Goal: Transaction & Acquisition: Download file/media

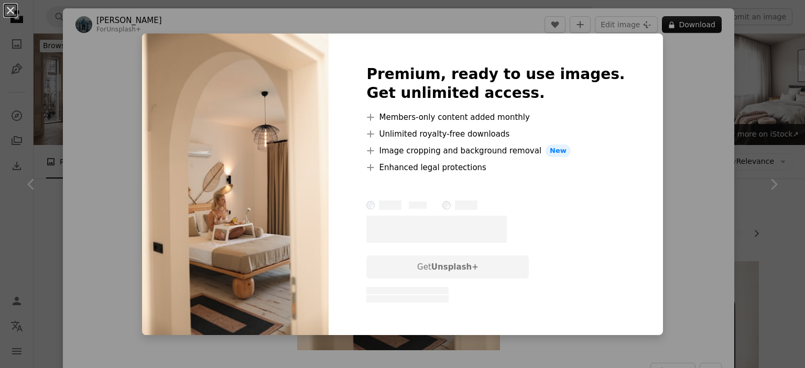
scroll to position [891, 0]
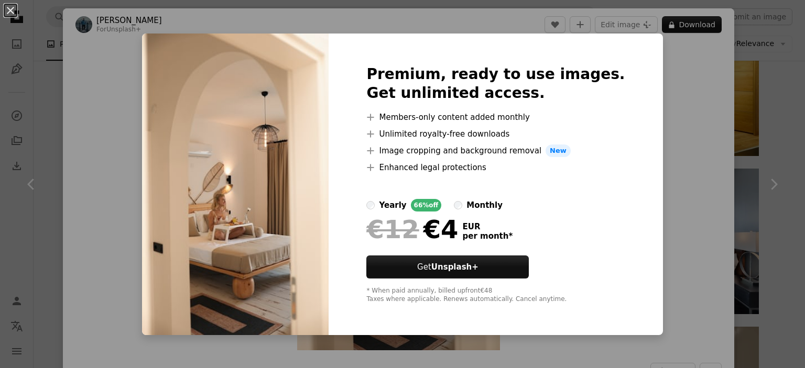
click at [679, 146] on div "An X shape Premium, ready to use images. Get unlimited access. A plus sign Memb…" at bounding box center [402, 184] width 805 height 368
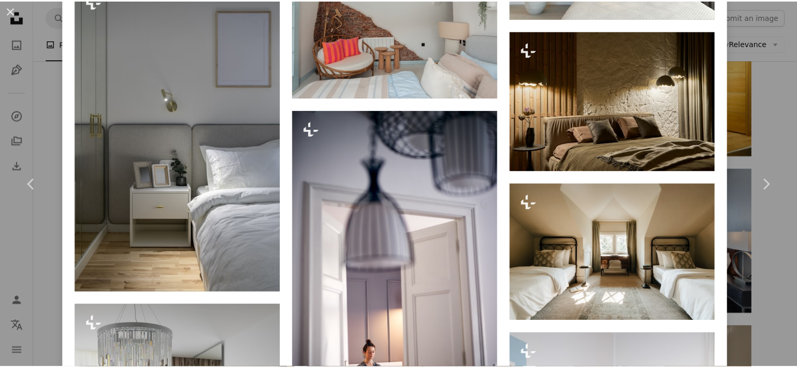
scroll to position [2827, 0]
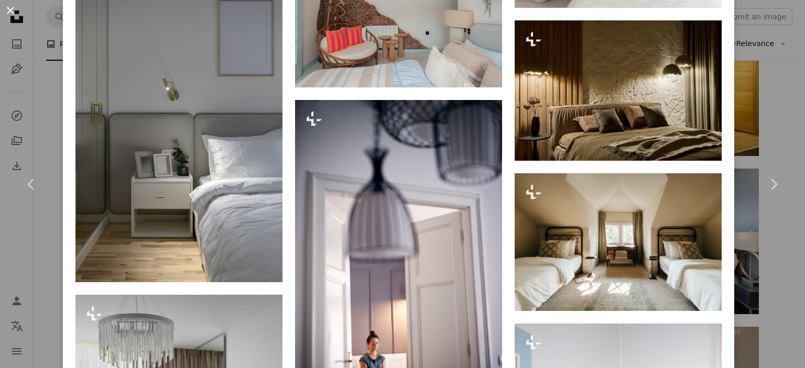
click at [6, 8] on button "An X shape" at bounding box center [10, 10] width 13 height 13
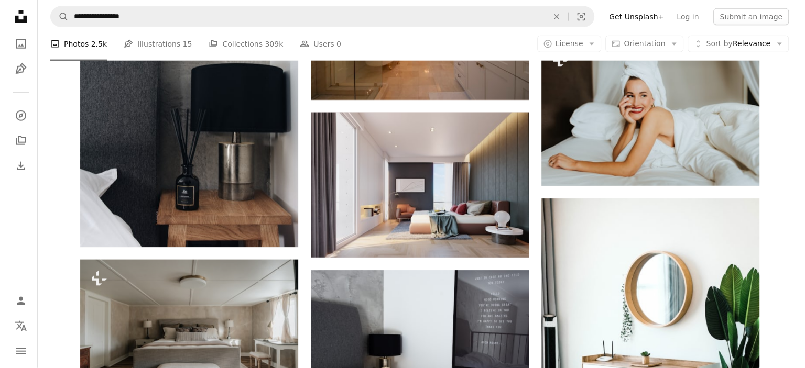
scroll to position [2673, 0]
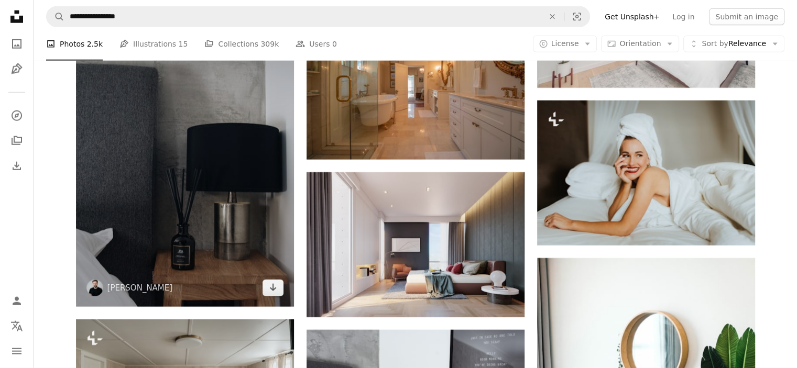
click at [189, 179] on img at bounding box center [185, 143] width 218 height 327
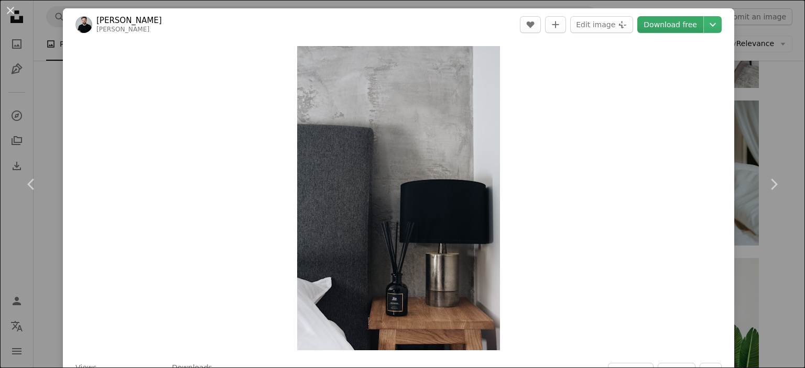
click at [663, 29] on link "Download free" at bounding box center [670, 24] width 66 height 17
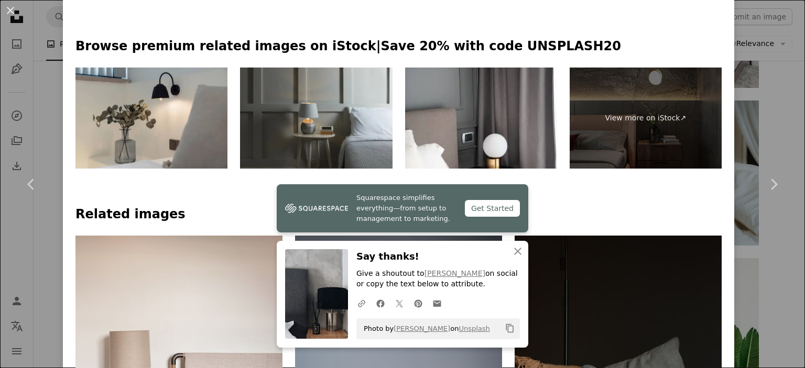
scroll to position [681, 0]
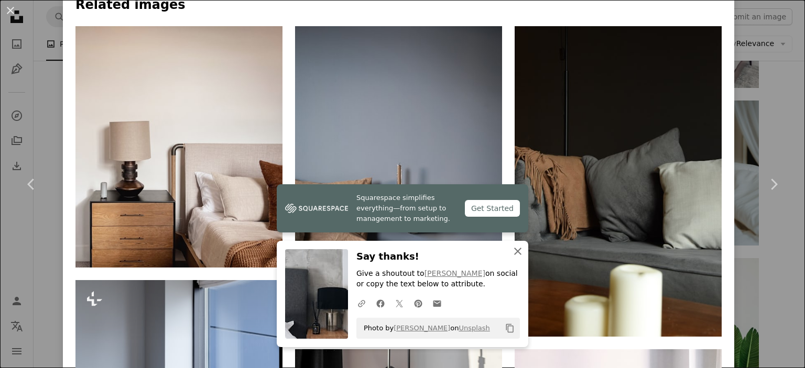
click at [512, 252] on icon "An X shape" at bounding box center [518, 251] width 13 height 13
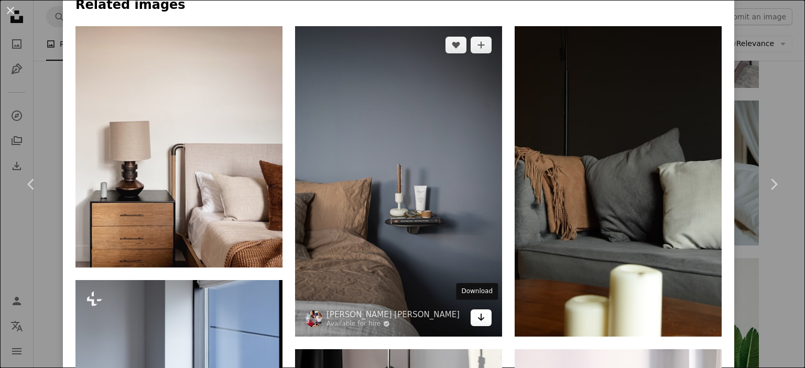
click at [480, 311] on link "Arrow pointing down" at bounding box center [481, 318] width 21 height 17
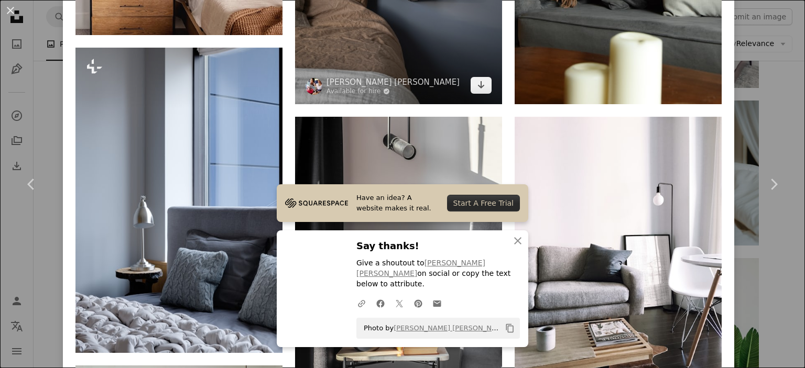
scroll to position [996, 0]
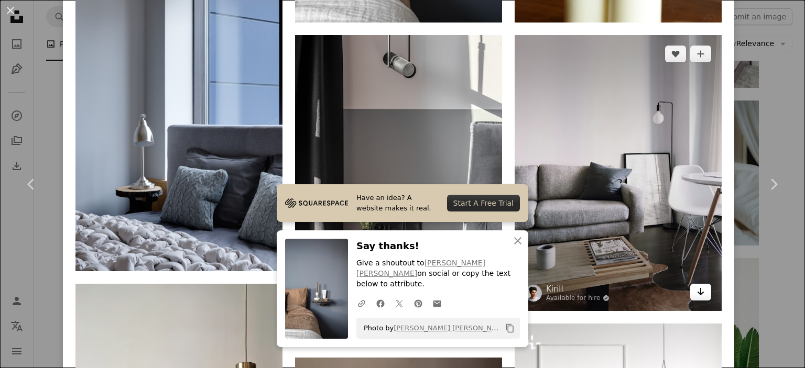
click at [698, 288] on icon "Download" at bounding box center [701, 291] width 7 height 7
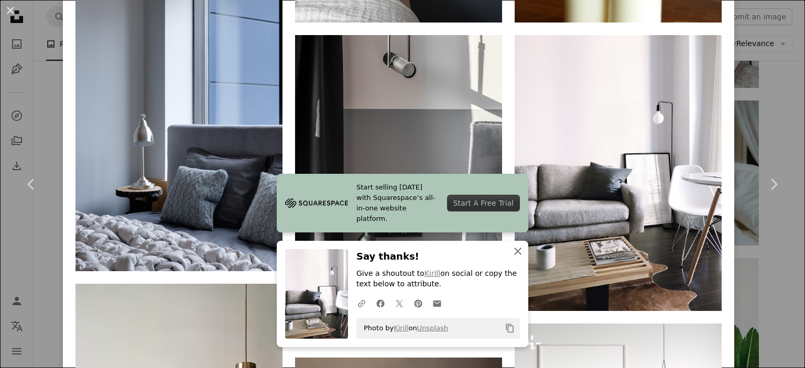
click at [512, 251] on icon "An X shape" at bounding box center [518, 251] width 13 height 13
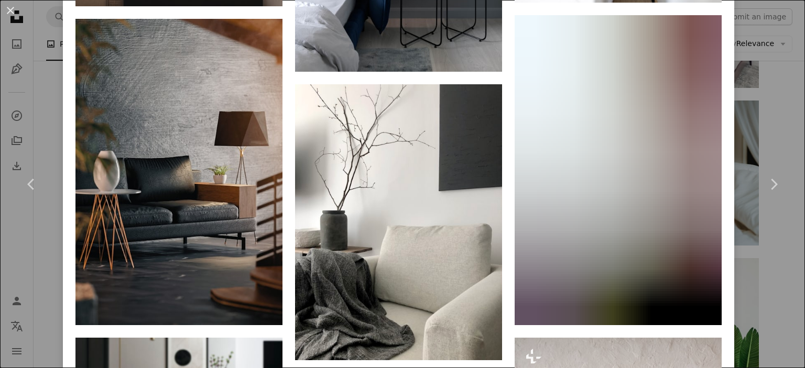
scroll to position [1887, 0]
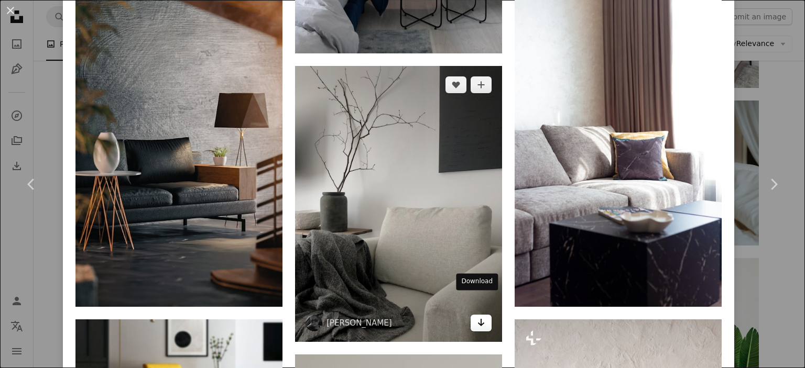
click at [477, 317] on icon "Arrow pointing down" at bounding box center [481, 323] width 8 height 13
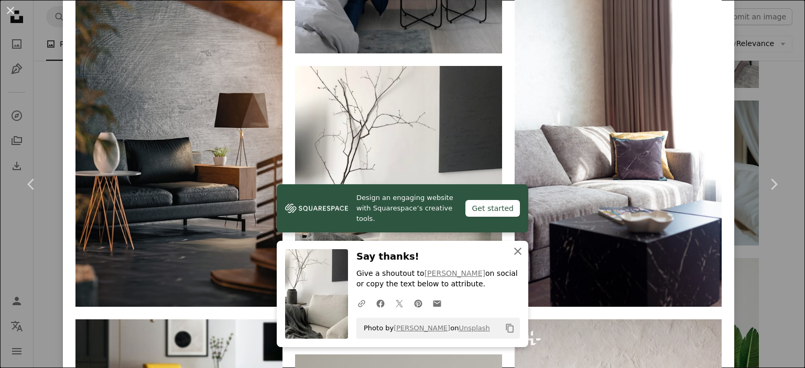
click at [512, 251] on icon "An X shape" at bounding box center [518, 251] width 13 height 13
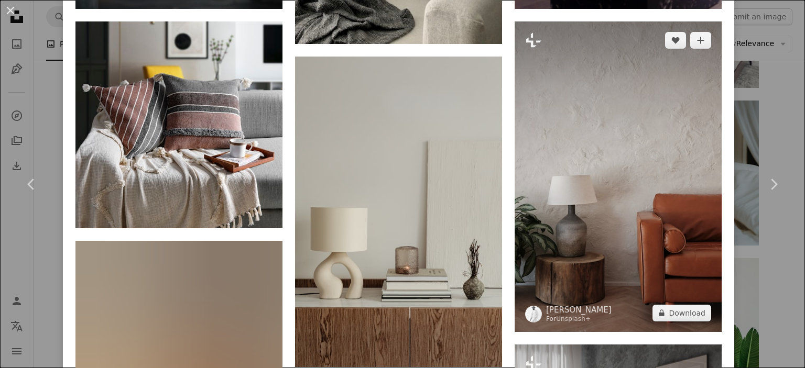
scroll to position [2201, 0]
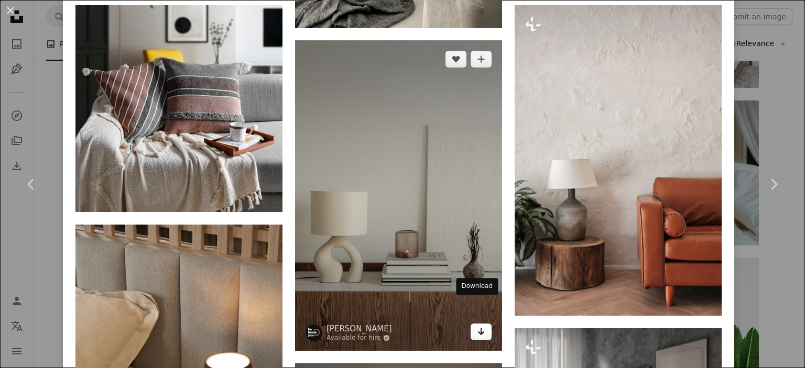
click at [477, 325] on icon "Arrow pointing down" at bounding box center [481, 331] width 8 height 13
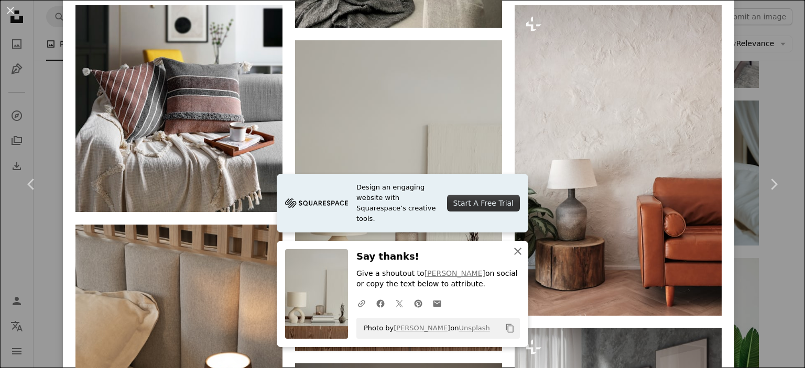
click at [514, 248] on icon "An X shape" at bounding box center [518, 251] width 13 height 13
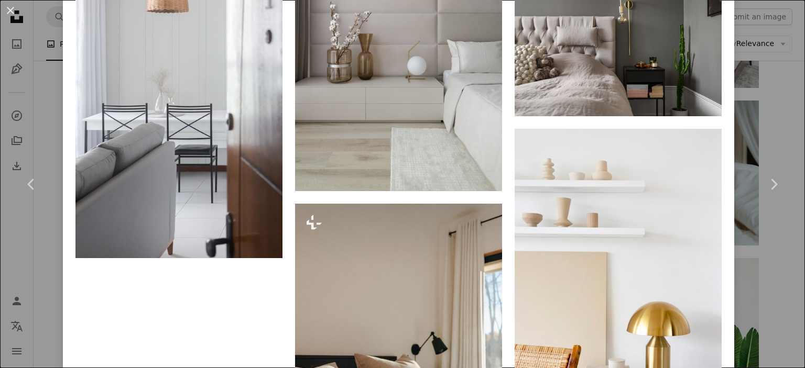
scroll to position [3983, 0]
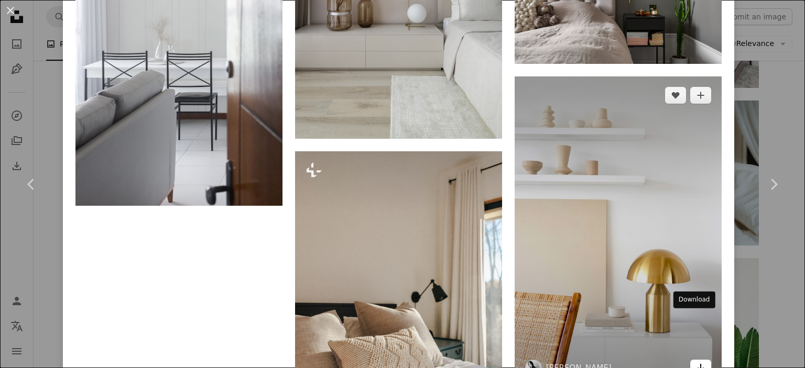
click at [697, 362] on icon "Arrow pointing down" at bounding box center [701, 368] width 8 height 13
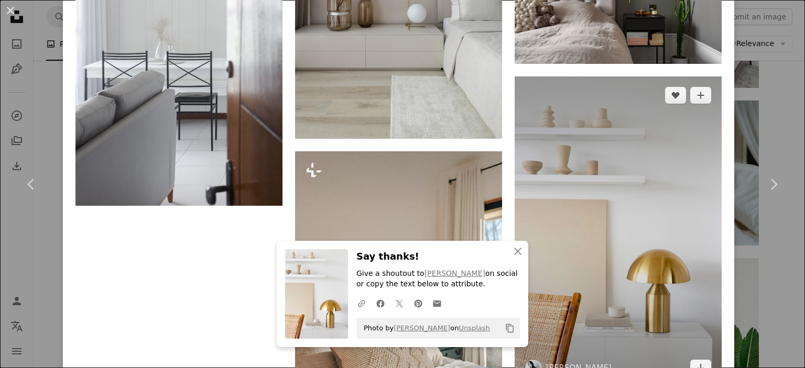
click at [622, 217] on img at bounding box center [618, 232] width 207 height 311
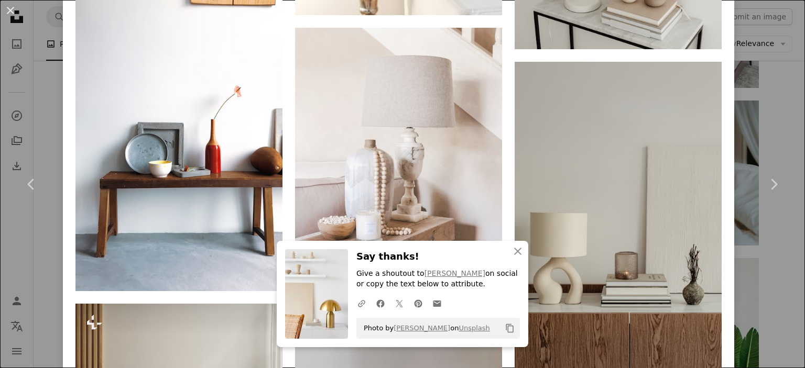
scroll to position [1468, 0]
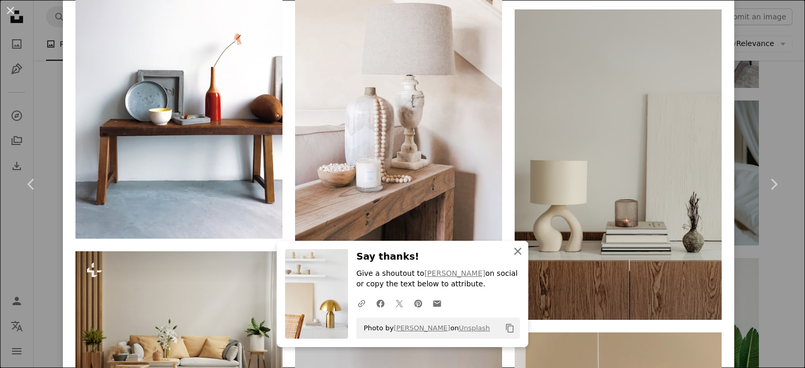
click at [512, 253] on icon "An X shape" at bounding box center [518, 251] width 13 height 13
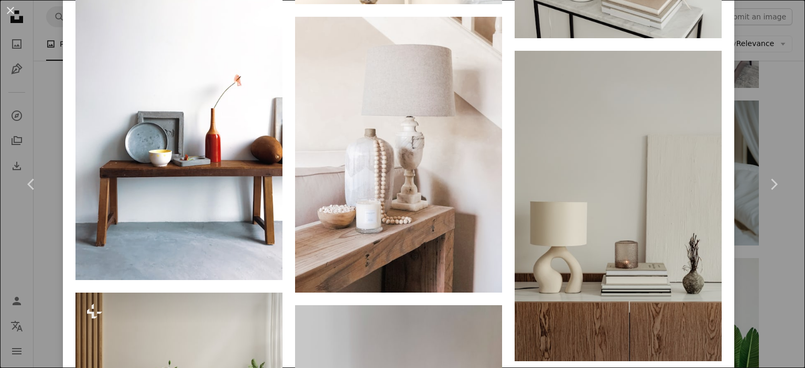
scroll to position [1415, 0]
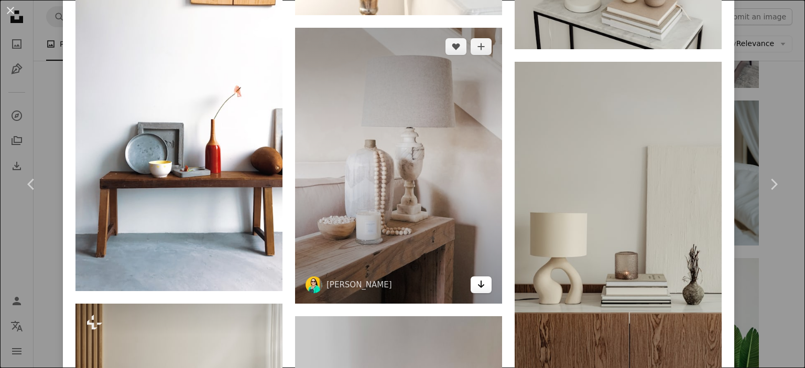
click at [479, 278] on icon "Arrow pointing down" at bounding box center [481, 284] width 8 height 13
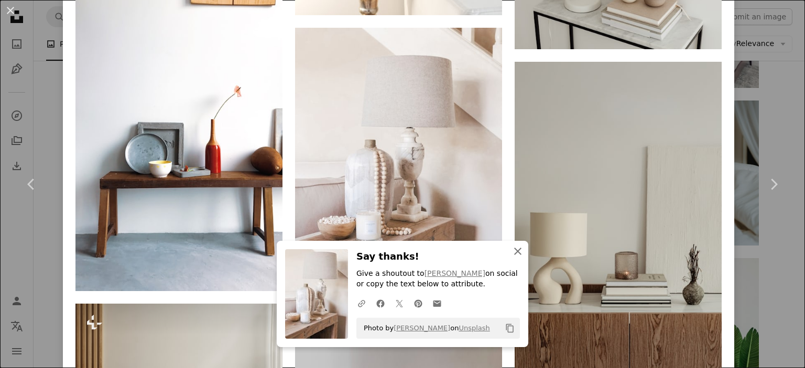
click at [516, 253] on icon "An X shape" at bounding box center [518, 251] width 13 height 13
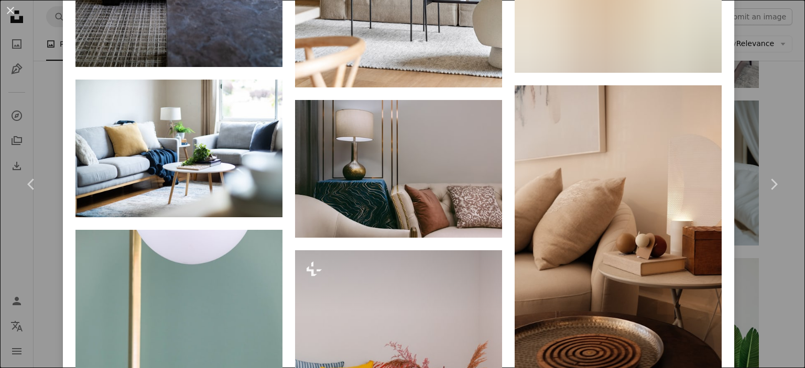
scroll to position [2988, 0]
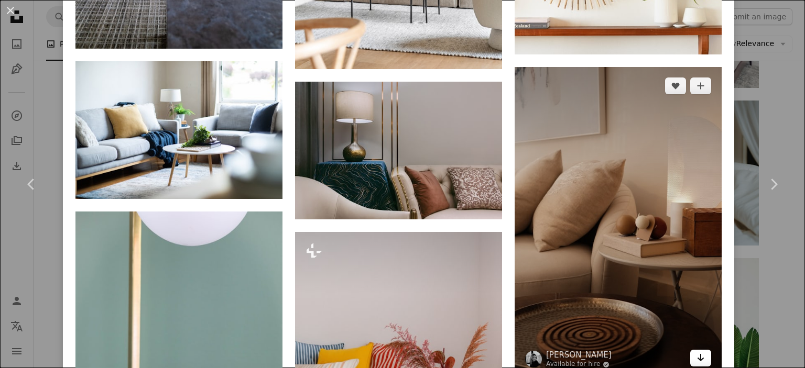
click at [697, 352] on icon "Arrow pointing down" at bounding box center [701, 358] width 8 height 13
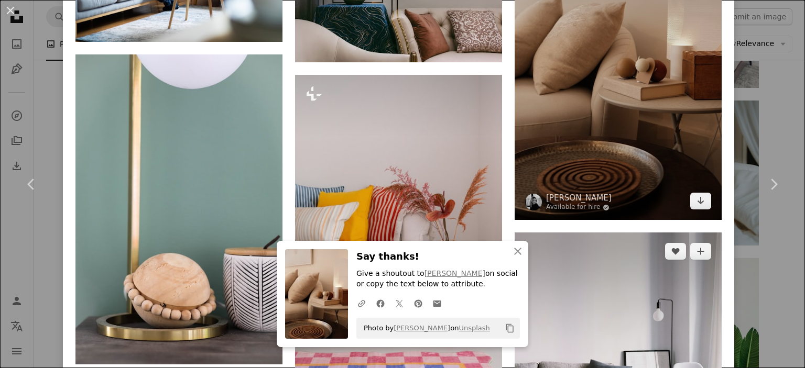
scroll to position [3197, 0]
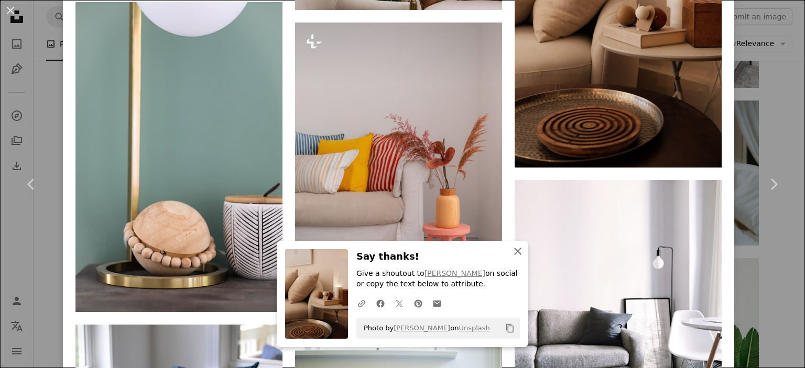
click at [518, 254] on icon "An X shape" at bounding box center [518, 251] width 13 height 13
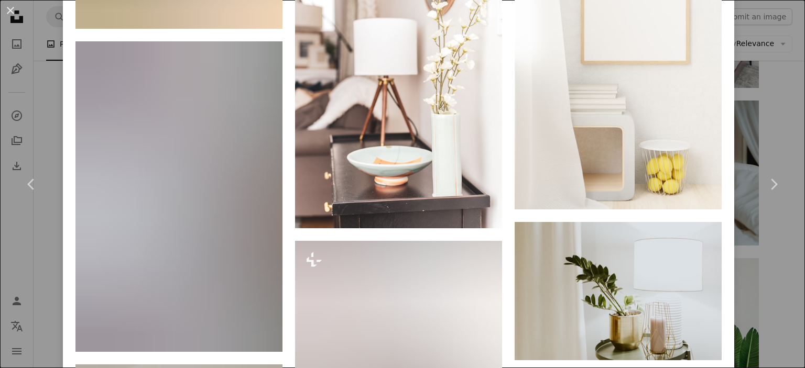
scroll to position [6604, 0]
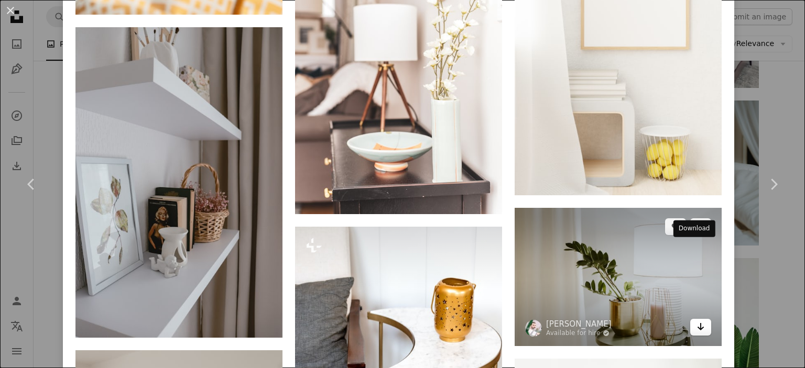
click at [697, 321] on icon "Arrow pointing down" at bounding box center [701, 327] width 8 height 13
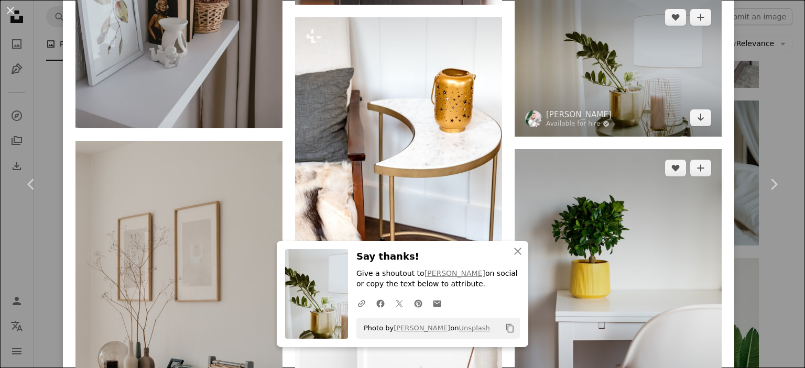
scroll to position [6866, 0]
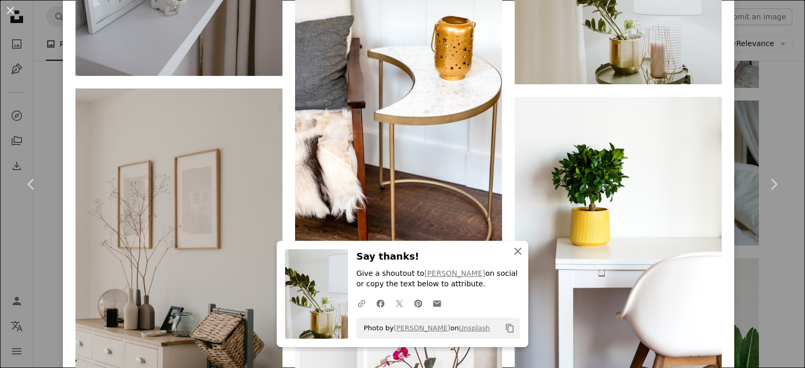
click at [518, 251] on icon "An X shape" at bounding box center [518, 251] width 13 height 13
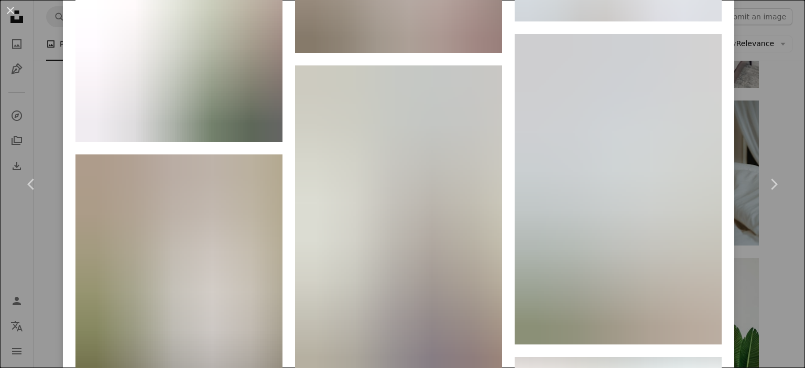
scroll to position [5765, 0]
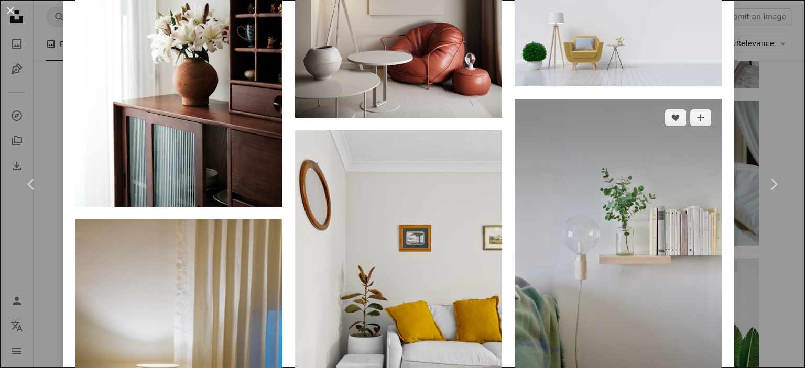
click at [656, 151] on img at bounding box center [618, 254] width 207 height 311
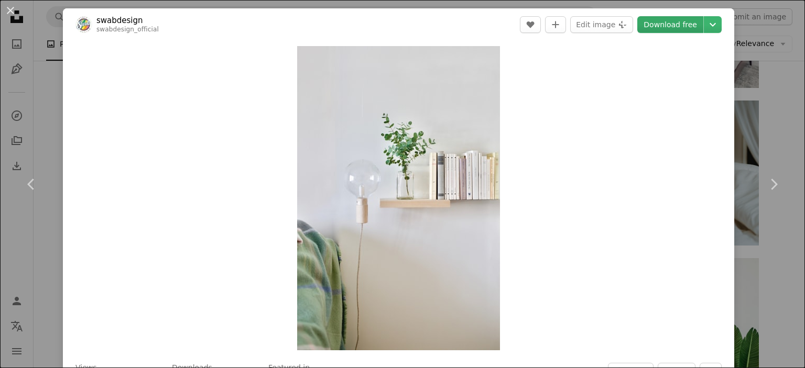
click at [680, 25] on link "Download free" at bounding box center [670, 24] width 66 height 17
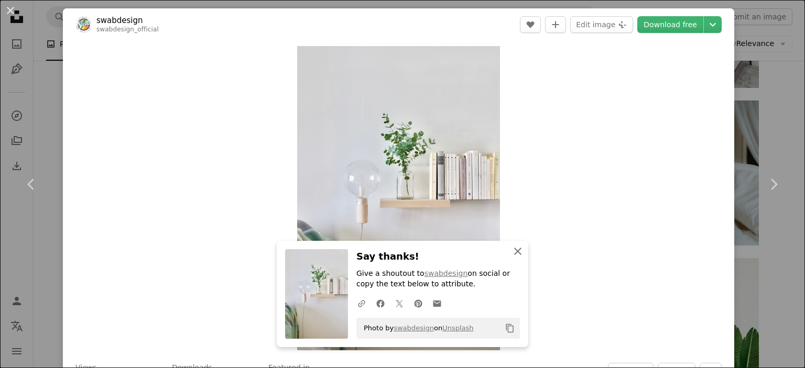
click at [515, 250] on icon "button" at bounding box center [517, 251] width 7 height 7
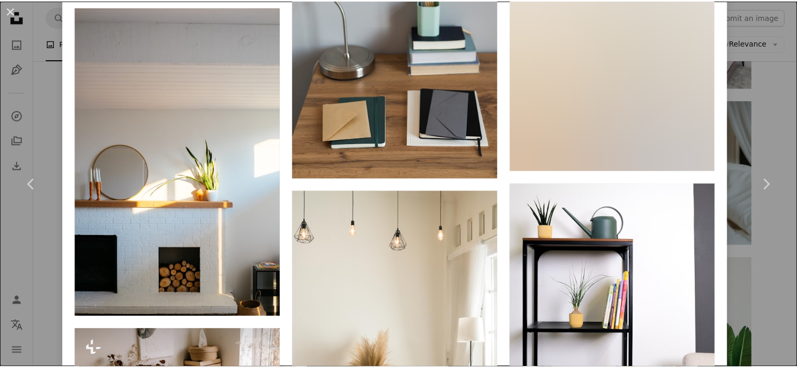
scroll to position [3512, 0]
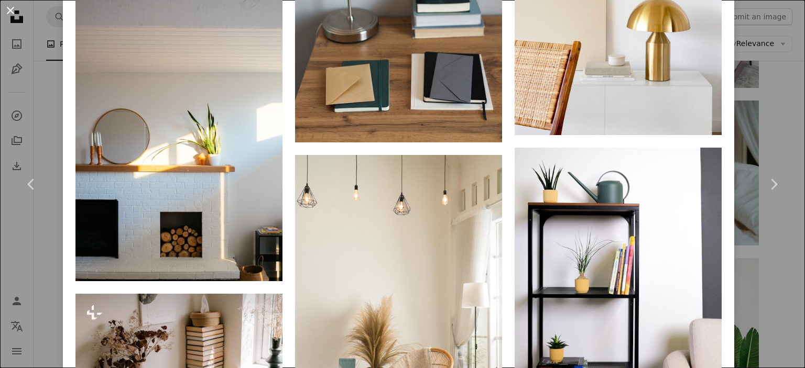
click at [11, 6] on button "An X shape" at bounding box center [10, 10] width 13 height 13
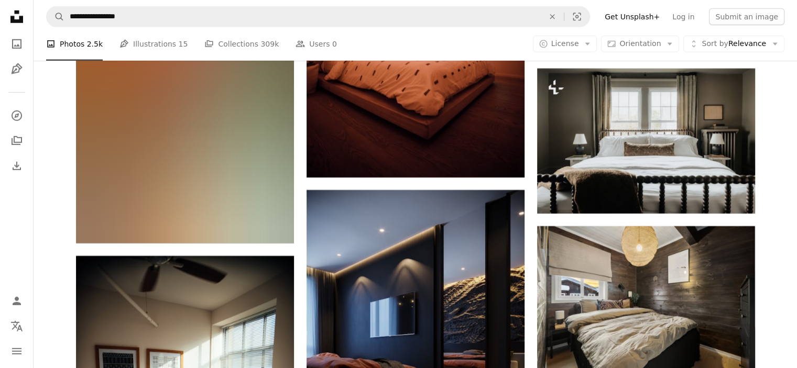
scroll to position [7233, 0]
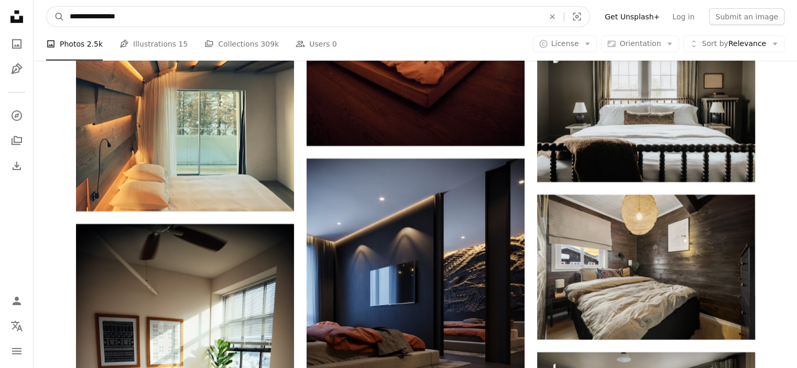
click at [136, 19] on input "**********" at bounding box center [302, 17] width 476 height 20
type input "**********"
click button "A magnifying glass" at bounding box center [56, 17] width 18 height 20
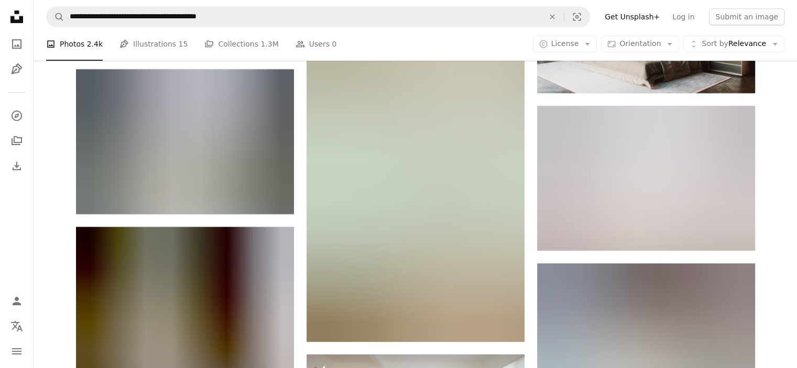
scroll to position [4508, 0]
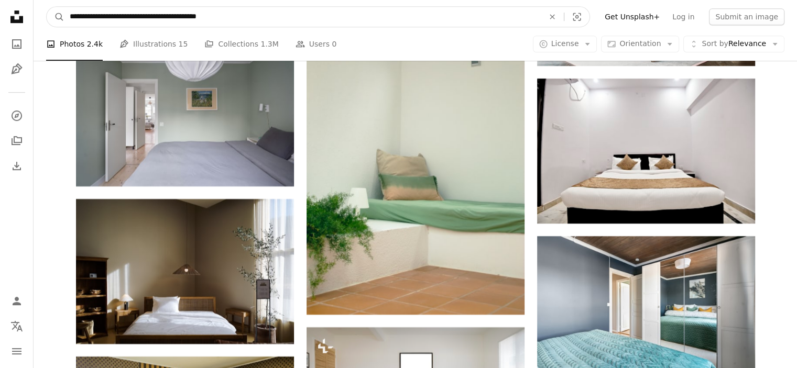
drag, startPoint x: 131, startPoint y: 15, endPoint x: 360, endPoint y: 30, distance: 229.0
click at [360, 30] on nav "**********" at bounding box center [416, 17] width 764 height 34
type input "**********"
click at [47, 7] on button "A magnifying glass" at bounding box center [56, 17] width 18 height 20
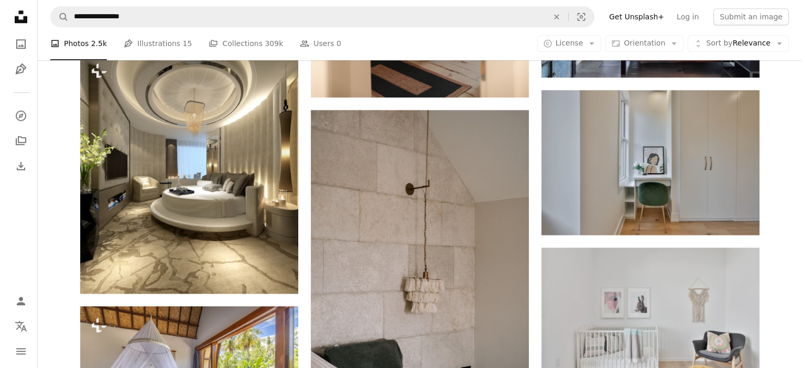
scroll to position [1153, 0]
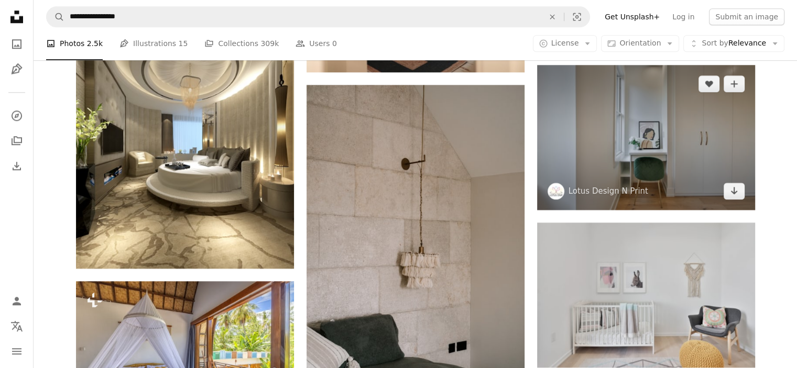
click at [579, 178] on img at bounding box center [646, 137] width 218 height 145
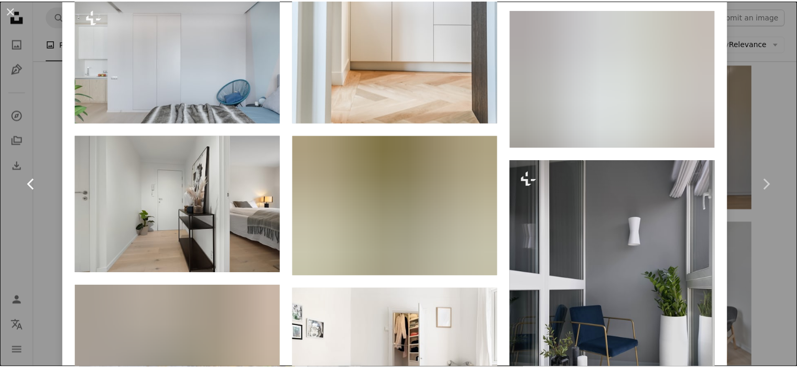
scroll to position [2149, 0]
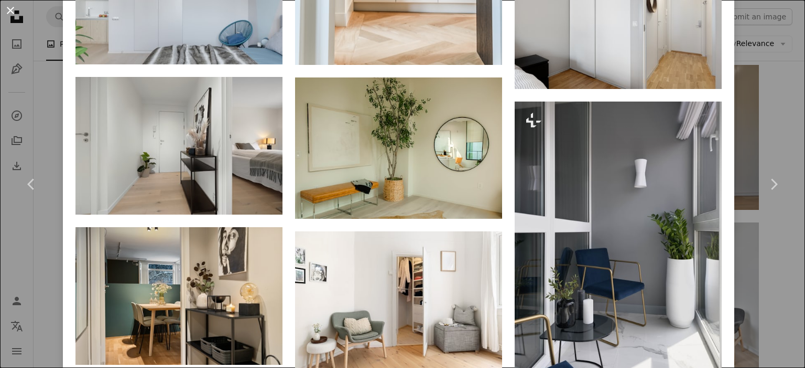
click at [6, 9] on button "An X shape" at bounding box center [10, 10] width 13 height 13
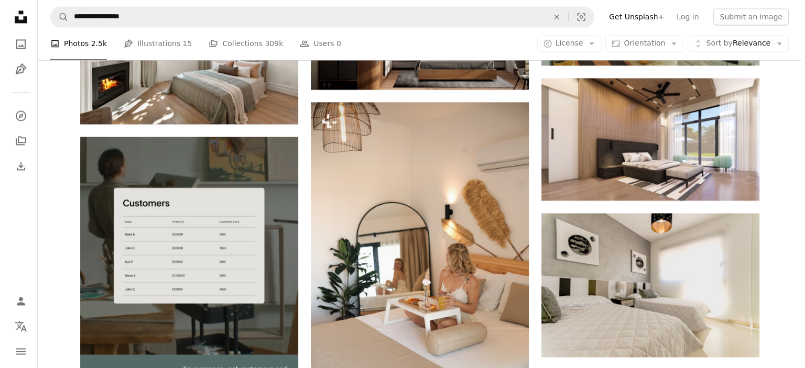
scroll to position [1782, 0]
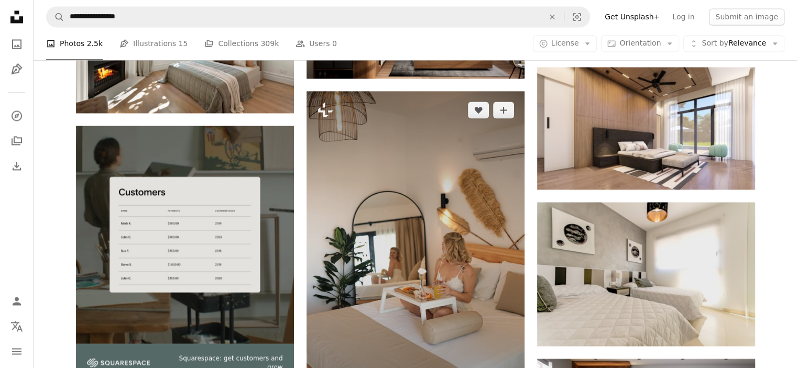
click at [379, 258] on img at bounding box center [416, 254] width 218 height 327
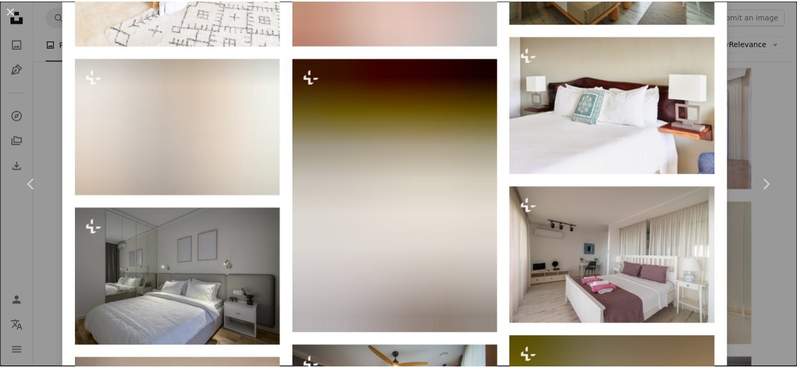
scroll to position [1409, 0]
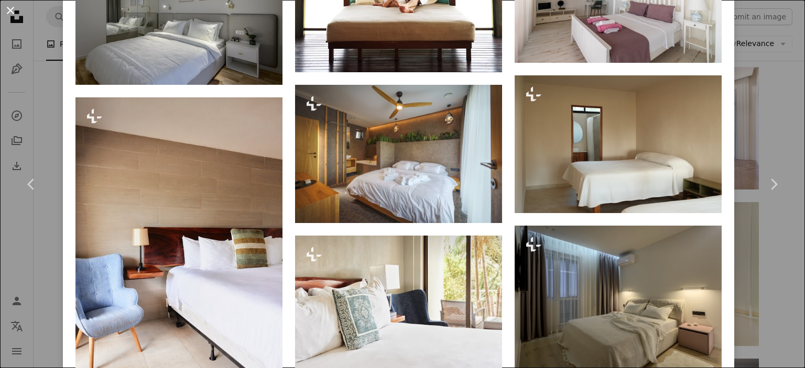
click at [12, 10] on button "An X shape" at bounding box center [10, 10] width 13 height 13
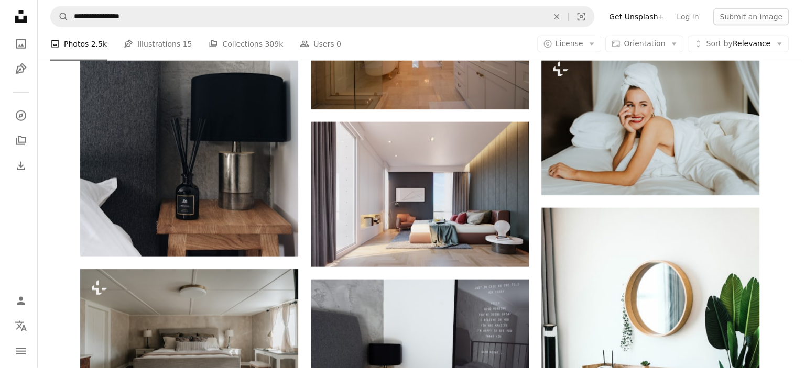
scroll to position [2726, 0]
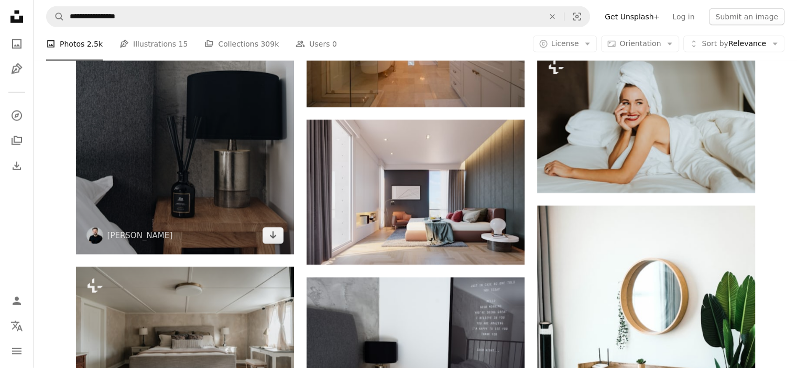
click at [174, 125] on img at bounding box center [185, 91] width 218 height 327
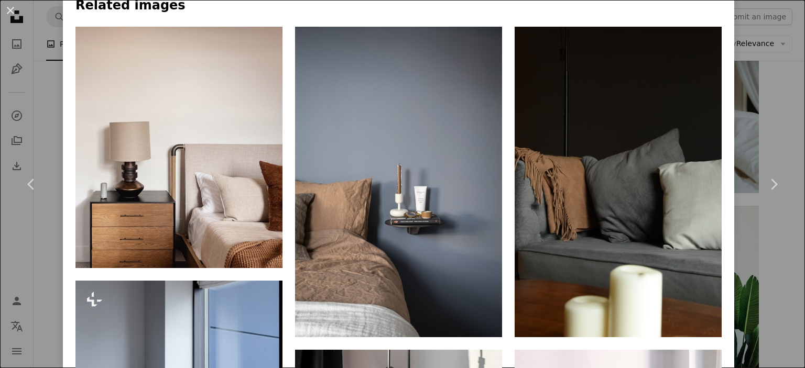
scroll to position [681, 0]
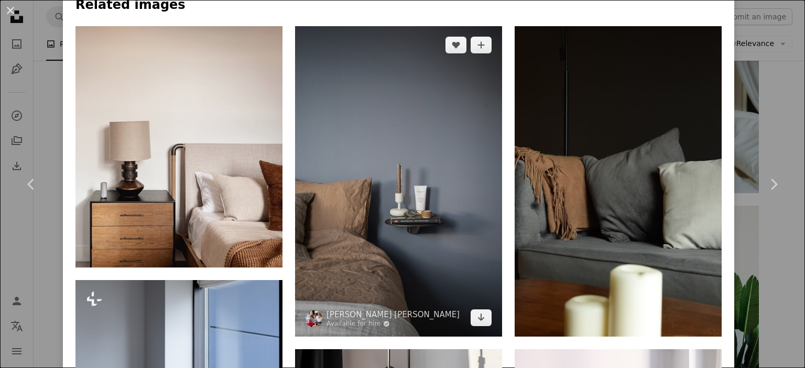
click at [470, 198] on img at bounding box center [398, 181] width 207 height 311
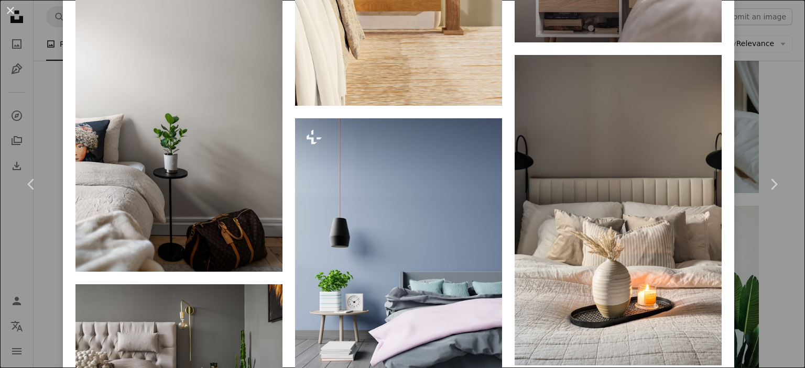
scroll to position [1363, 0]
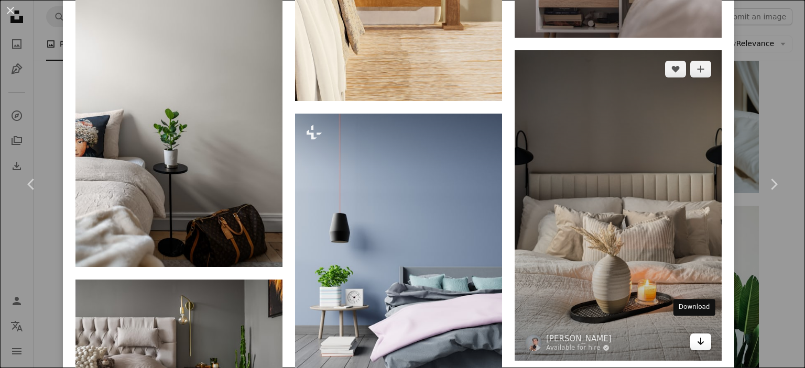
click at [697, 335] on icon "Arrow pointing down" at bounding box center [701, 341] width 8 height 13
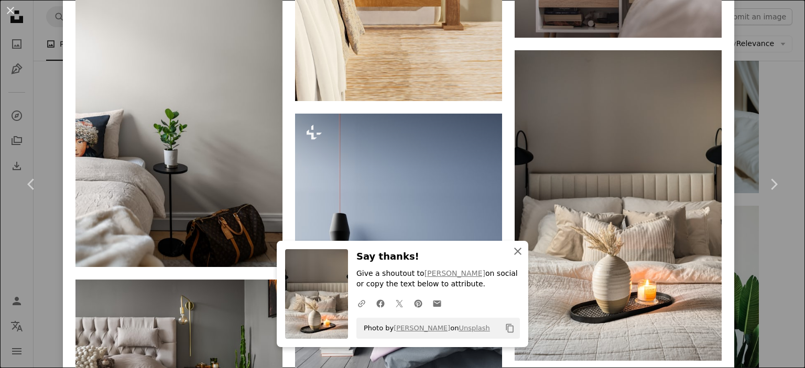
click at [517, 251] on icon "An X shape" at bounding box center [518, 251] width 13 height 13
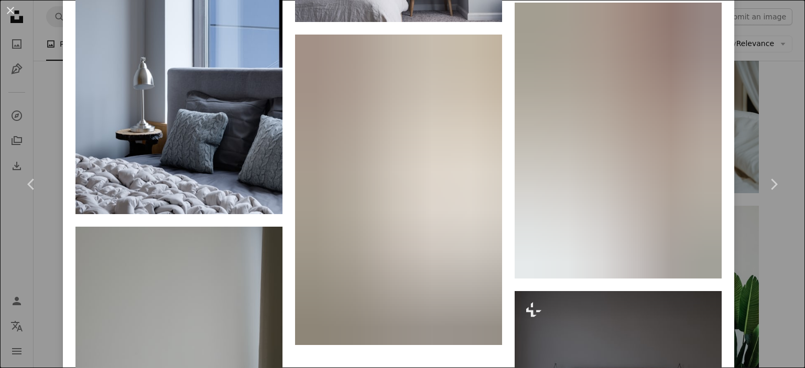
scroll to position [1887, 0]
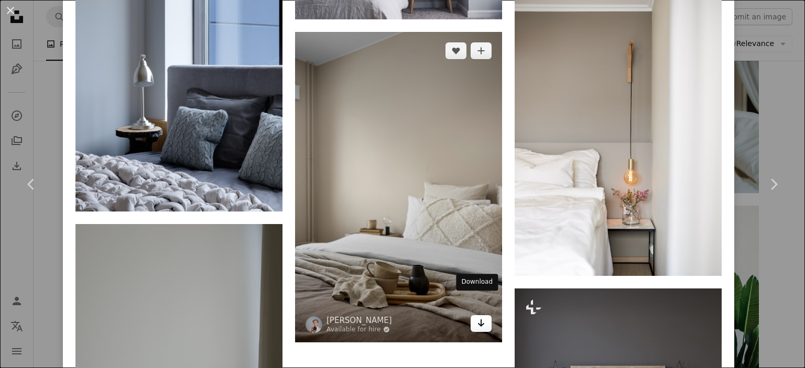
click at [478, 317] on icon "Arrow pointing down" at bounding box center [481, 323] width 8 height 13
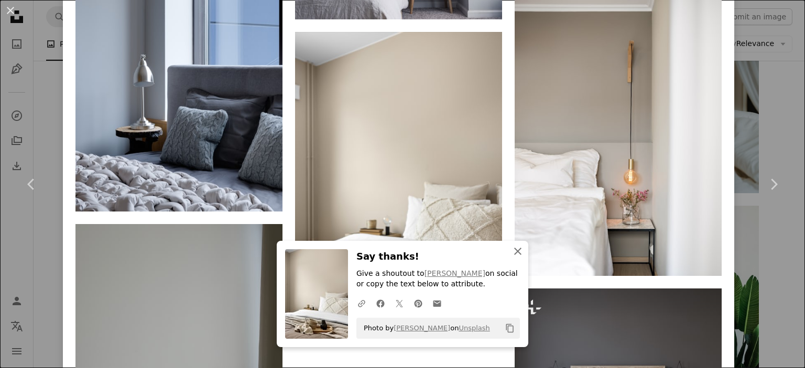
click at [512, 254] on icon "An X shape" at bounding box center [518, 251] width 13 height 13
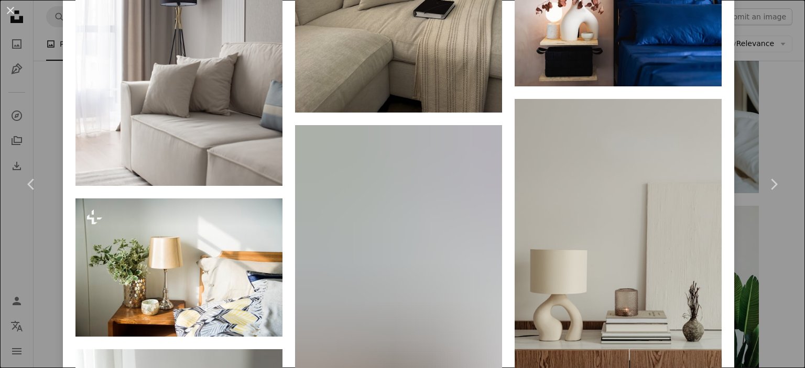
scroll to position [2935, 0]
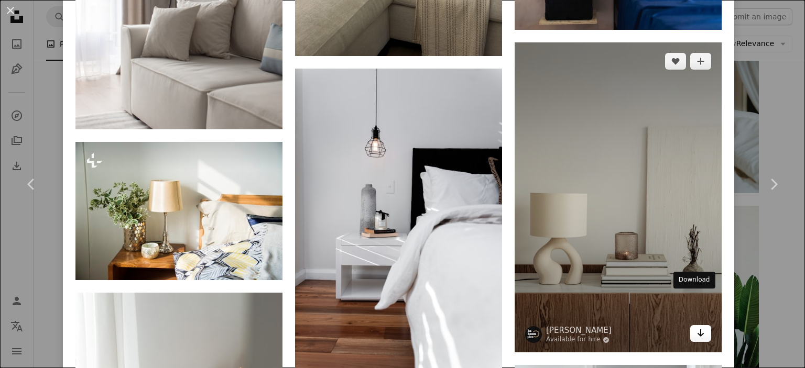
click at [698, 325] on link "Arrow pointing down" at bounding box center [700, 333] width 21 height 17
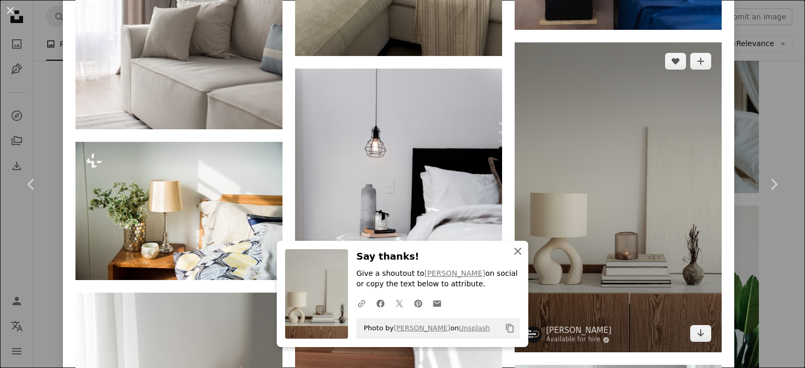
drag, startPoint x: 518, startPoint y: 252, endPoint x: 527, endPoint y: 252, distance: 8.4
click at [518, 252] on icon "An X shape" at bounding box center [518, 251] width 13 height 13
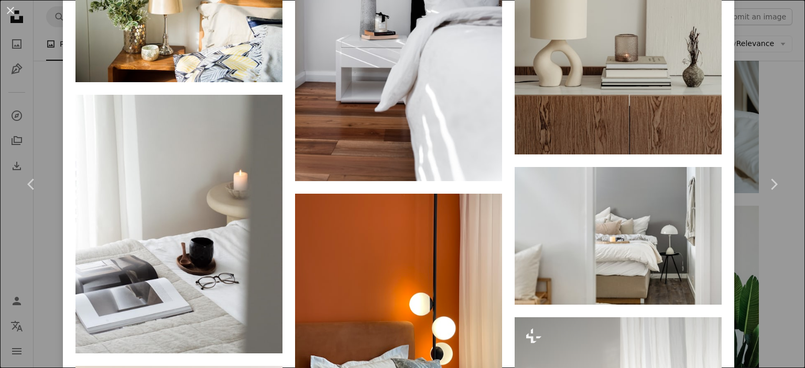
scroll to position [3145, 0]
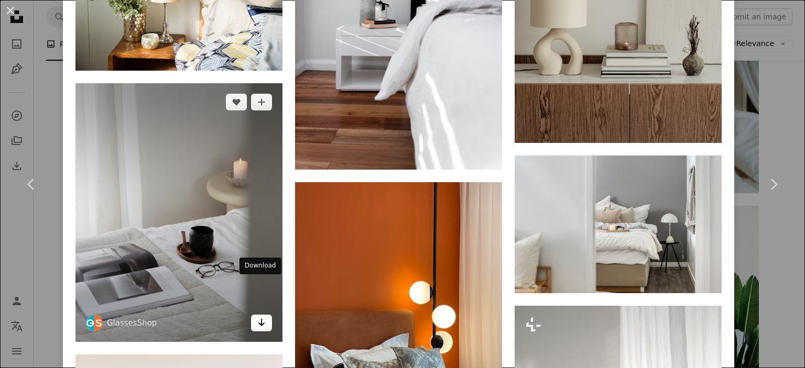
click at [253, 315] on link "Arrow pointing down" at bounding box center [261, 323] width 21 height 17
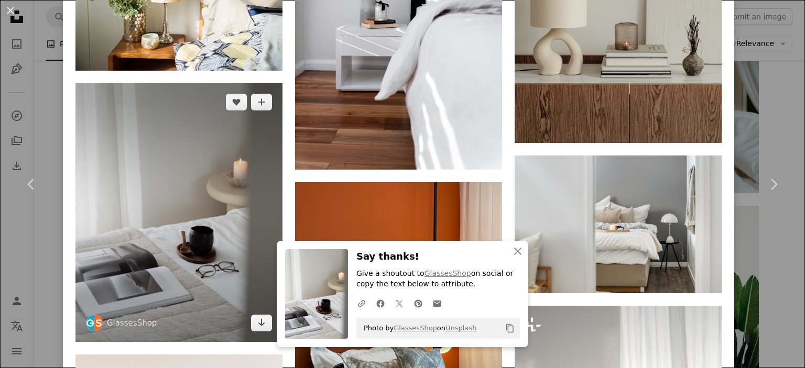
click at [187, 198] on img at bounding box center [178, 212] width 207 height 259
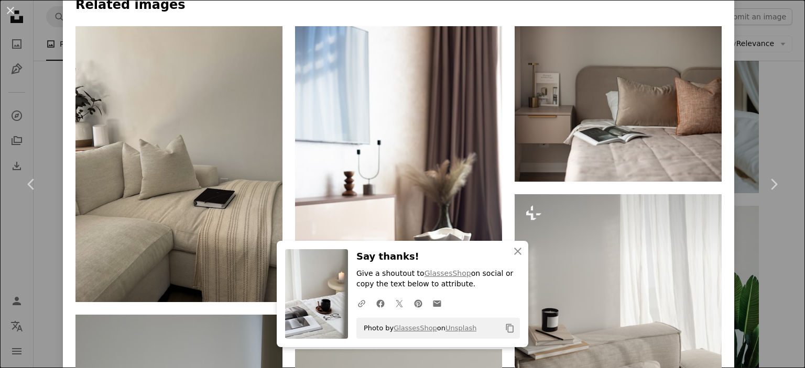
scroll to position [681, 0]
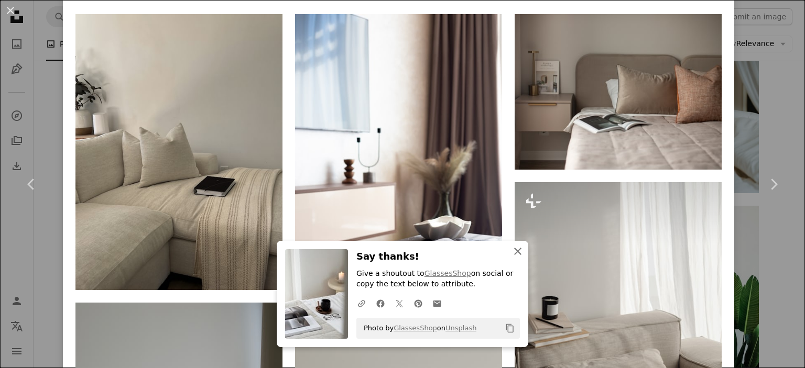
click at [512, 249] on icon "An X shape" at bounding box center [518, 251] width 13 height 13
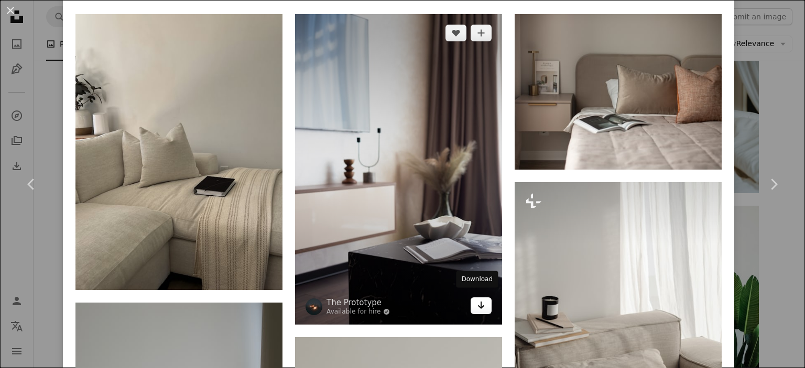
click at [478, 303] on icon "Arrow pointing down" at bounding box center [481, 305] width 8 height 13
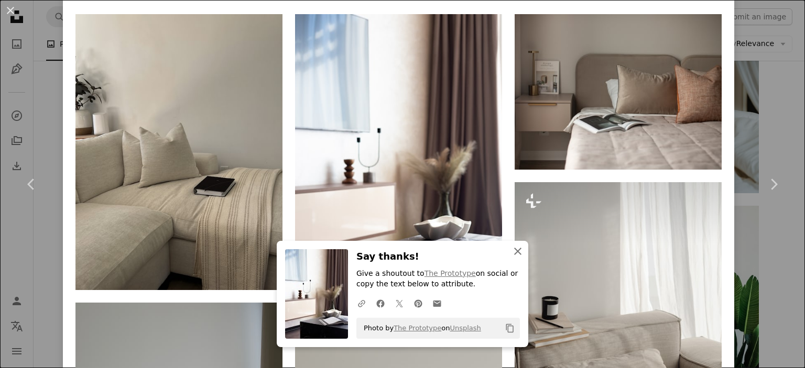
click at [516, 250] on icon "button" at bounding box center [517, 251] width 7 height 7
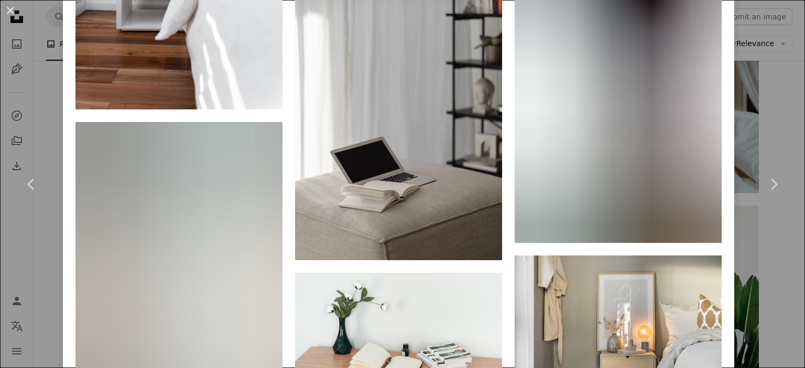
scroll to position [2568, 0]
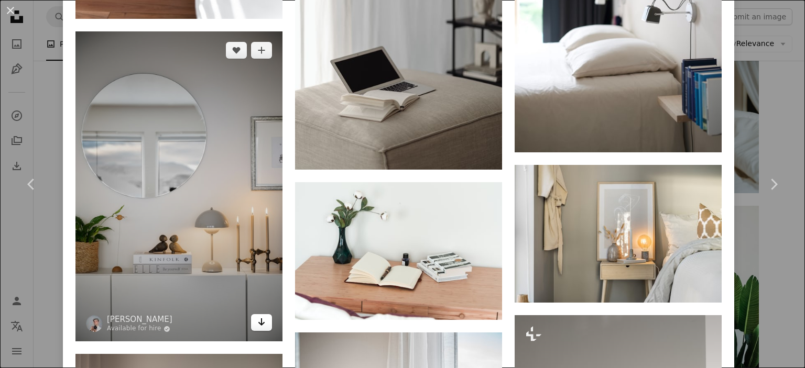
click at [265, 314] on link "Arrow pointing down" at bounding box center [261, 322] width 21 height 17
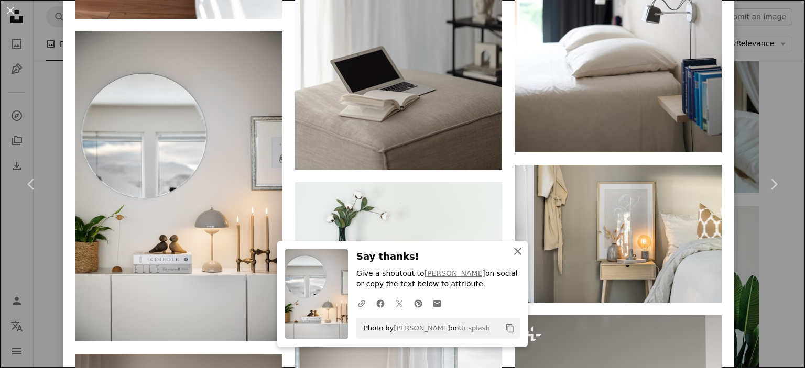
click at [514, 251] on icon "button" at bounding box center [517, 251] width 7 height 7
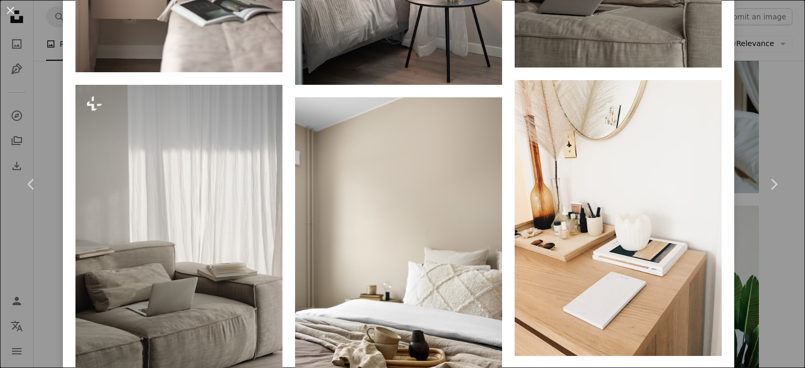
scroll to position [3145, 0]
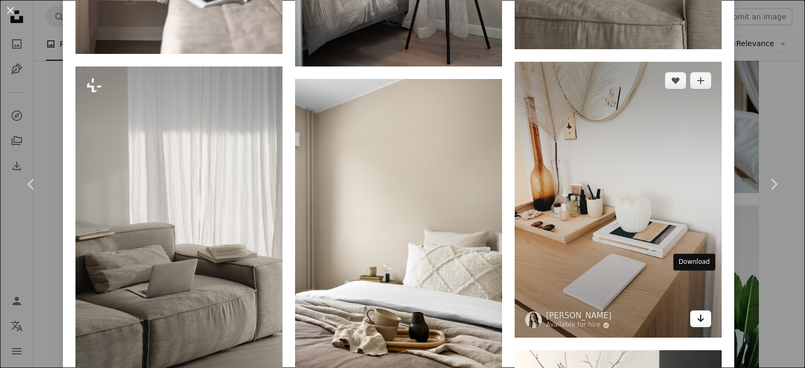
click at [697, 312] on icon "Arrow pointing down" at bounding box center [701, 318] width 8 height 13
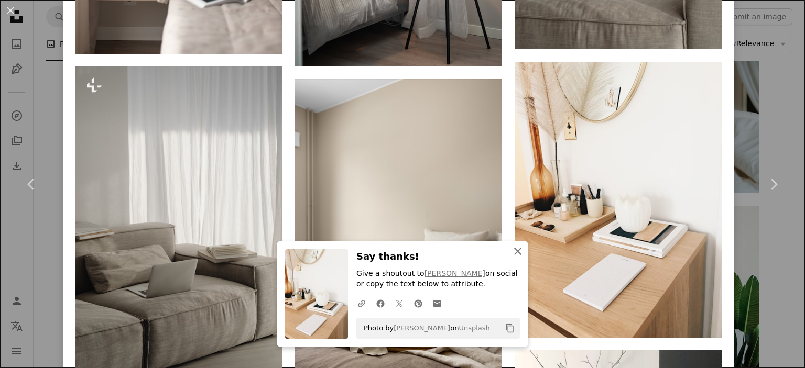
click at [514, 254] on icon "button" at bounding box center [517, 251] width 7 height 7
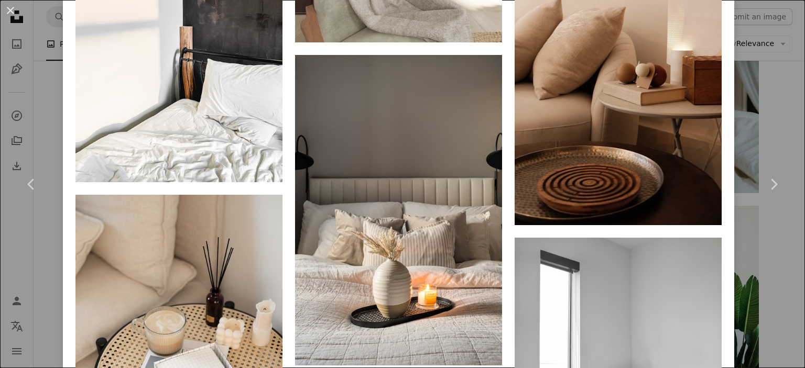
scroll to position [4638, 0]
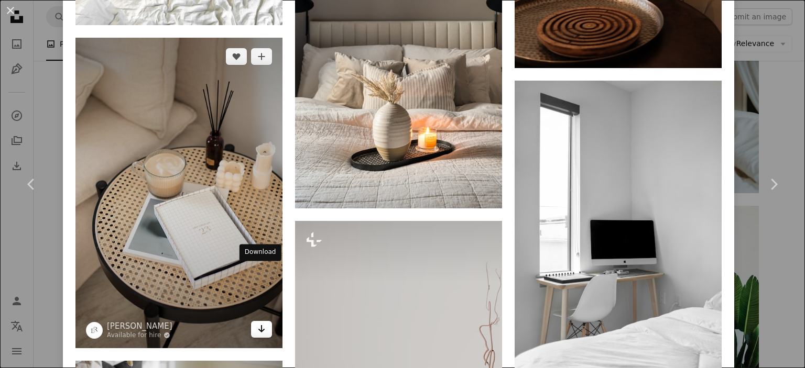
click at [260, 323] on icon "Arrow pointing down" at bounding box center [261, 329] width 8 height 13
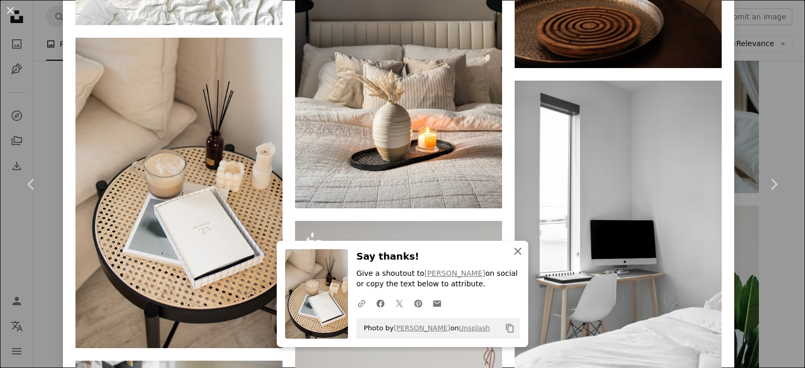
click at [514, 253] on icon "An X shape" at bounding box center [518, 251] width 13 height 13
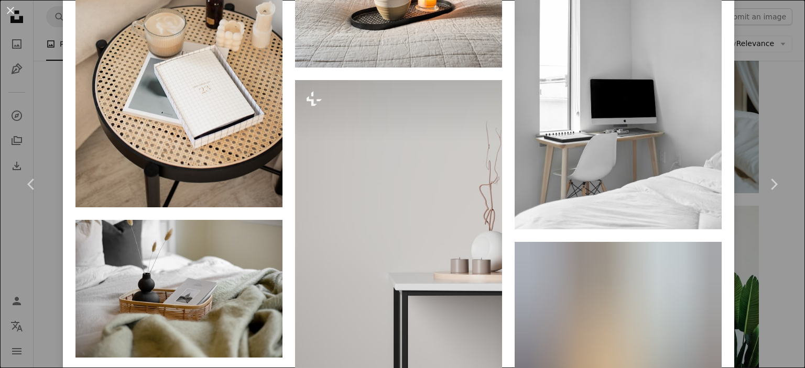
scroll to position [4795, 0]
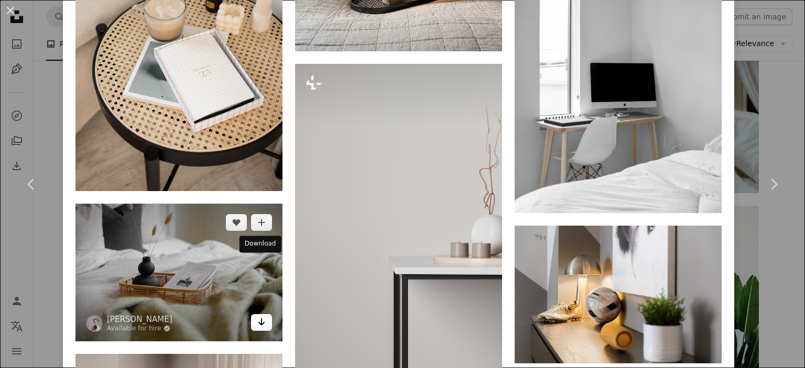
click at [258, 316] on icon "Arrow pointing down" at bounding box center [261, 322] width 8 height 13
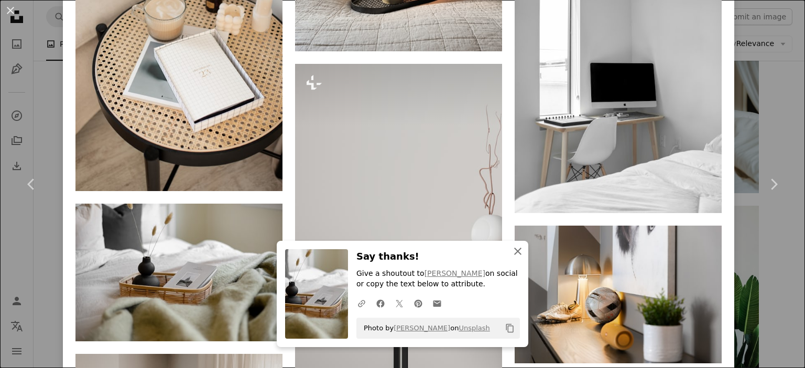
click at [512, 251] on icon "An X shape" at bounding box center [518, 251] width 13 height 13
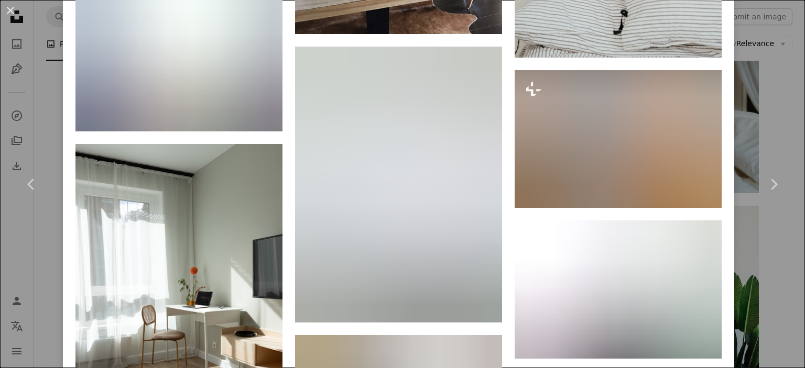
scroll to position [5476, 0]
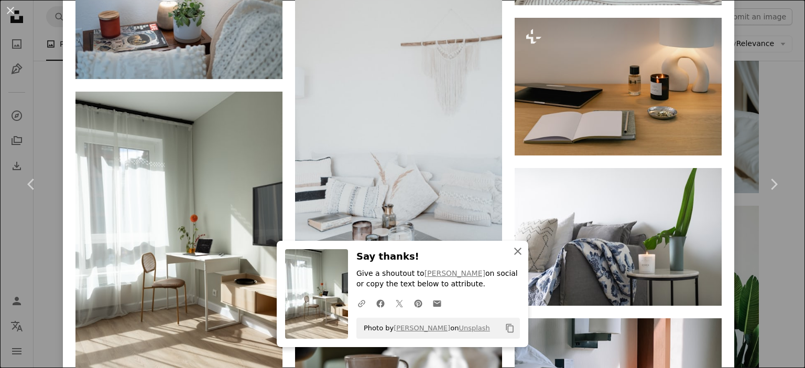
drag, startPoint x: 514, startPoint y: 253, endPoint x: 522, endPoint y: 254, distance: 8.0
click at [514, 253] on icon "button" at bounding box center [517, 251] width 7 height 7
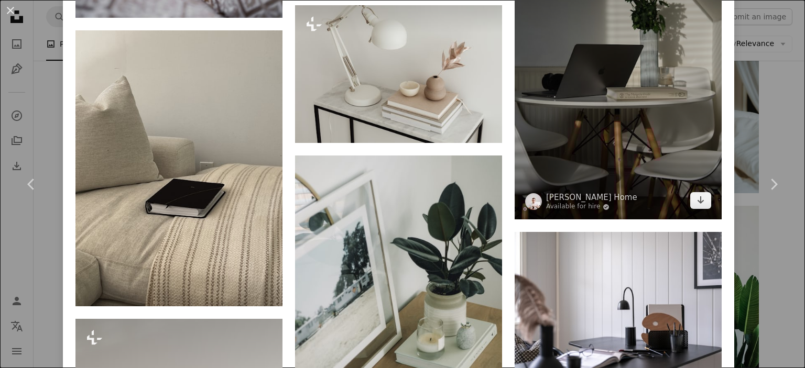
scroll to position [9503, 0]
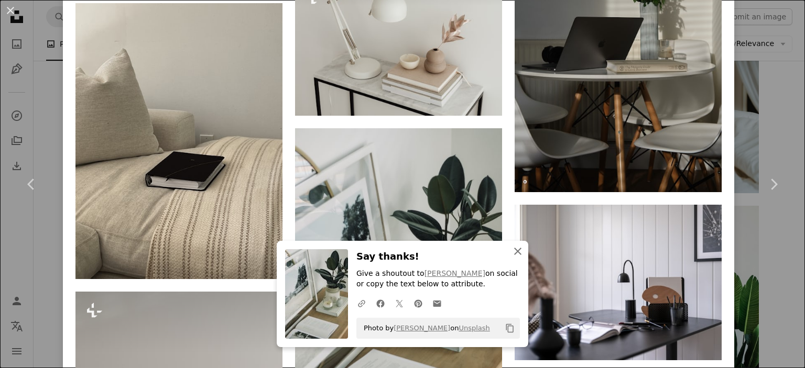
drag, startPoint x: 514, startPoint y: 254, endPoint x: 726, endPoint y: 224, distance: 214.4
click at [514, 254] on icon "An X shape" at bounding box center [518, 251] width 13 height 13
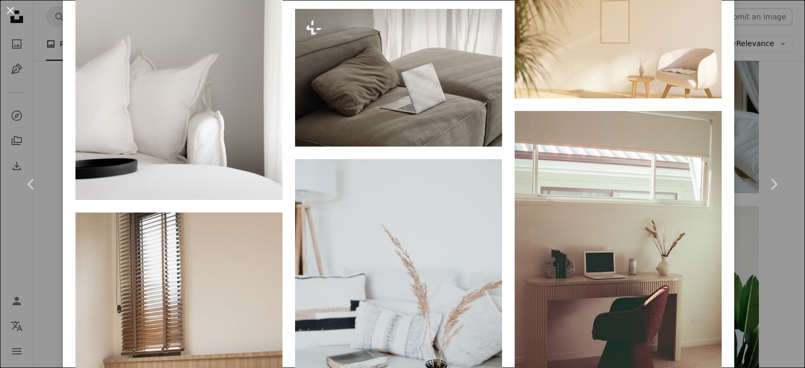
scroll to position [10918, 0]
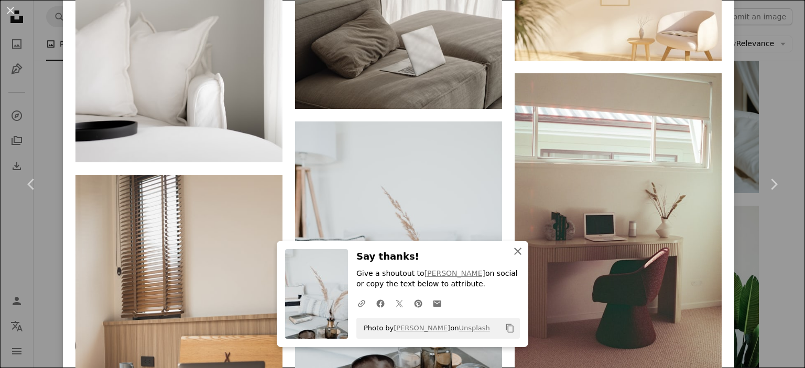
click at [516, 248] on icon "An X shape" at bounding box center [518, 251] width 13 height 13
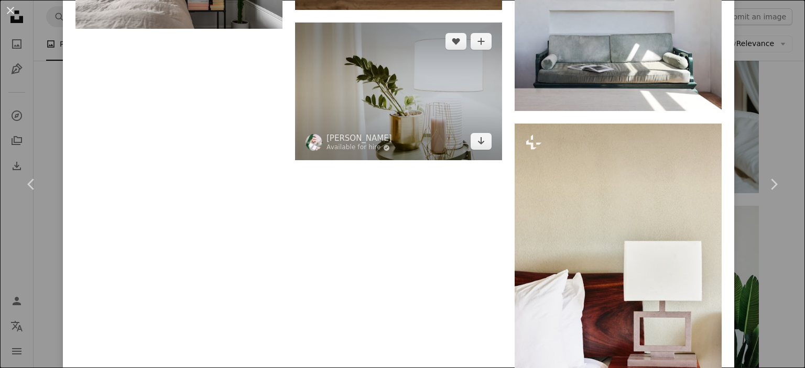
scroll to position [12595, 0]
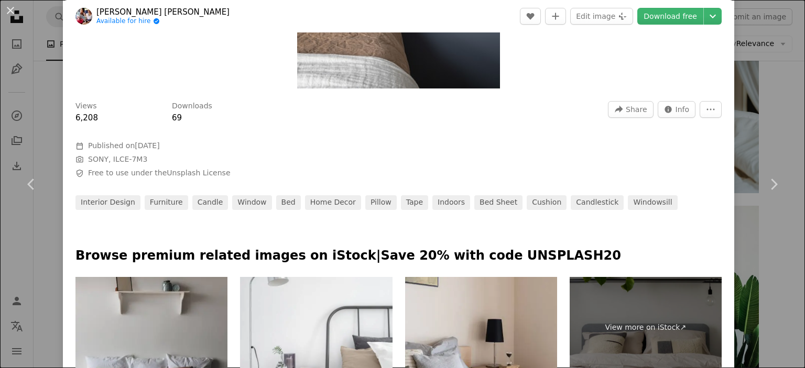
scroll to position [105, 0]
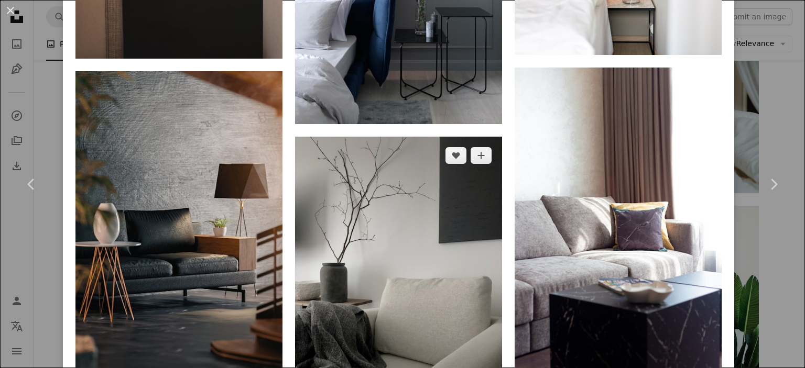
scroll to position [1834, 0]
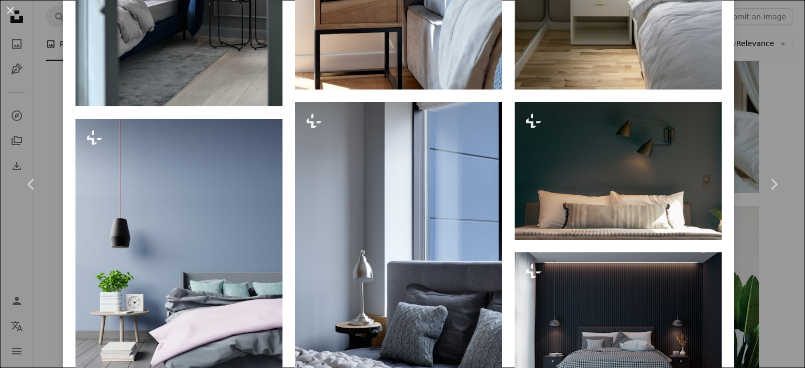
scroll to position [1101, 0]
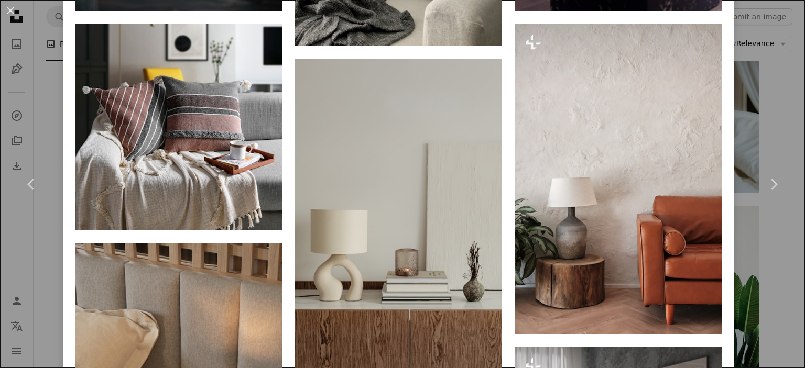
scroll to position [2201, 0]
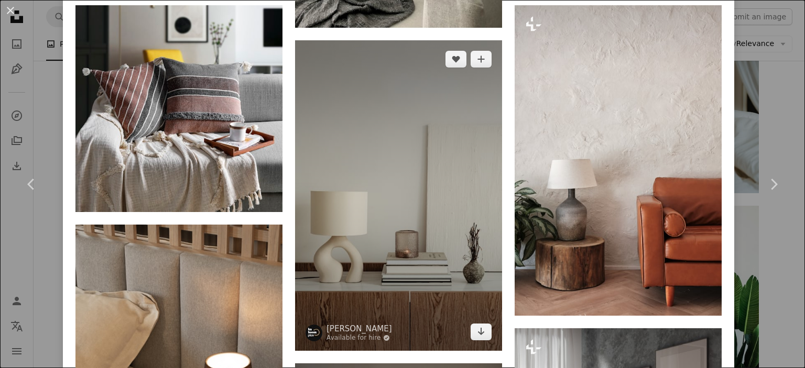
click at [366, 193] on img at bounding box center [398, 195] width 207 height 311
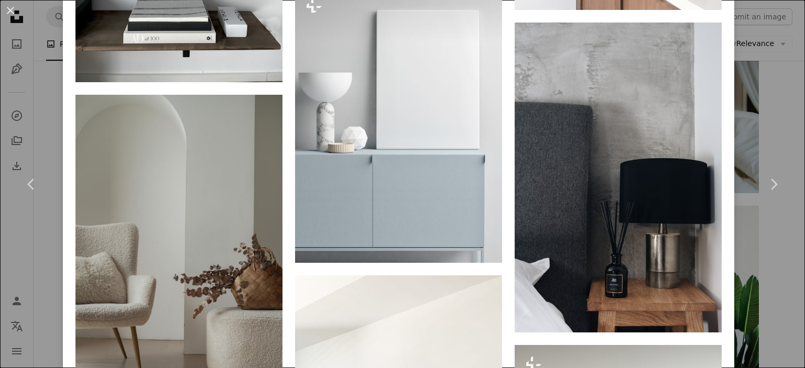
scroll to position [1730, 0]
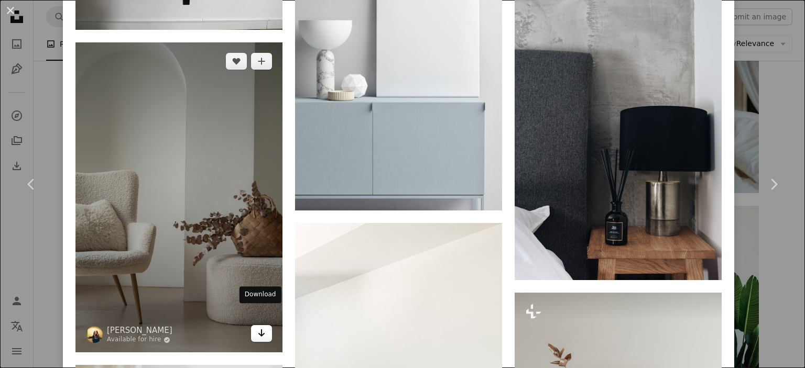
click at [260, 330] on icon "Download" at bounding box center [261, 333] width 7 height 7
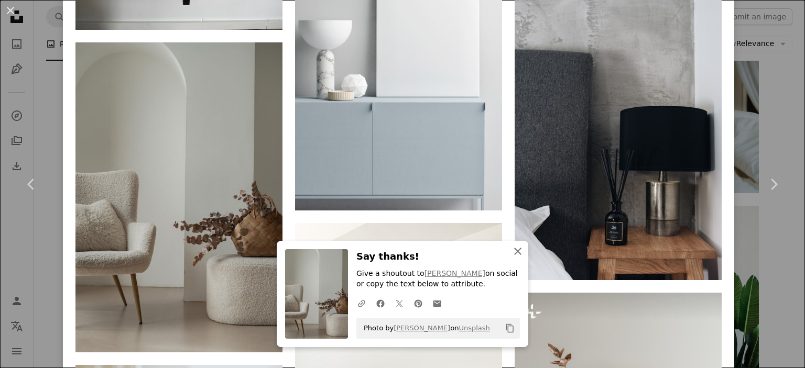
click at [516, 251] on icon "An X shape" at bounding box center [518, 251] width 13 height 13
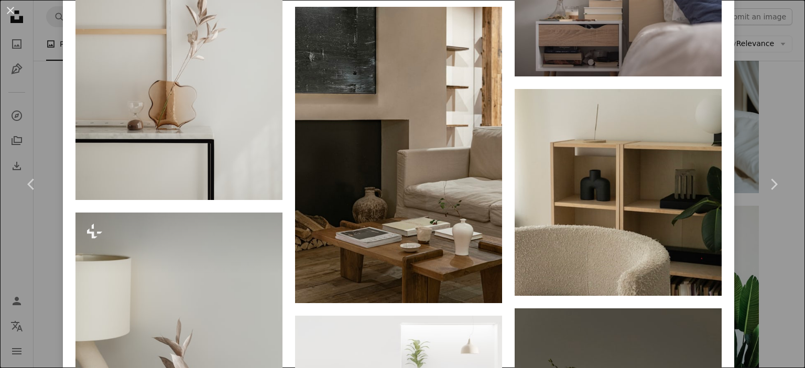
scroll to position [4956, 0]
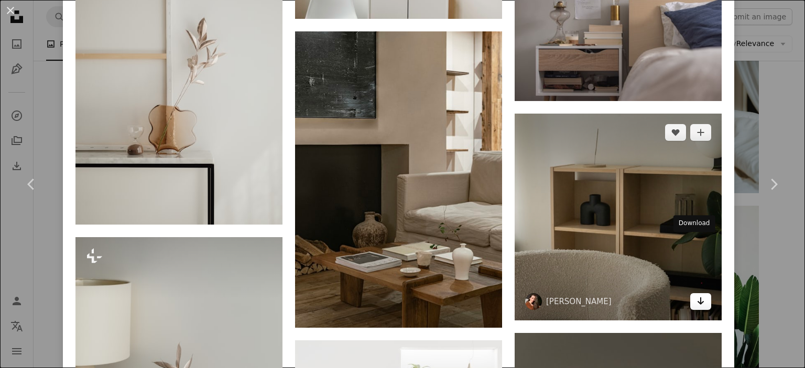
click at [697, 295] on icon "Arrow pointing down" at bounding box center [701, 301] width 8 height 13
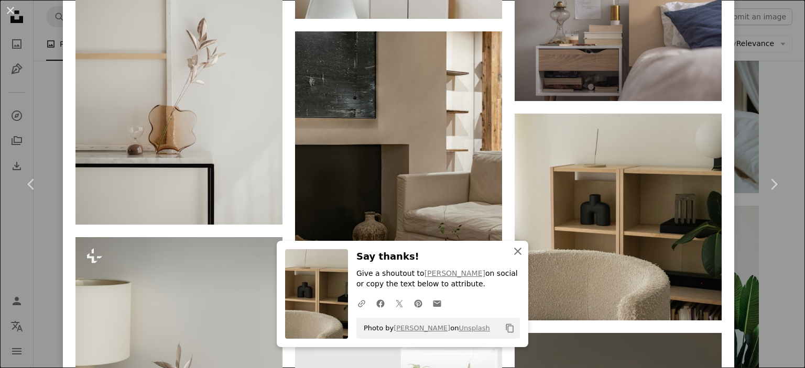
click at [514, 248] on icon "button" at bounding box center [517, 251] width 7 height 7
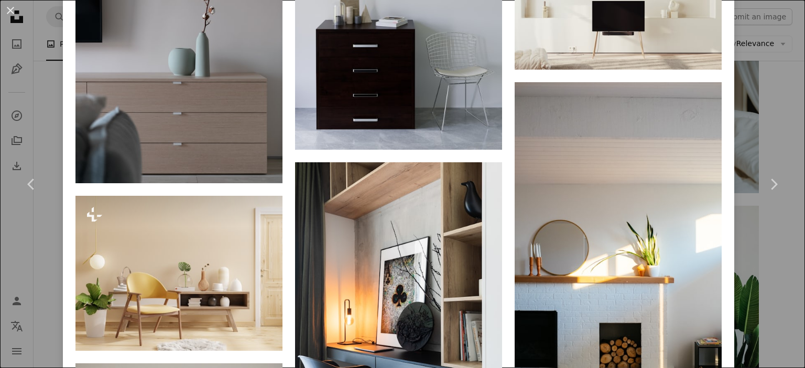
scroll to position [5646, 0]
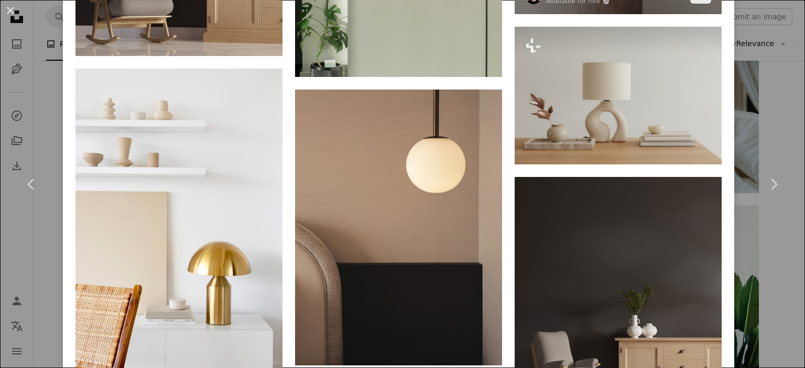
scroll to position [978, 0]
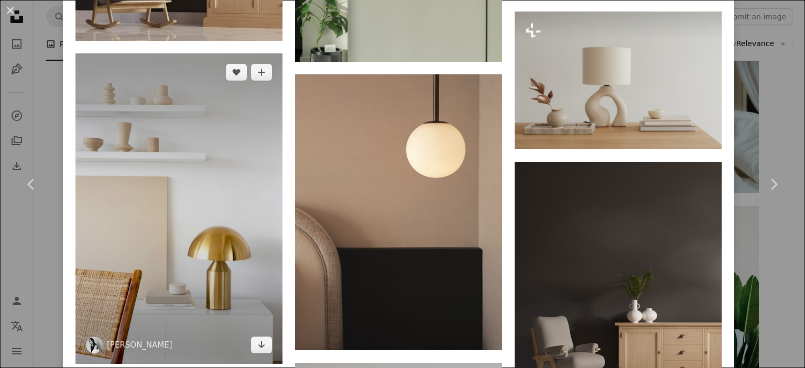
click at [224, 179] on img at bounding box center [178, 208] width 207 height 311
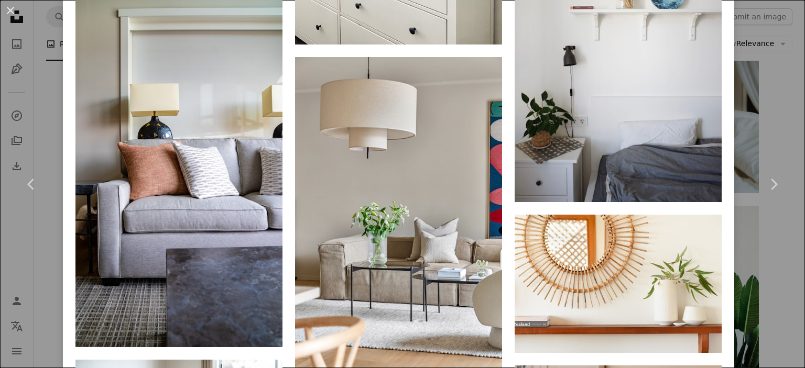
scroll to position [2673, 0]
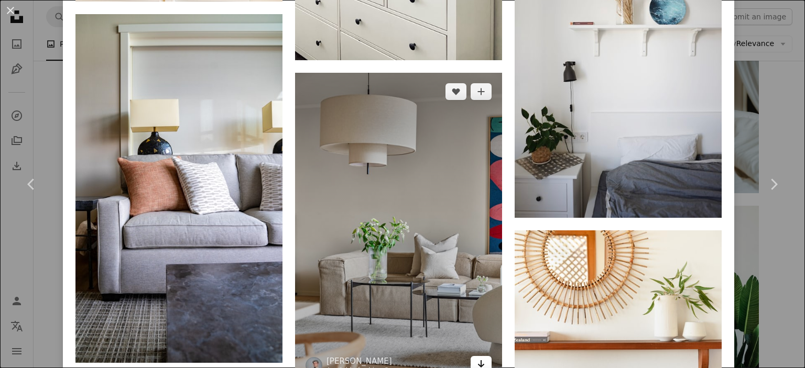
click at [478, 361] on icon "Download" at bounding box center [481, 364] width 7 height 7
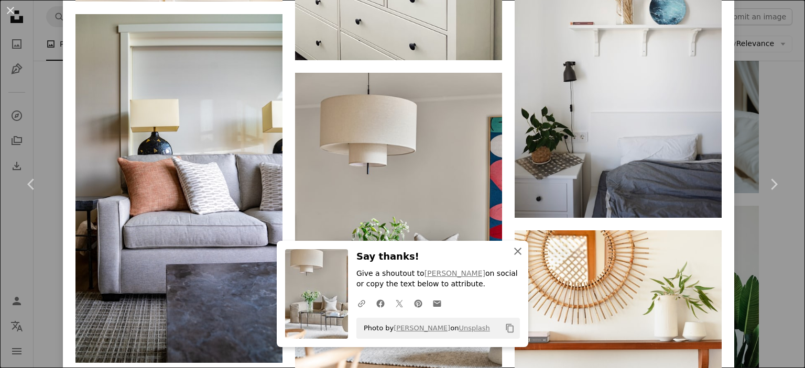
click at [517, 252] on icon "An X shape" at bounding box center [518, 251] width 13 height 13
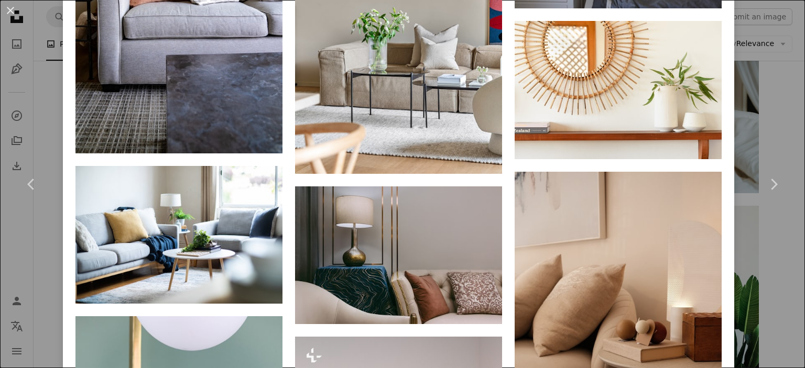
scroll to position [2726, 0]
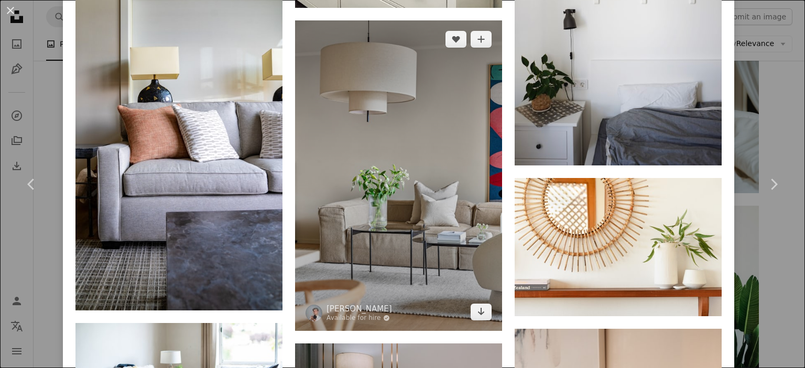
click at [385, 183] on img at bounding box center [398, 175] width 207 height 311
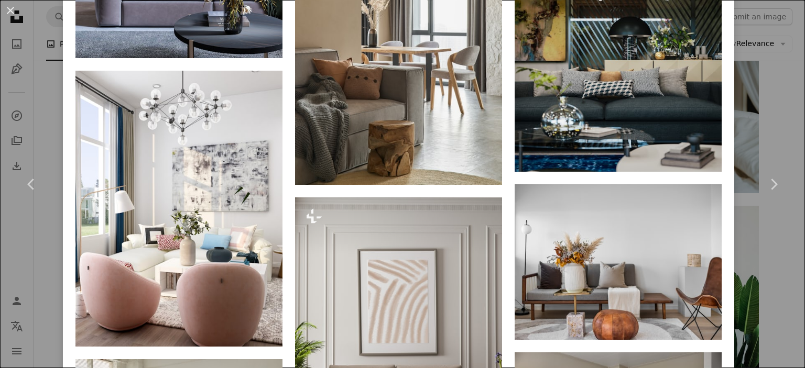
scroll to position [5129, 0]
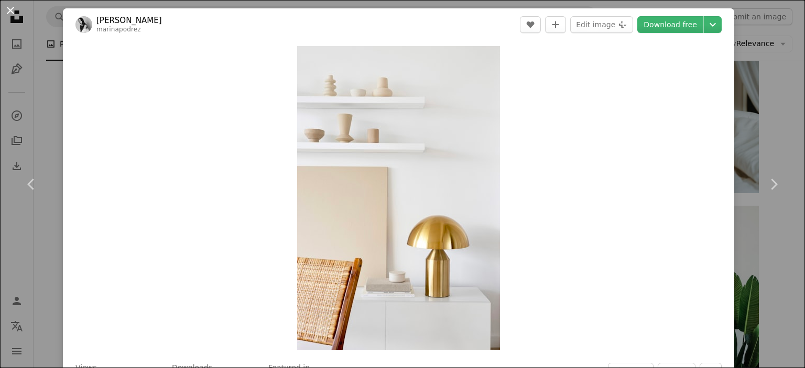
click at [10, 11] on button "An X shape" at bounding box center [10, 10] width 13 height 13
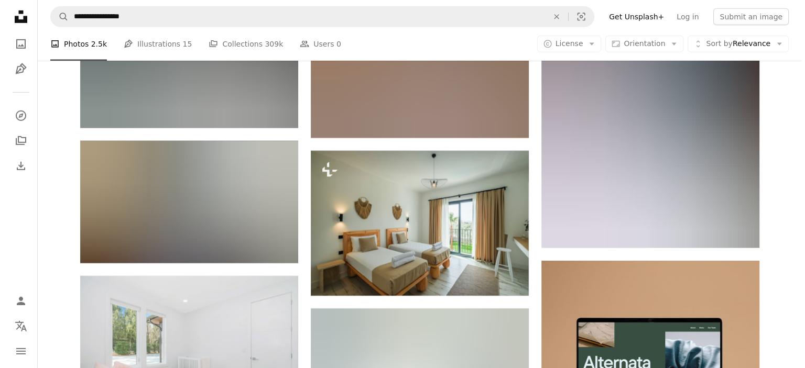
scroll to position [3354, 0]
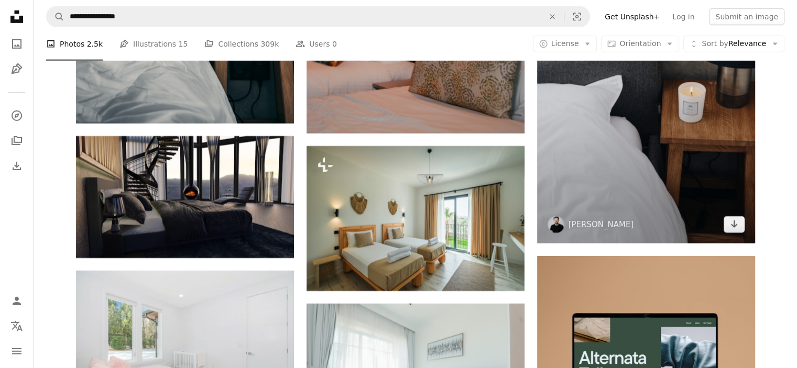
click at [625, 126] on img at bounding box center [646, 80] width 218 height 327
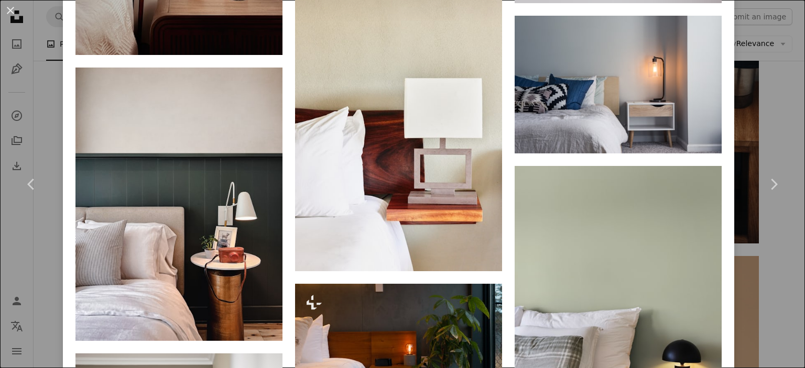
scroll to position [2463, 0]
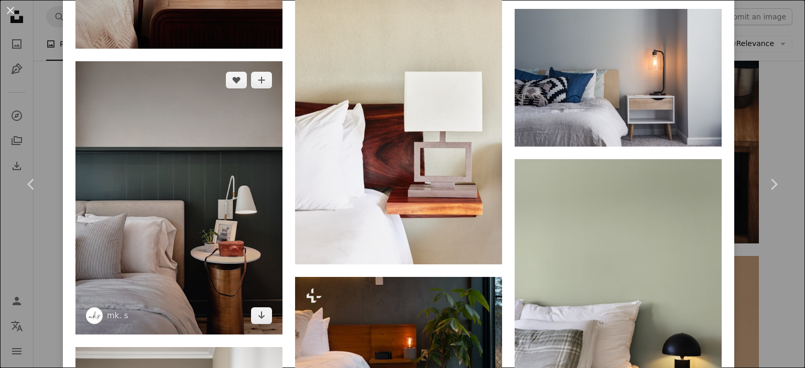
click at [132, 201] on img at bounding box center [178, 198] width 207 height 274
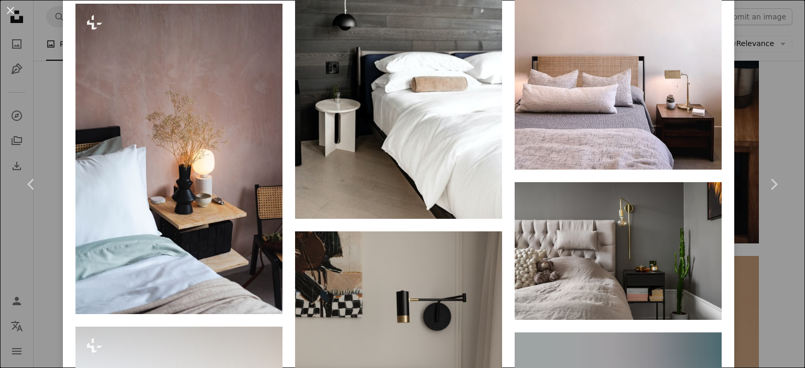
scroll to position [1887, 0]
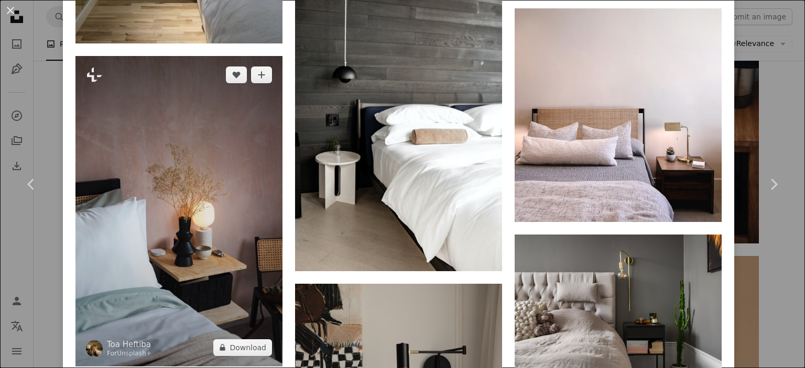
click at [211, 207] on img at bounding box center [178, 211] width 207 height 311
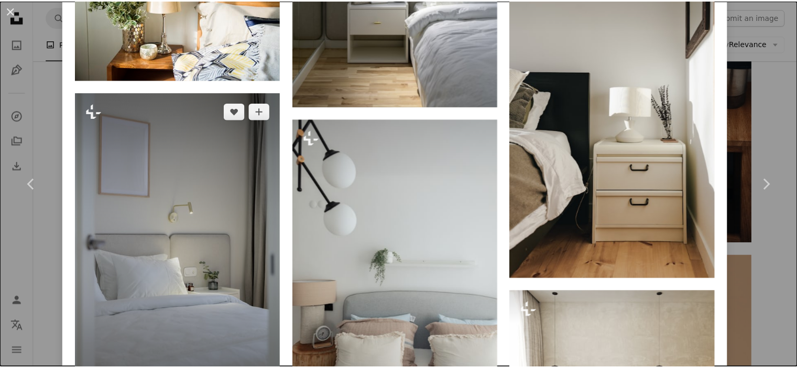
scroll to position [1415, 0]
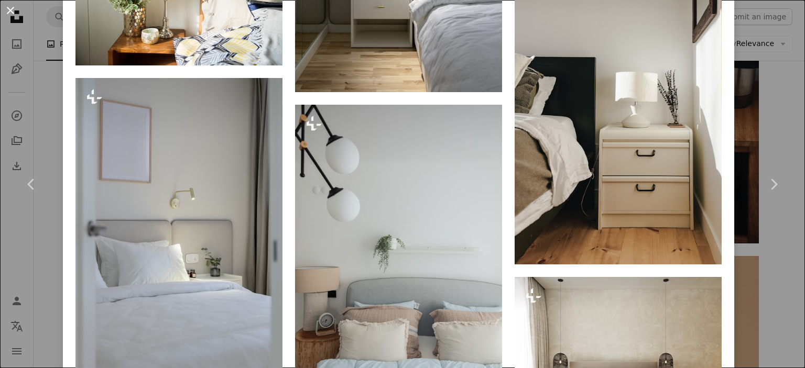
click at [6, 8] on button "An X shape" at bounding box center [10, 10] width 13 height 13
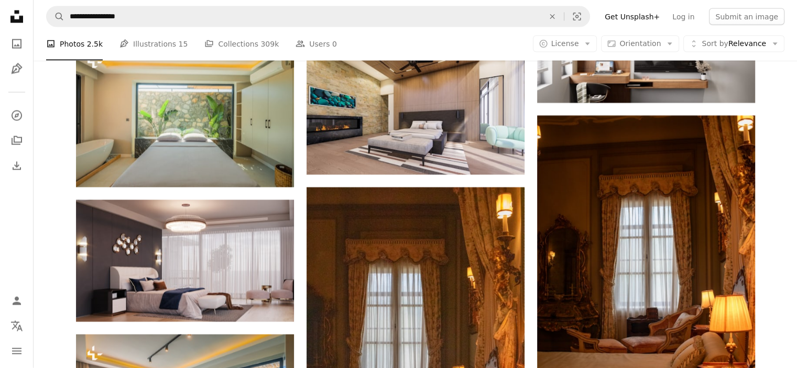
scroll to position [1939, 0]
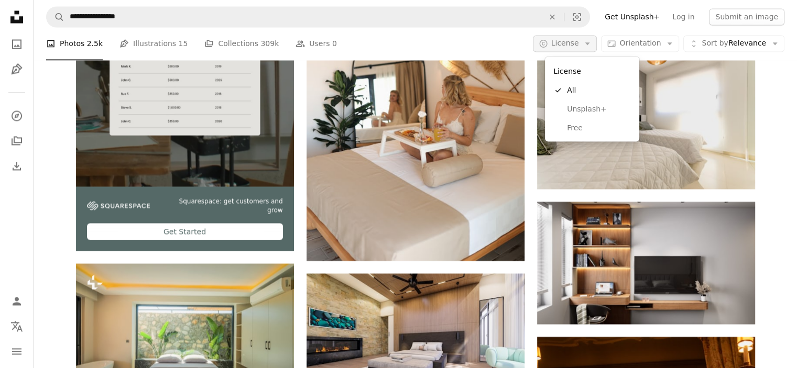
click at [579, 42] on span "License" at bounding box center [565, 43] width 28 height 8
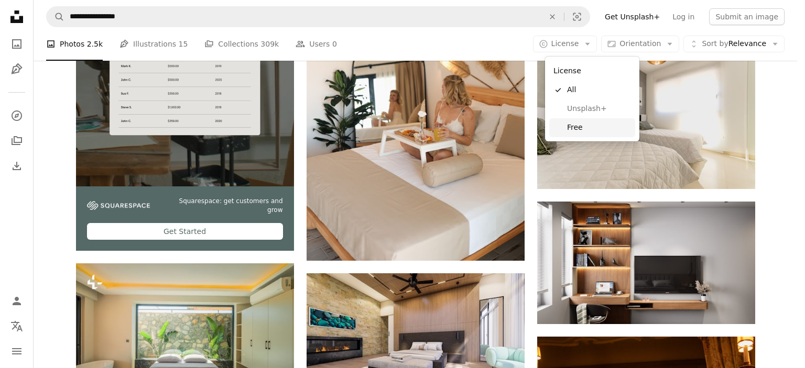
click at [583, 126] on span "Free" at bounding box center [599, 128] width 64 height 10
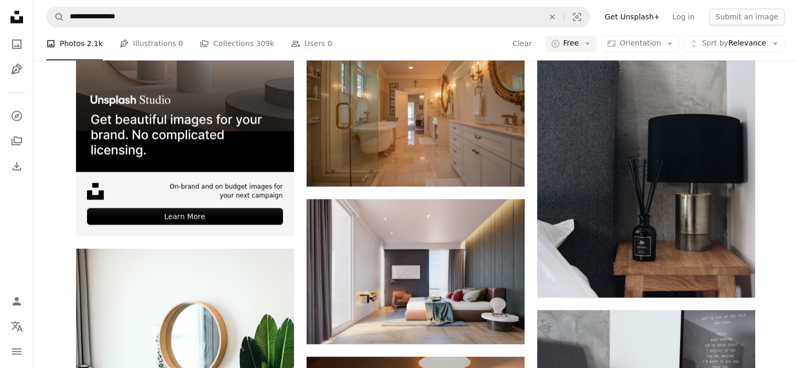
scroll to position [1048, 0]
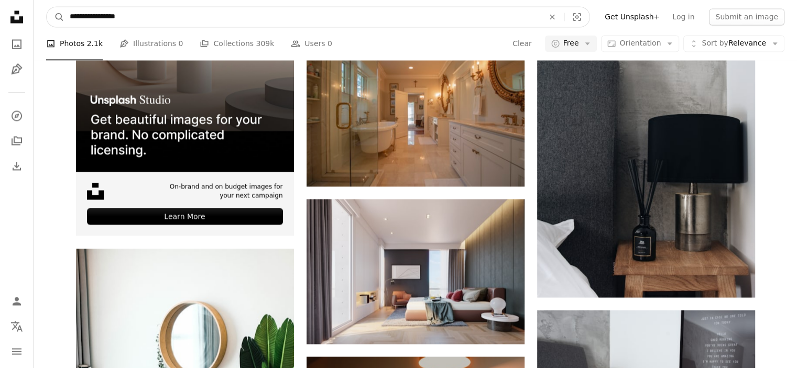
click at [129, 19] on input "**********" at bounding box center [302, 17] width 476 height 20
type input "**********"
click at [47, 7] on button "A magnifying glass" at bounding box center [56, 17] width 18 height 20
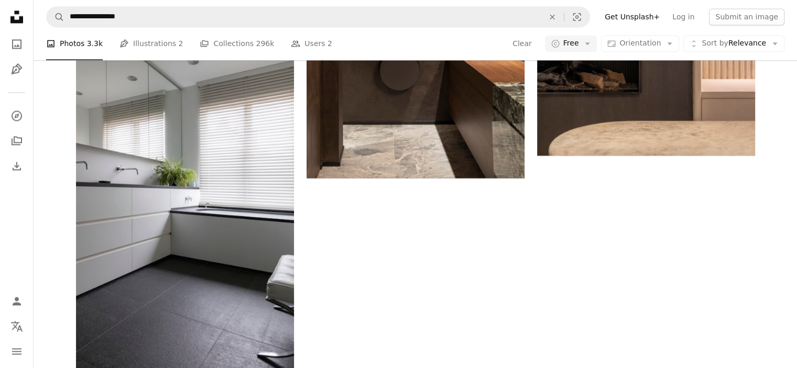
scroll to position [681, 0]
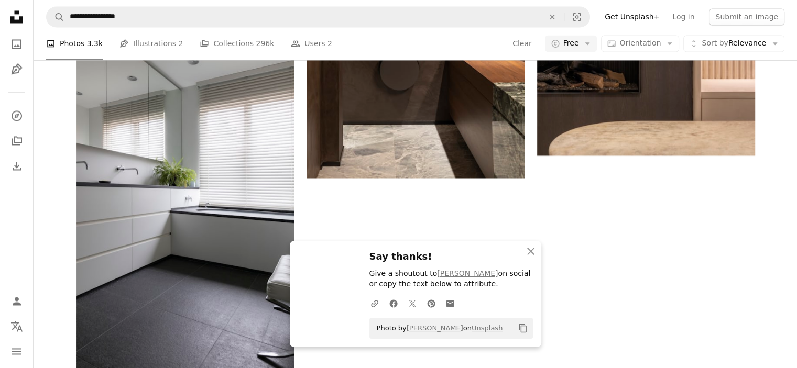
scroll to position [786, 0]
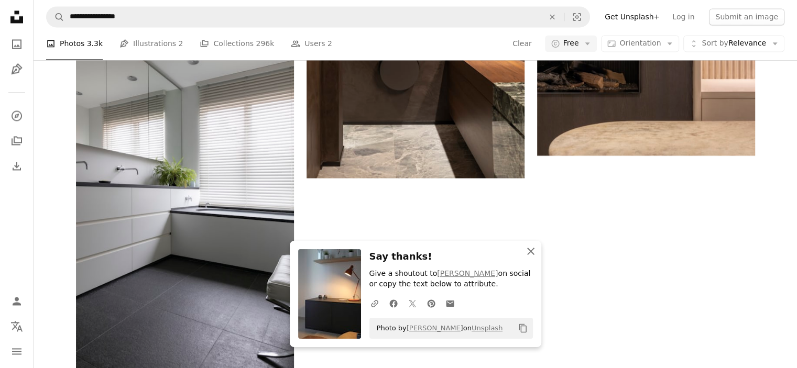
click at [533, 251] on icon "An X shape" at bounding box center [531, 251] width 13 height 13
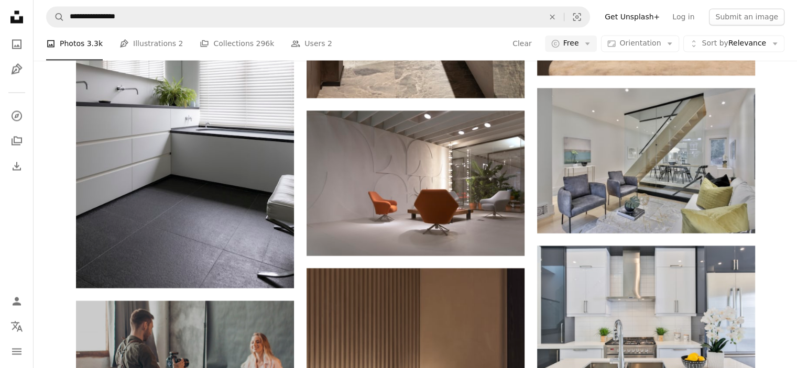
scroll to position [1520, 0]
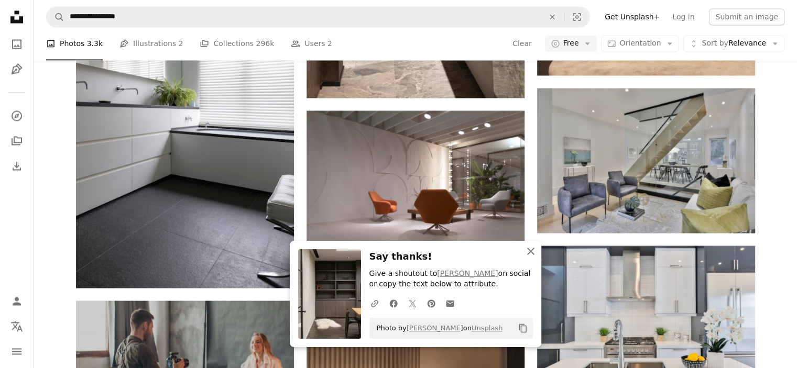
click at [532, 251] on icon "button" at bounding box center [530, 251] width 7 height 7
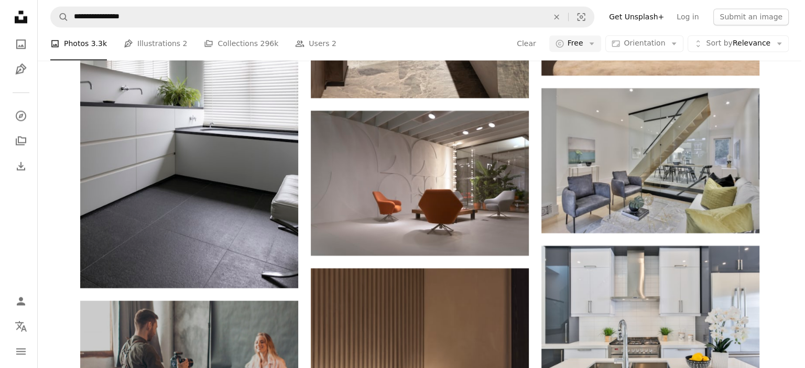
scroll to position [5189, 0]
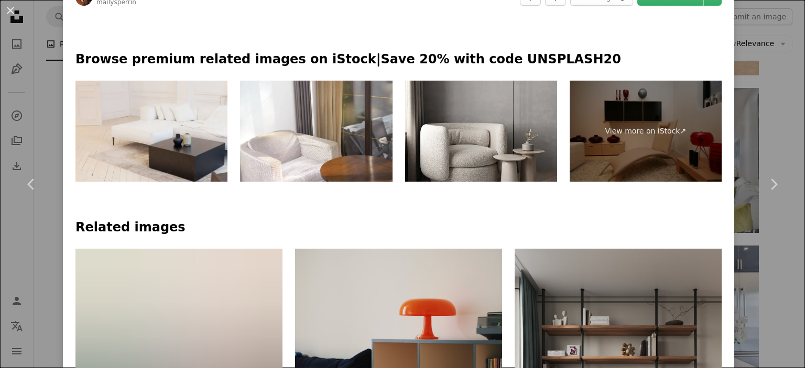
scroll to position [681, 0]
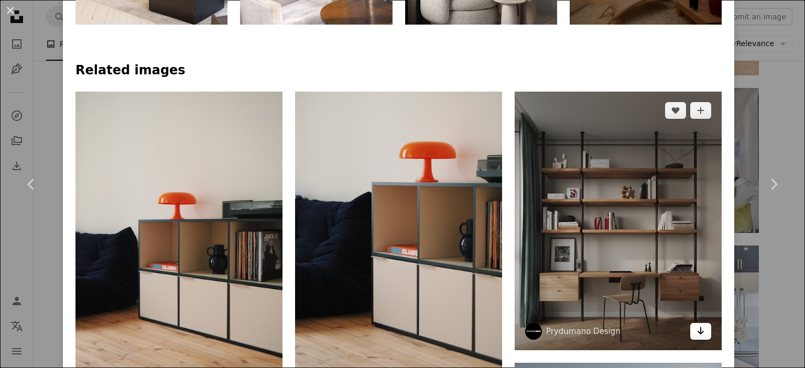
click at [697, 325] on icon "Arrow pointing down" at bounding box center [701, 331] width 8 height 13
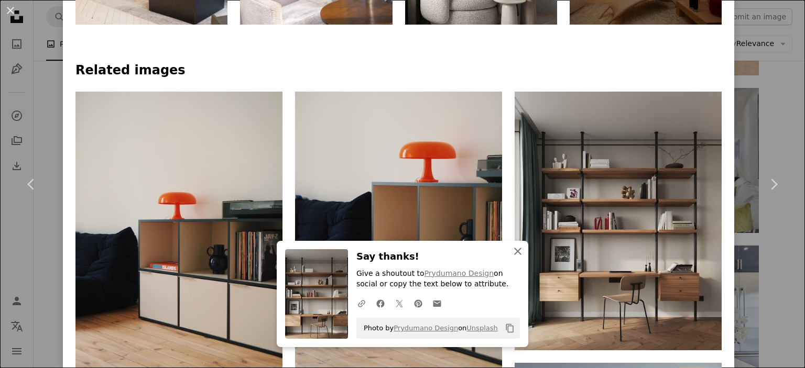
click at [514, 253] on icon "button" at bounding box center [517, 251] width 7 height 7
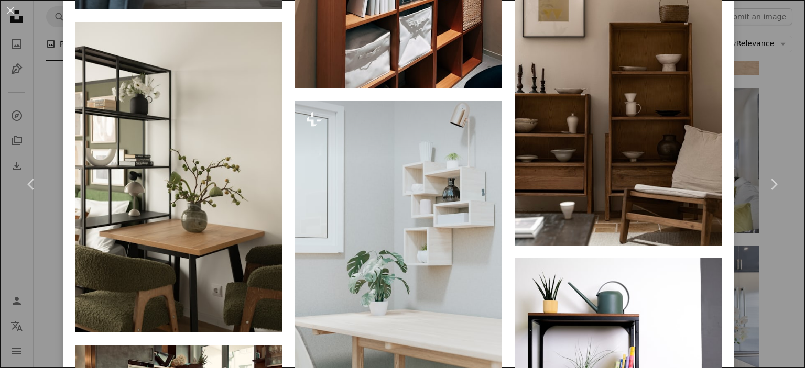
scroll to position [1625, 0]
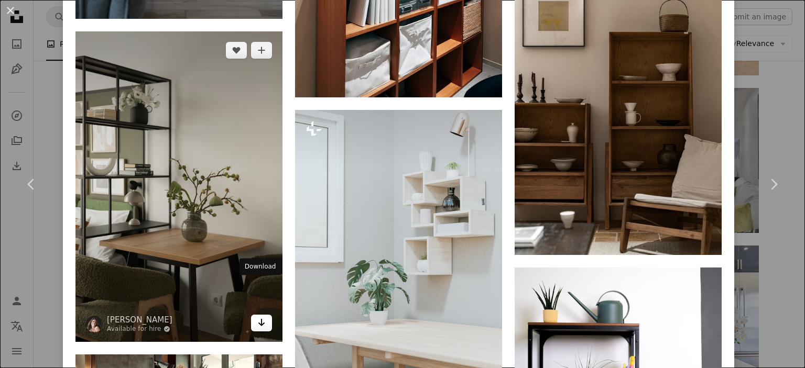
click at [260, 317] on icon "Arrow pointing down" at bounding box center [261, 323] width 8 height 13
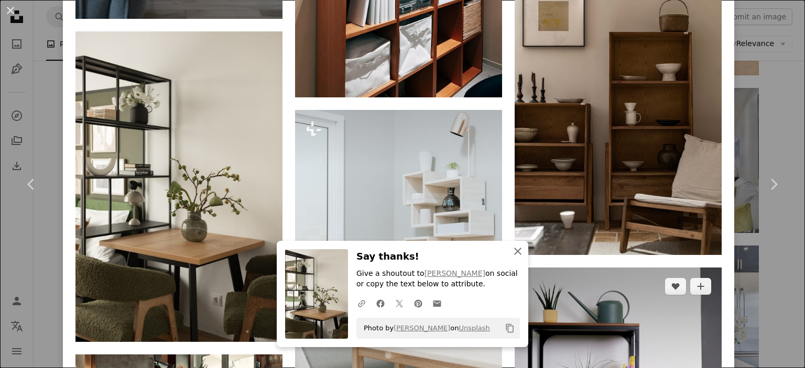
drag, startPoint x: 515, startPoint y: 252, endPoint x: 536, endPoint y: 255, distance: 21.2
click at [515, 252] on icon "button" at bounding box center [517, 251] width 7 height 7
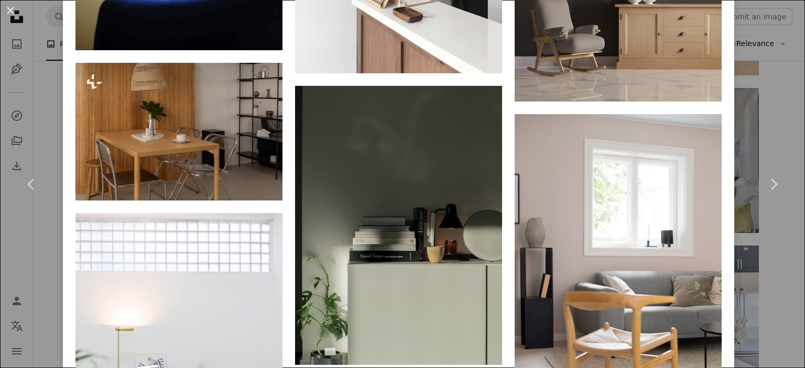
scroll to position [2830, 0]
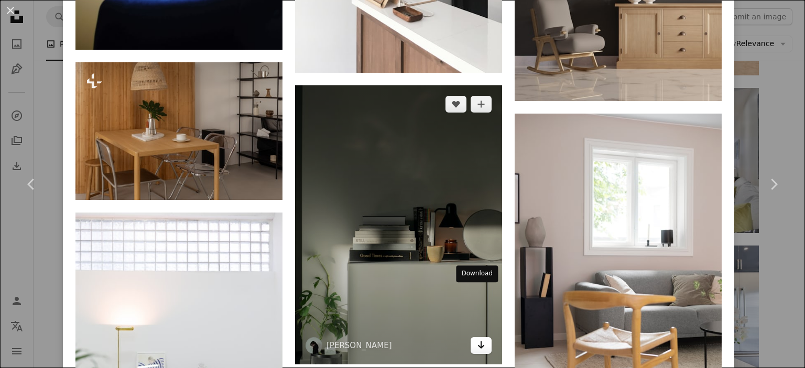
click at [479, 339] on icon "Arrow pointing down" at bounding box center [481, 345] width 8 height 13
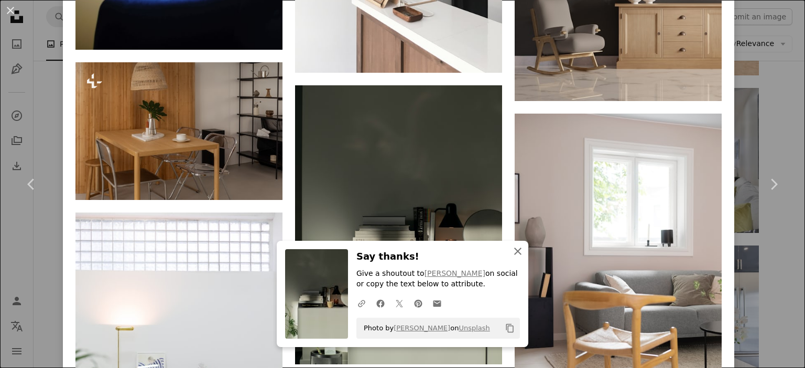
click at [514, 251] on icon "button" at bounding box center [517, 251] width 7 height 7
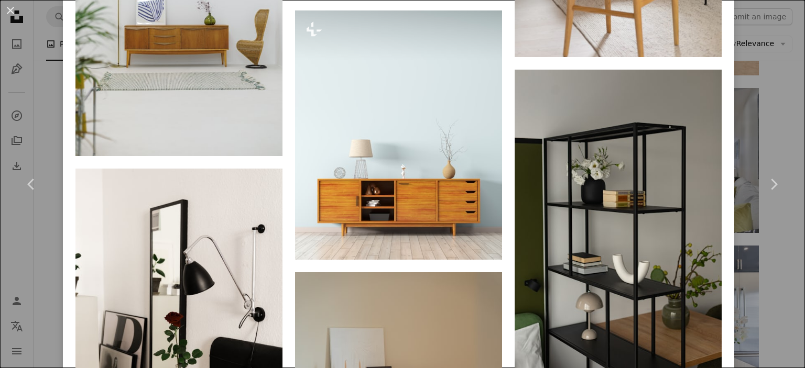
scroll to position [3250, 0]
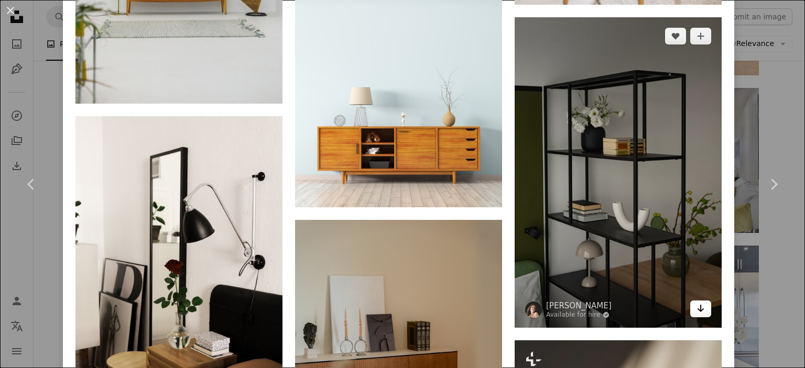
click at [697, 302] on icon "Arrow pointing down" at bounding box center [701, 308] width 8 height 13
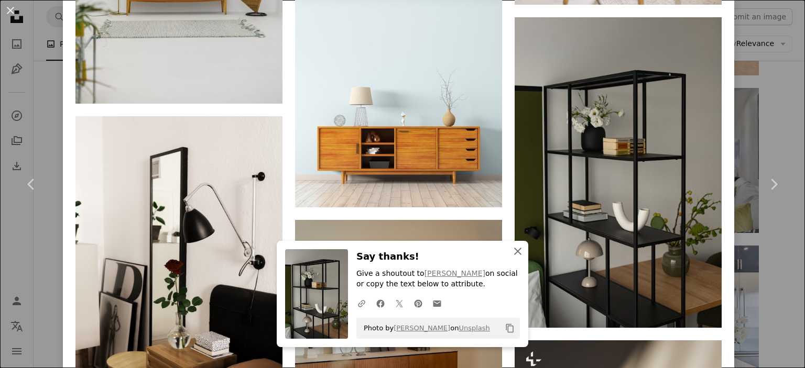
click at [514, 252] on icon "button" at bounding box center [517, 251] width 7 height 7
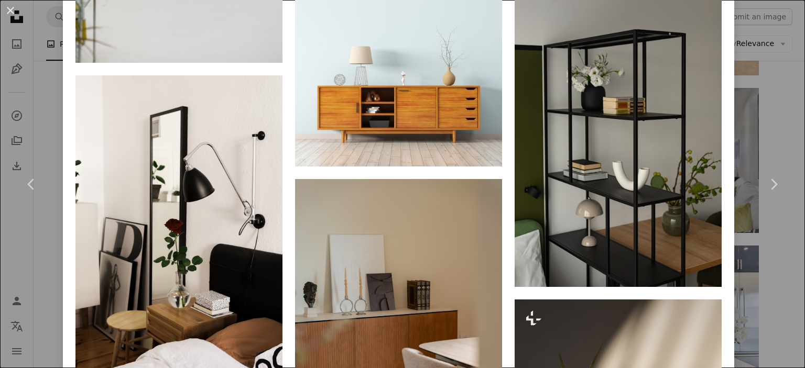
scroll to position [3302, 0]
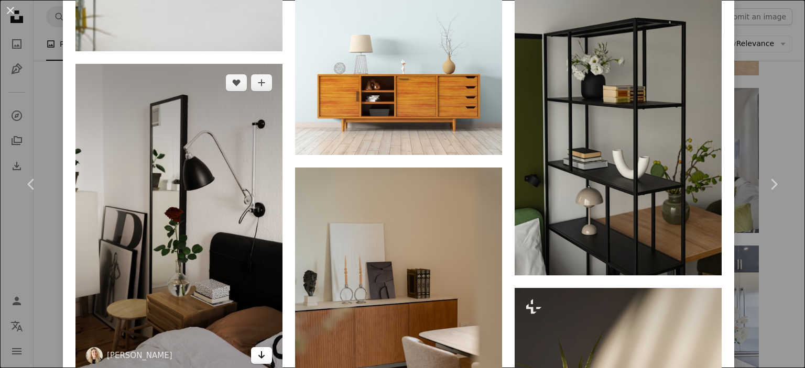
click at [260, 349] on icon "Arrow pointing down" at bounding box center [261, 355] width 8 height 13
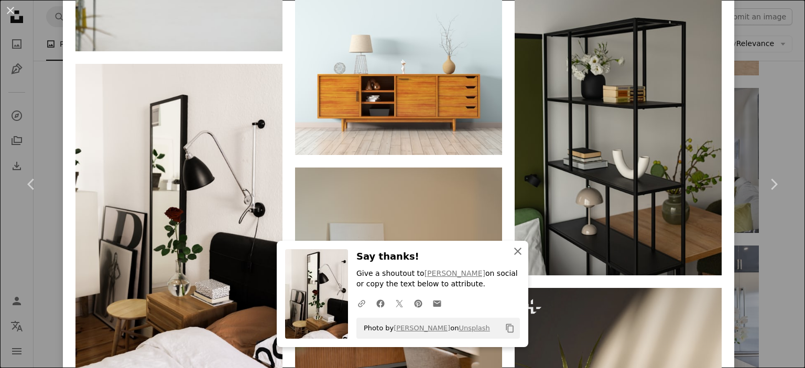
click at [514, 252] on icon "button" at bounding box center [517, 251] width 7 height 7
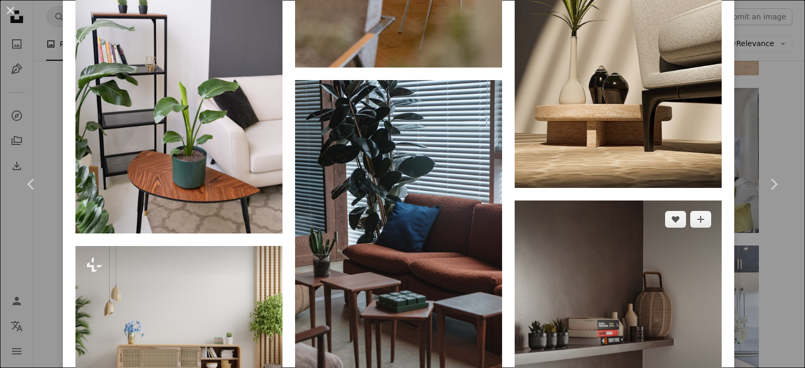
scroll to position [3721, 0]
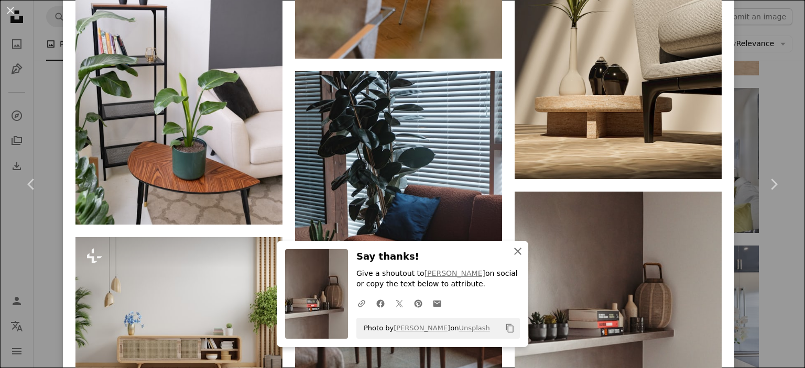
click at [516, 252] on icon "An X shape" at bounding box center [518, 251] width 13 height 13
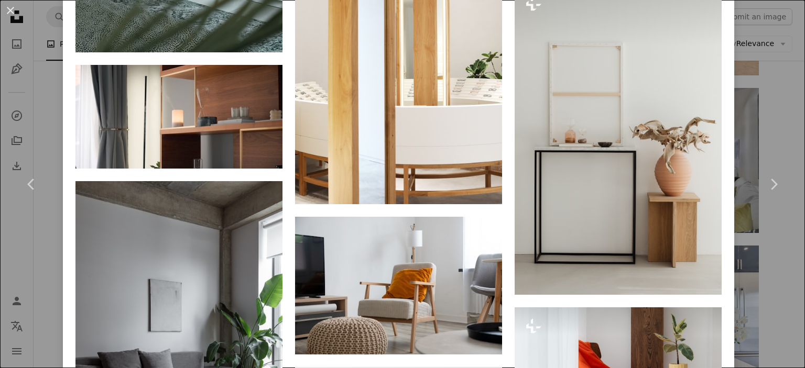
scroll to position [6709, 0]
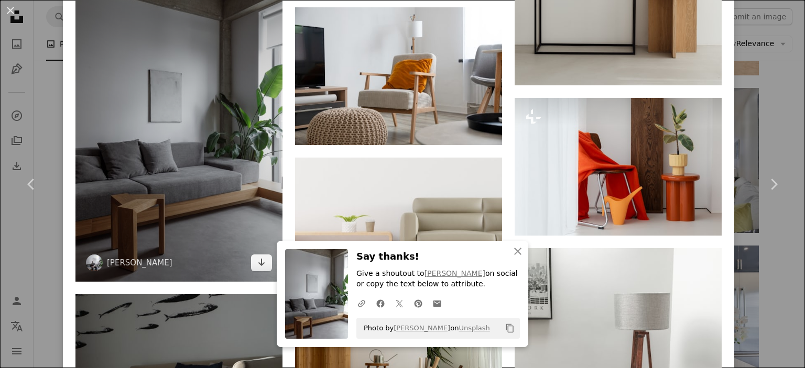
scroll to position [7023, 0]
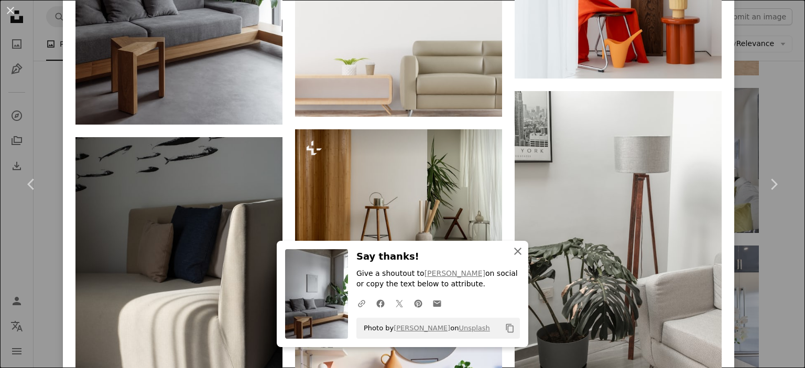
click at [514, 252] on icon "button" at bounding box center [517, 251] width 7 height 7
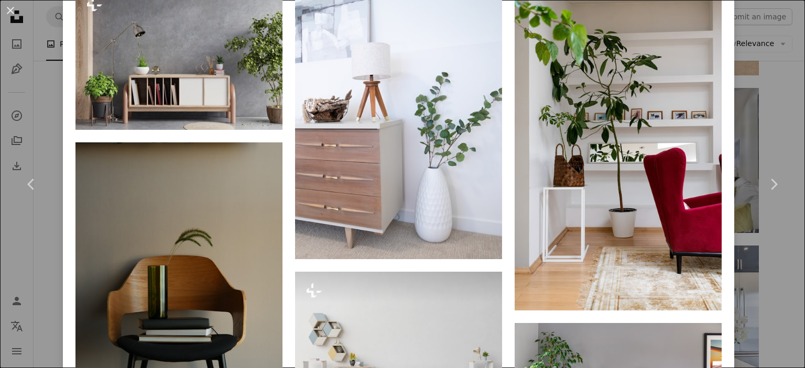
scroll to position [10325, 0]
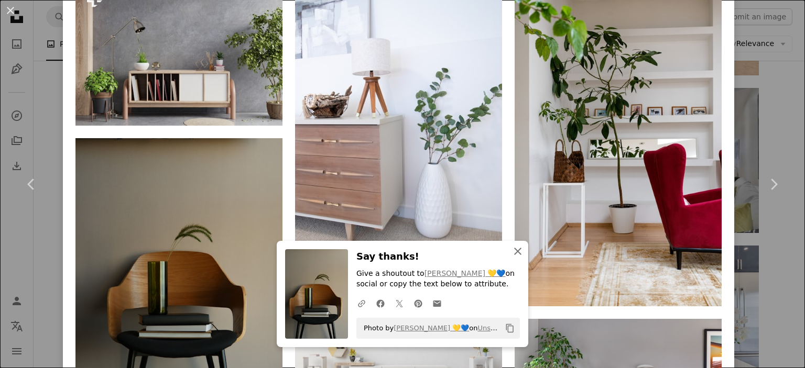
click at [514, 251] on icon "button" at bounding box center [517, 251] width 7 height 7
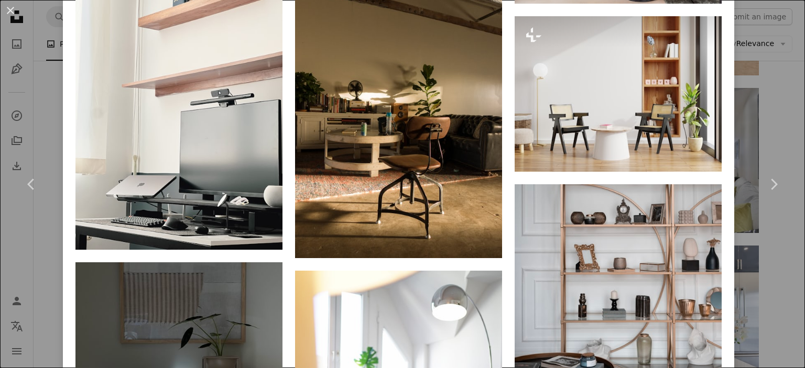
scroll to position [10797, 0]
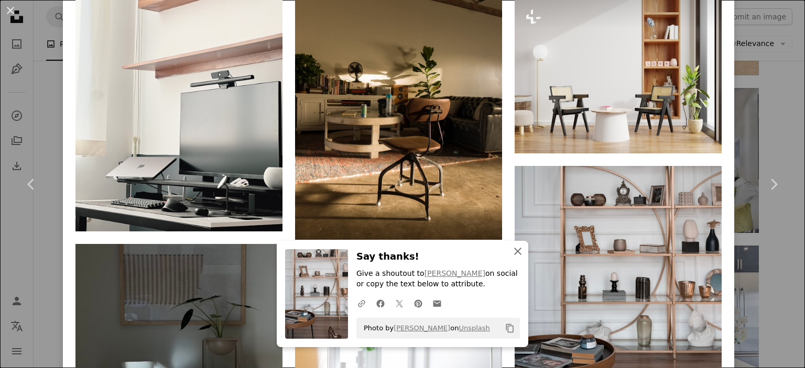
click at [518, 255] on icon "An X shape" at bounding box center [518, 251] width 13 height 13
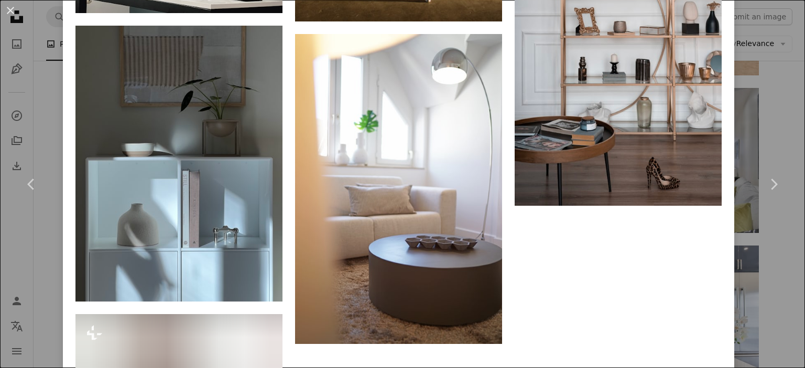
scroll to position [11020, 0]
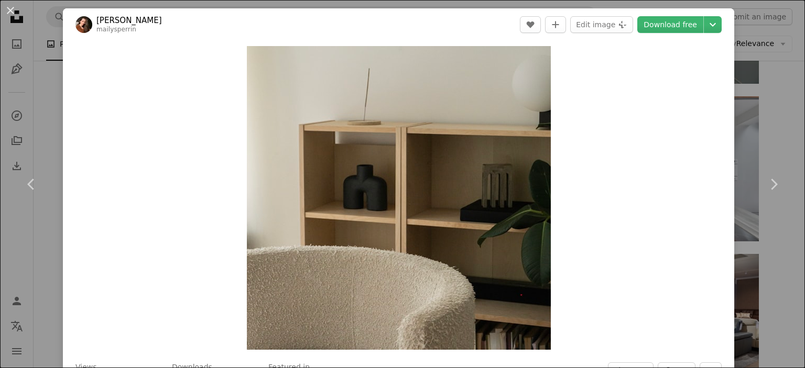
scroll to position [13484, 0]
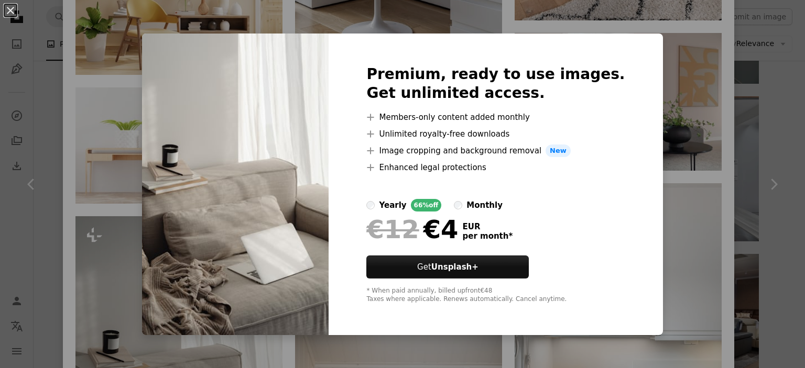
click at [64, 53] on div "An X shape Premium, ready to use images. Get unlimited access. A plus sign Memb…" at bounding box center [402, 184] width 805 height 368
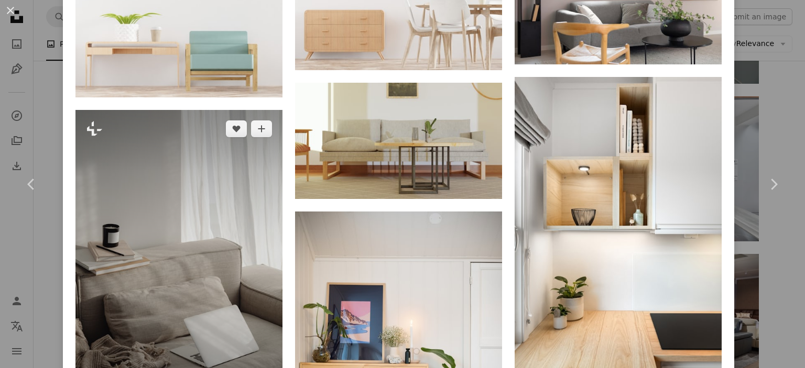
scroll to position [13589, 0]
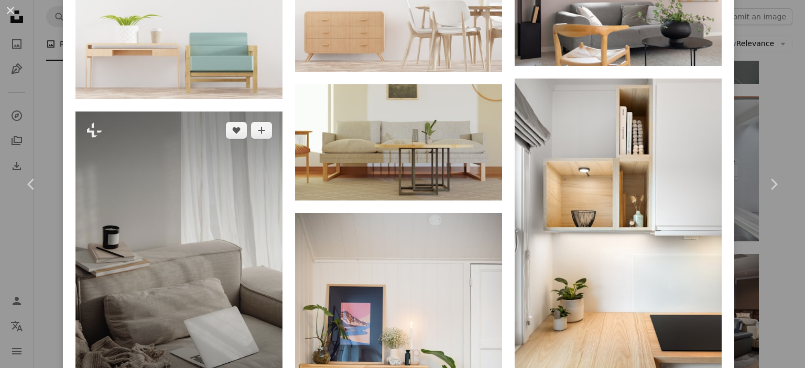
click at [195, 121] on img at bounding box center [178, 267] width 207 height 311
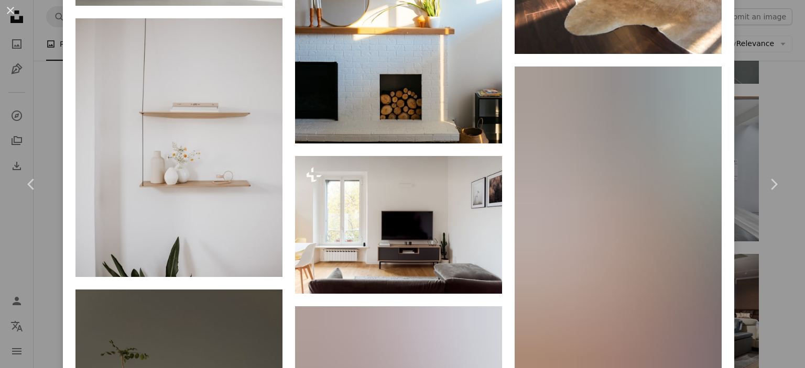
scroll to position [14833, 0]
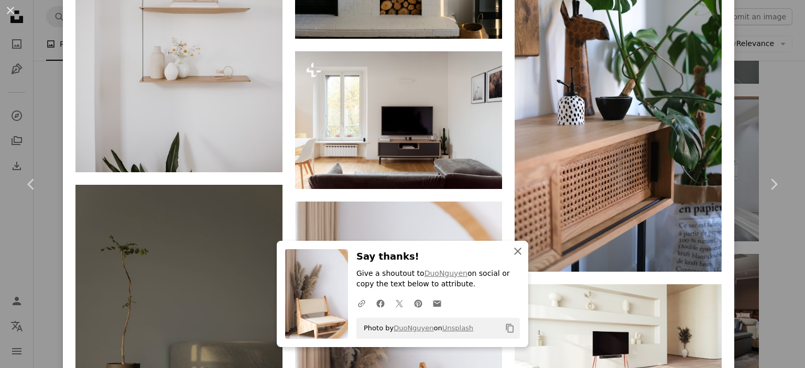
drag, startPoint x: 509, startPoint y: 253, endPoint x: 631, endPoint y: 255, distance: 121.6
click at [512, 253] on icon "An X shape" at bounding box center [518, 251] width 13 height 13
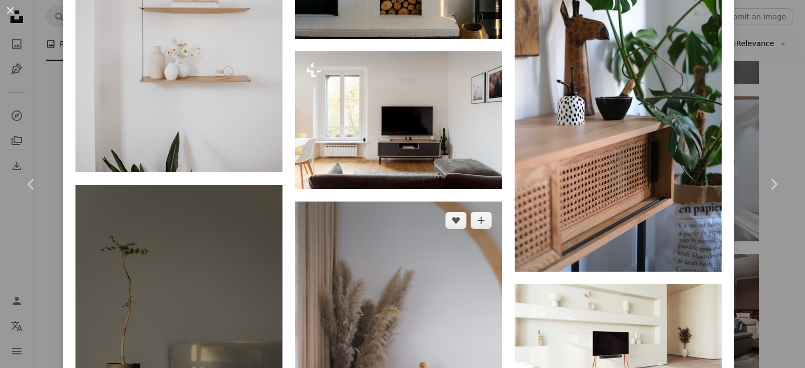
click at [440, 202] on img at bounding box center [398, 357] width 207 height 311
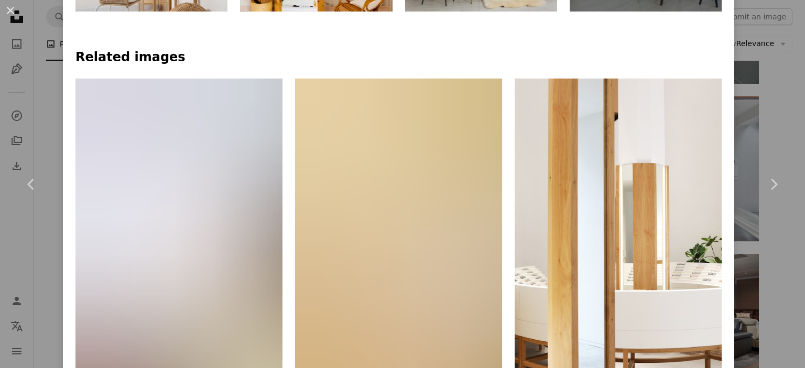
scroll to position [681, 0]
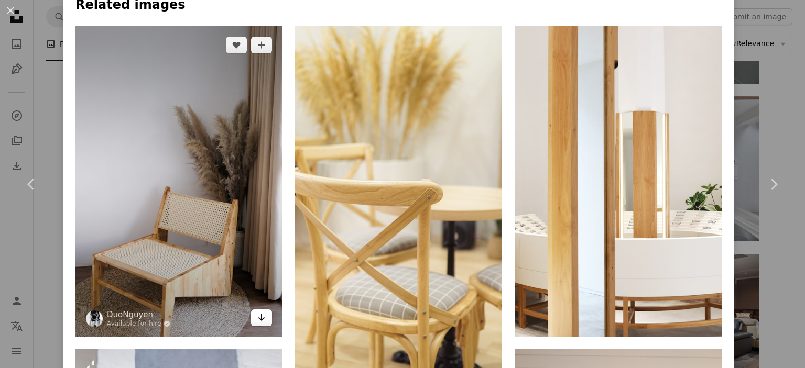
click at [253, 316] on link "Arrow pointing down" at bounding box center [261, 318] width 21 height 17
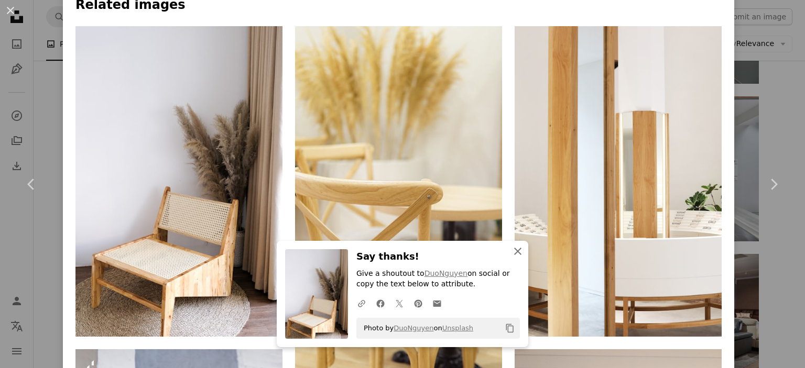
click at [512, 250] on icon "An X shape" at bounding box center [518, 251] width 13 height 13
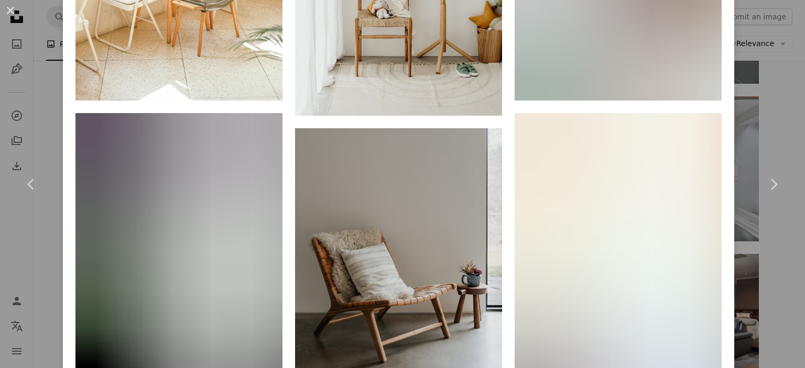
scroll to position [1939, 0]
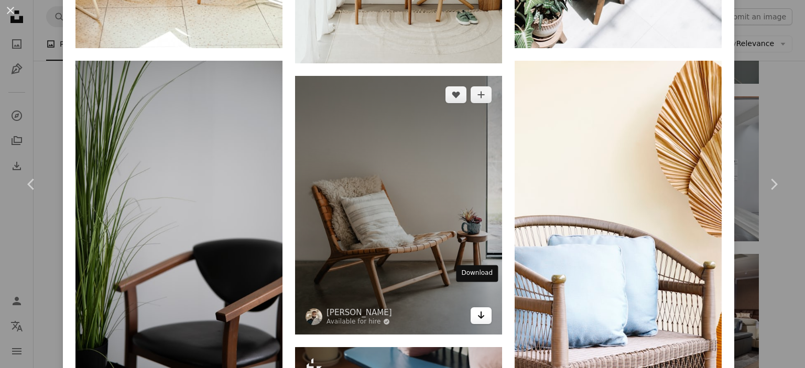
click at [477, 309] on icon "Arrow pointing down" at bounding box center [481, 315] width 8 height 13
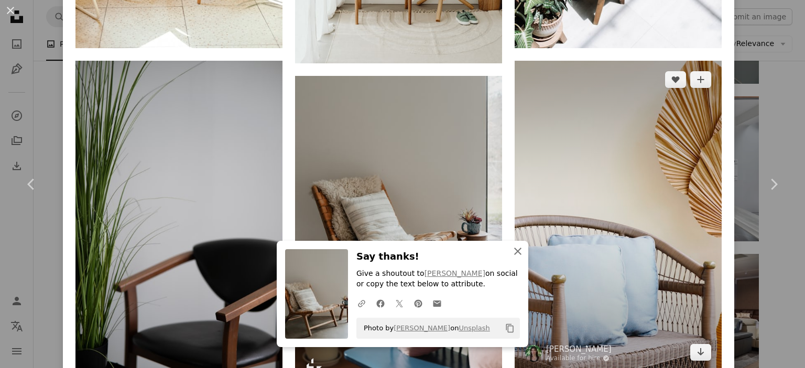
click at [514, 253] on icon "button" at bounding box center [517, 251] width 7 height 7
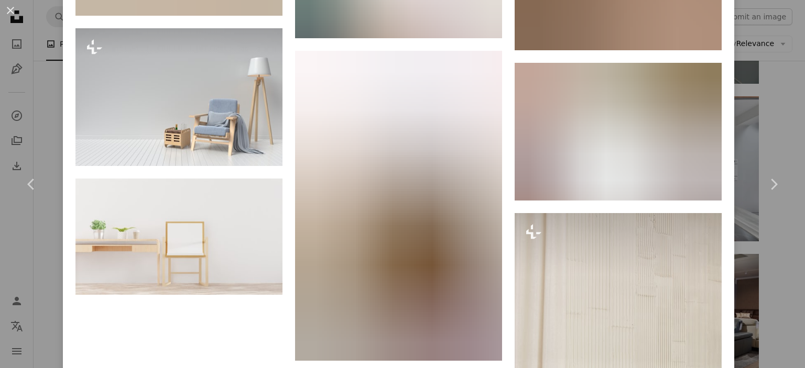
scroll to position [4141, 0]
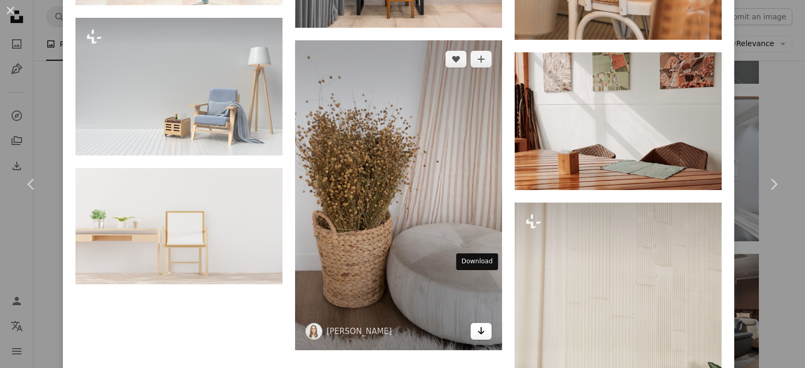
click at [477, 325] on icon "Arrow pointing down" at bounding box center [481, 331] width 8 height 13
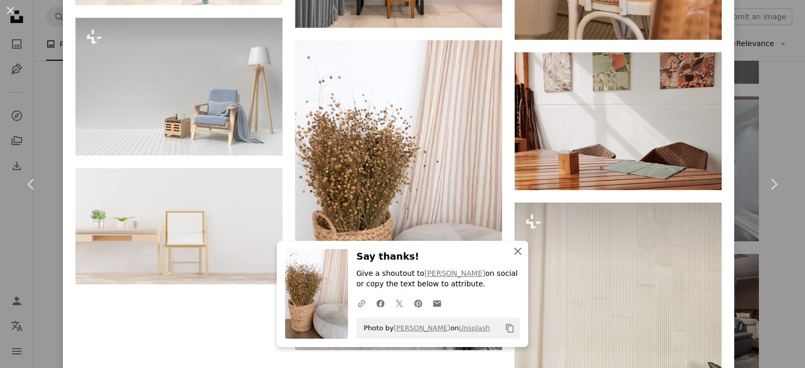
click at [515, 252] on icon "An X shape" at bounding box center [518, 251] width 13 height 13
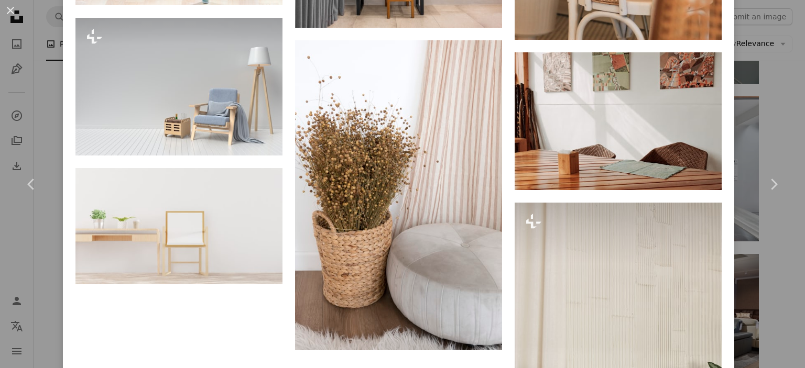
scroll to position [4246, 0]
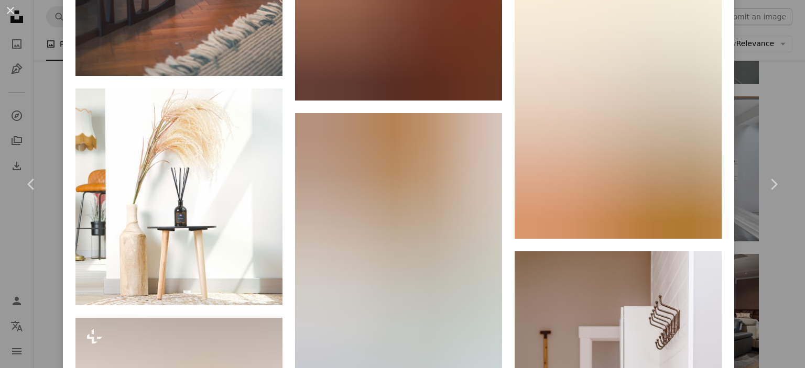
scroll to position [8753, 0]
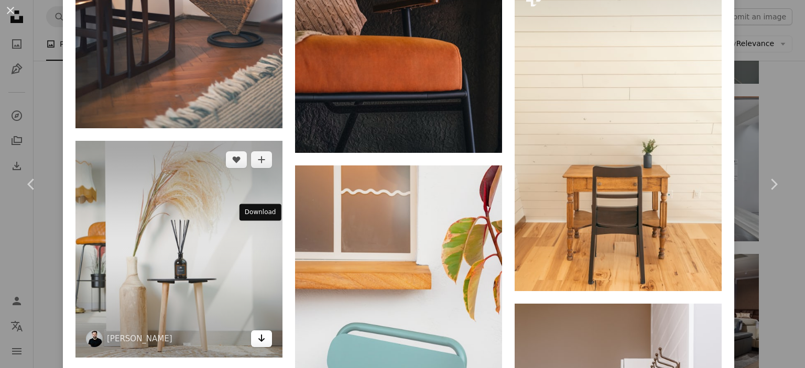
click at [263, 332] on icon "Arrow pointing down" at bounding box center [261, 338] width 8 height 13
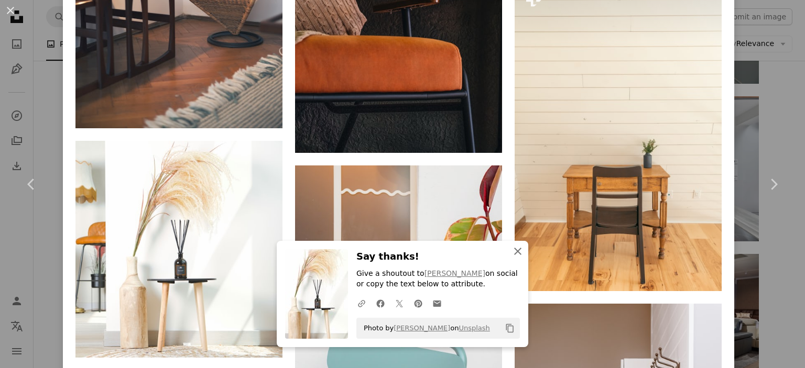
drag, startPoint x: 521, startPoint y: 253, endPoint x: 613, endPoint y: 252, distance: 92.2
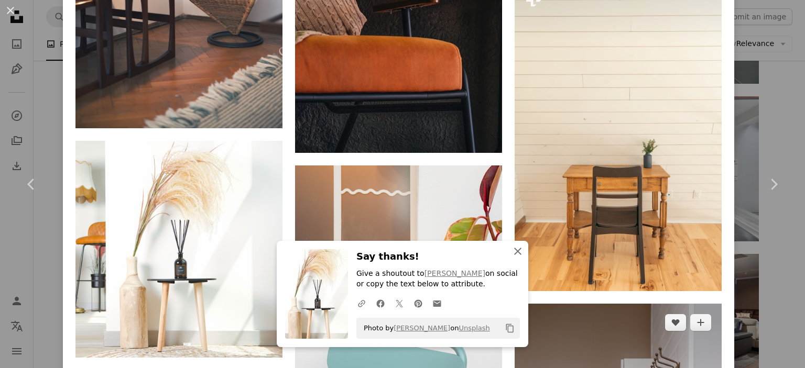
click at [521, 253] on button "An X shape Close" at bounding box center [517, 251] width 21 height 21
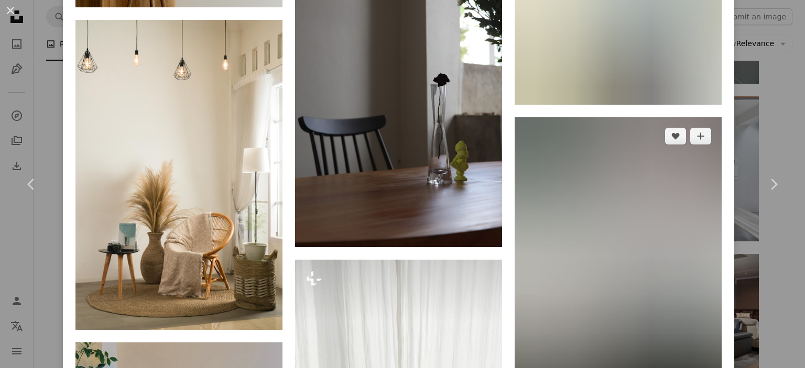
scroll to position [10902, 0]
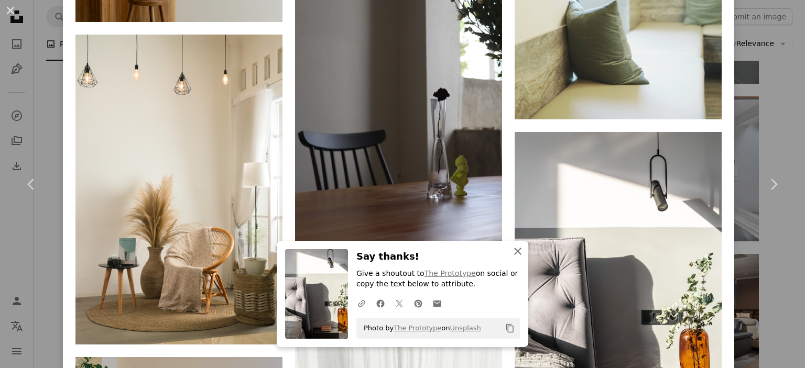
click at [516, 252] on icon "An X shape" at bounding box center [518, 251] width 13 height 13
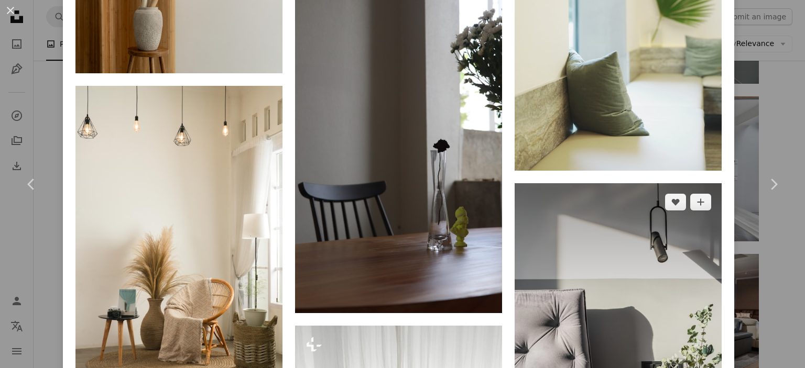
scroll to position [10850, 0]
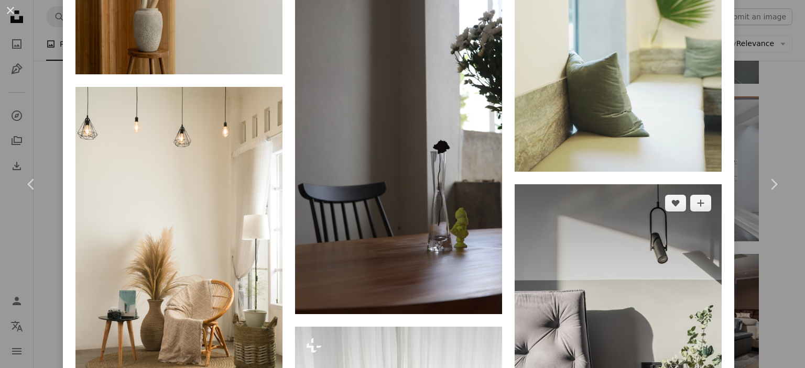
click at [633, 204] on img at bounding box center [618, 339] width 207 height 311
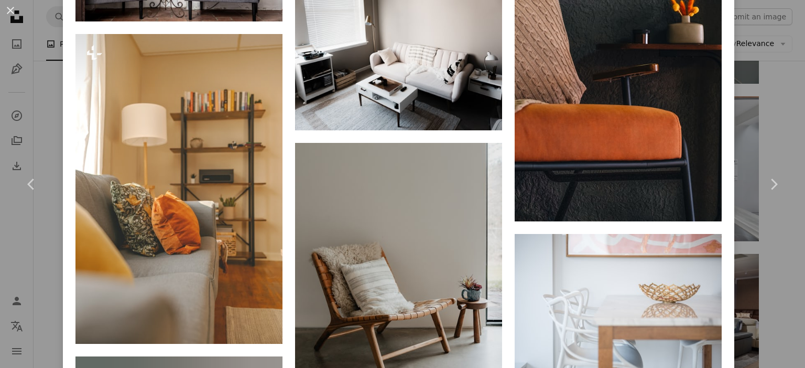
scroll to position [6499, 0]
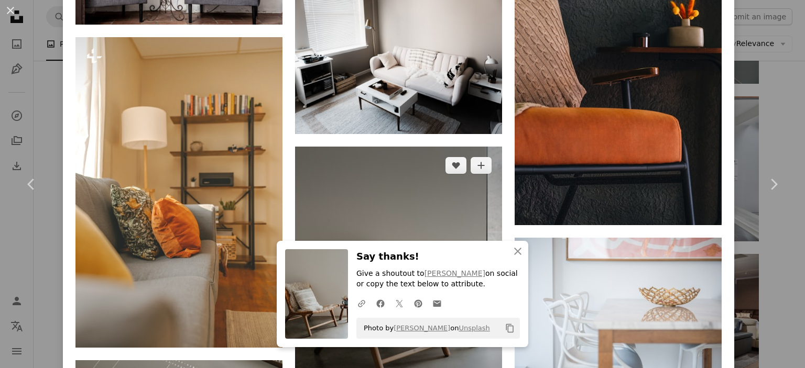
click at [432, 186] on img at bounding box center [398, 276] width 207 height 259
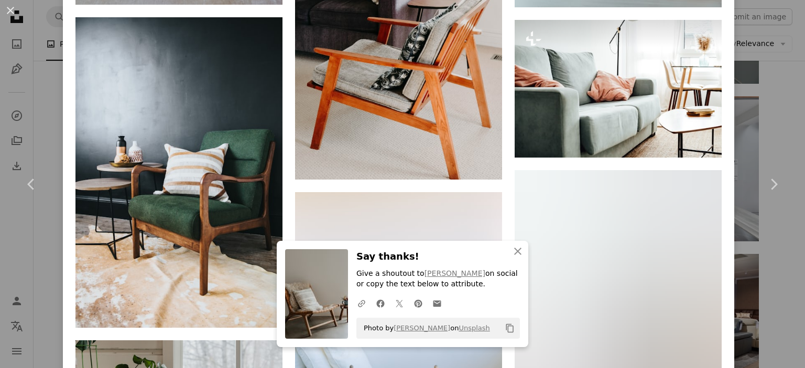
scroll to position [1206, 0]
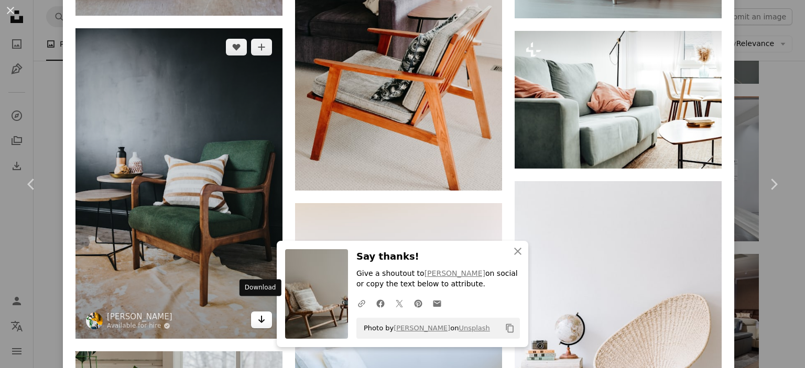
click at [257, 313] on icon "Arrow pointing down" at bounding box center [261, 319] width 8 height 13
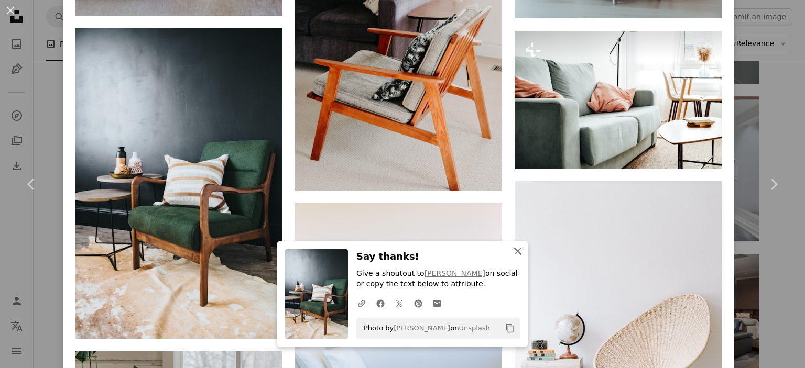
click at [518, 253] on icon "An X shape" at bounding box center [518, 251] width 13 height 13
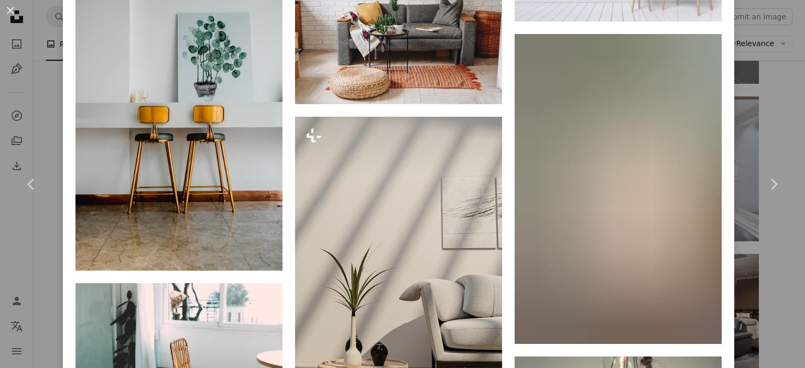
scroll to position [4246, 0]
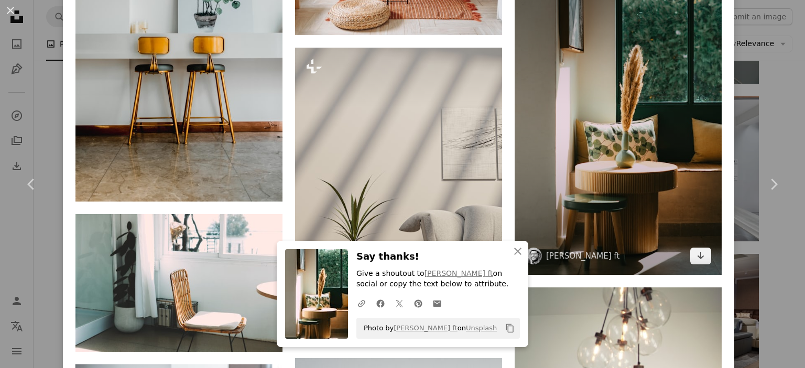
scroll to position [4350, 0]
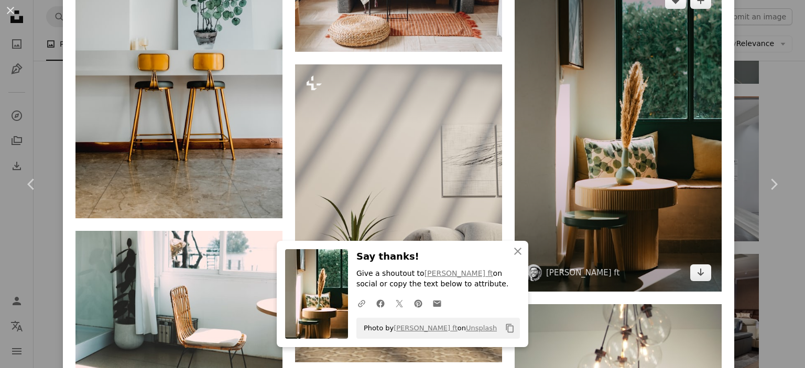
click at [570, 159] on img at bounding box center [618, 137] width 207 height 311
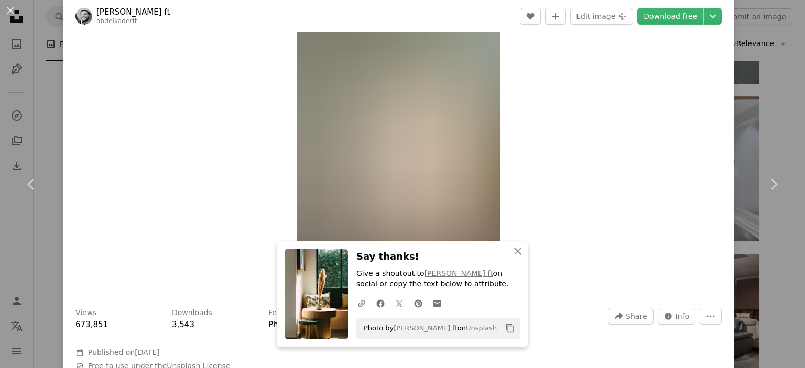
scroll to position [157, 0]
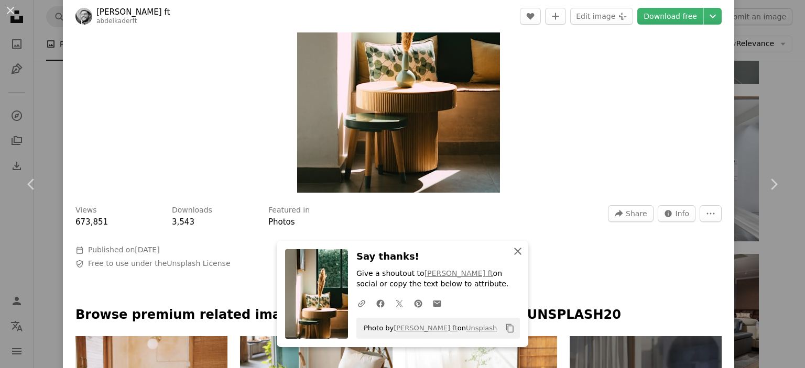
click at [516, 253] on icon "An X shape" at bounding box center [518, 251] width 13 height 13
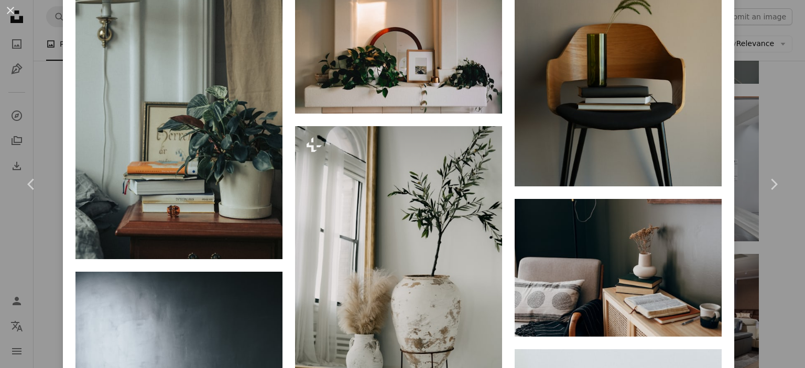
scroll to position [5137, 0]
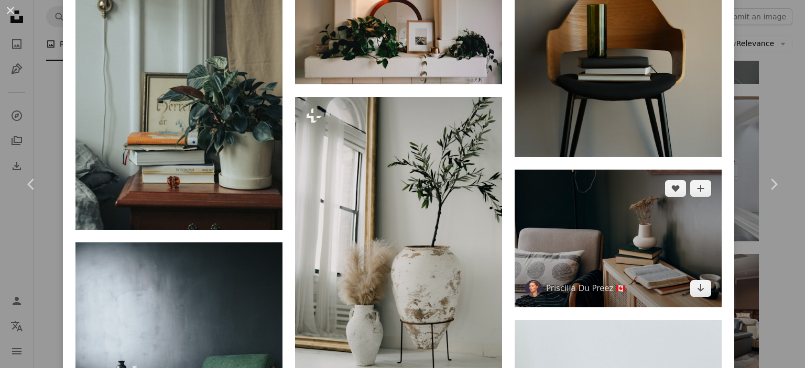
click at [675, 199] on img at bounding box center [618, 239] width 207 height 138
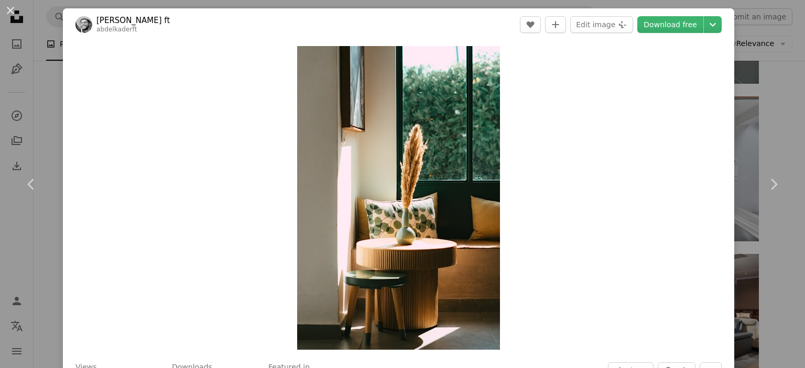
click at [109, 19] on link "abdelkader ft" at bounding box center [132, 20] width 73 height 10
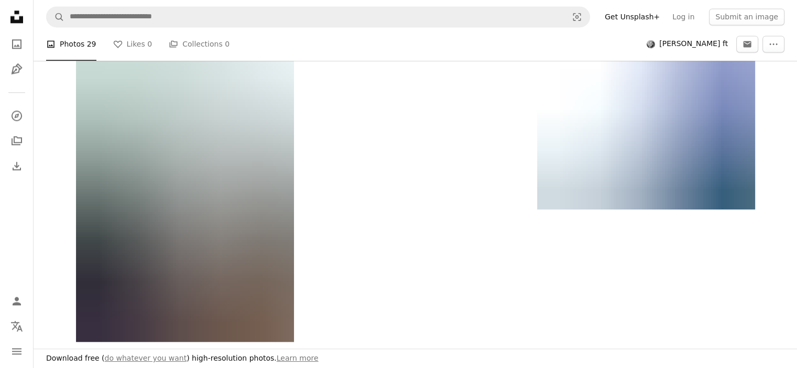
scroll to position [1415, 0]
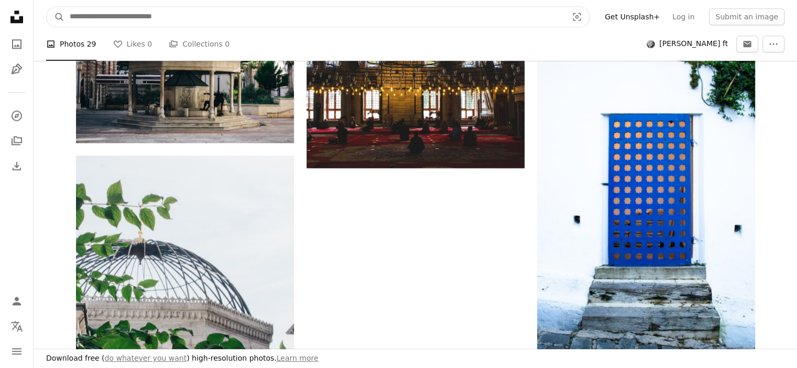
click at [86, 17] on input "Find visuals sitewide" at bounding box center [314, 17] width 500 height 20
type input "**********"
click button "A magnifying glass" at bounding box center [56, 17] width 18 height 20
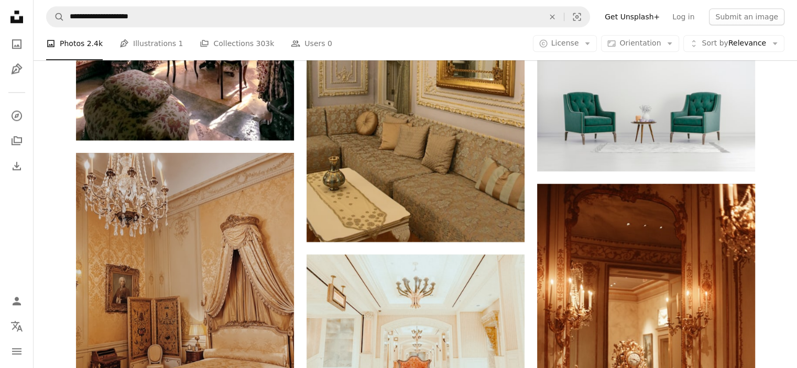
scroll to position [1206, 0]
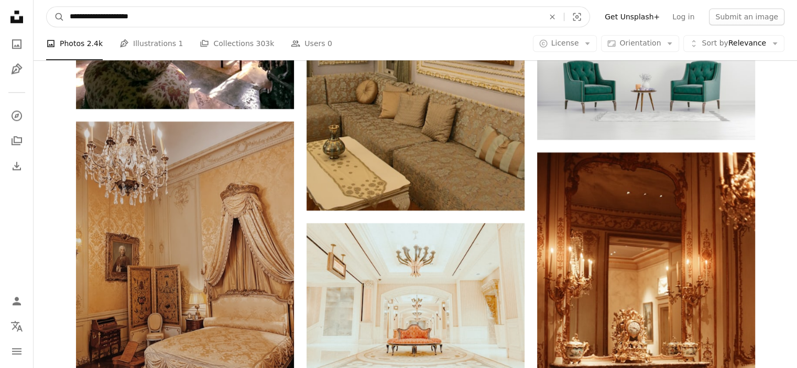
click at [88, 14] on input "**********" at bounding box center [302, 17] width 476 height 20
click at [82, 15] on input "**********" at bounding box center [302, 17] width 476 height 20
type input "**********"
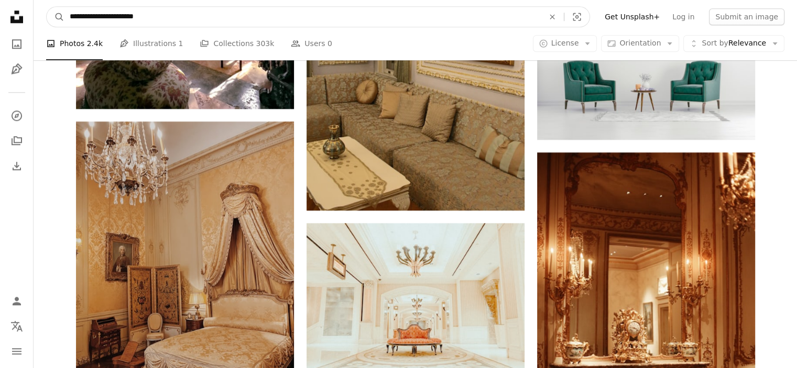
click button "A magnifying glass" at bounding box center [56, 17] width 18 height 20
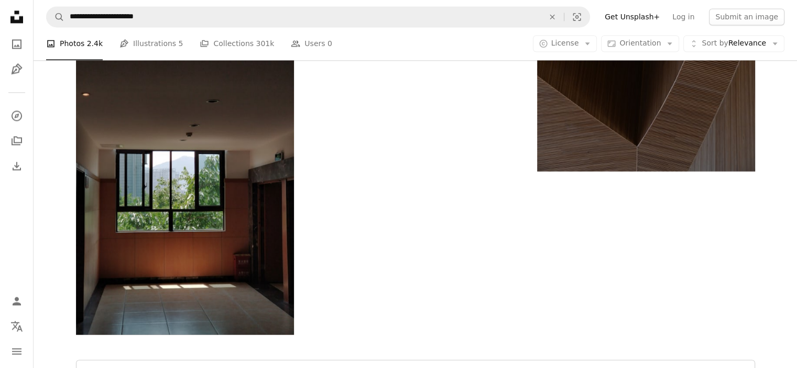
scroll to position [1834, 0]
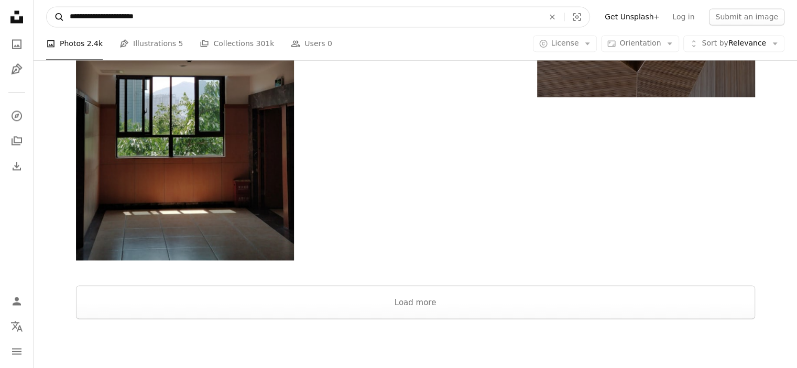
drag, startPoint x: 125, startPoint y: 15, endPoint x: 54, endPoint y: 16, distance: 71.3
click at [54, 16] on form "**********" at bounding box center [318, 16] width 544 height 21
type input "**********"
click at [47, 7] on button "A magnifying glass" at bounding box center [56, 17] width 18 height 20
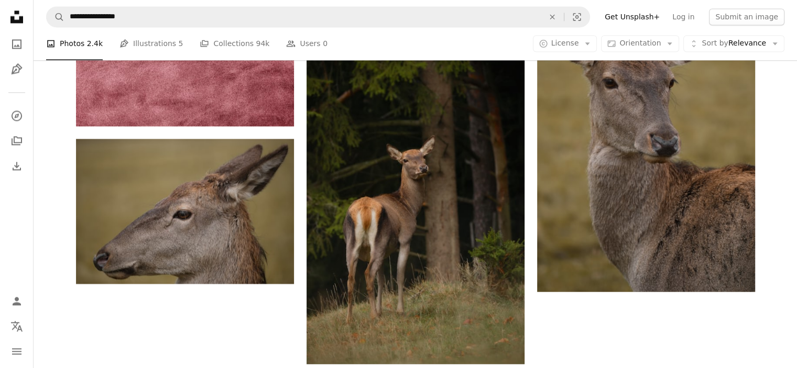
scroll to position [1939, 0]
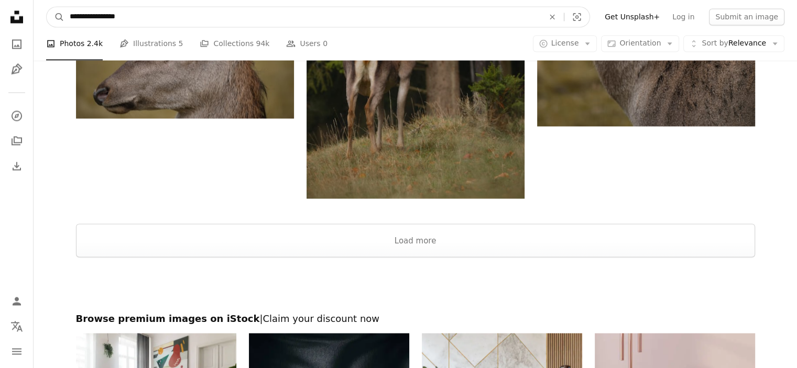
click at [159, 20] on input "**********" at bounding box center [302, 17] width 476 height 20
type input "**********"
click button "A magnifying glass" at bounding box center [56, 17] width 18 height 20
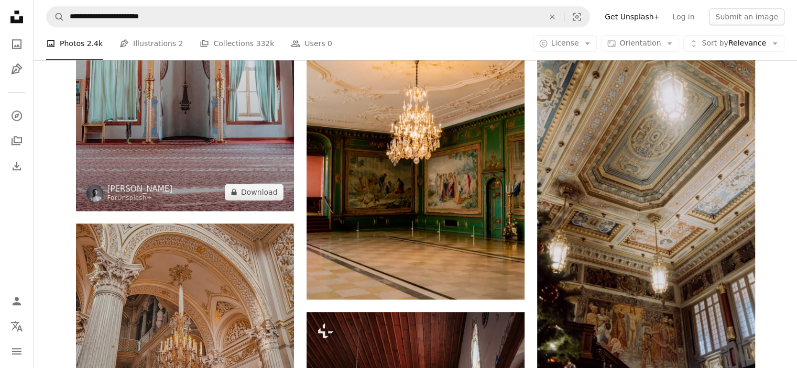
scroll to position [1206, 0]
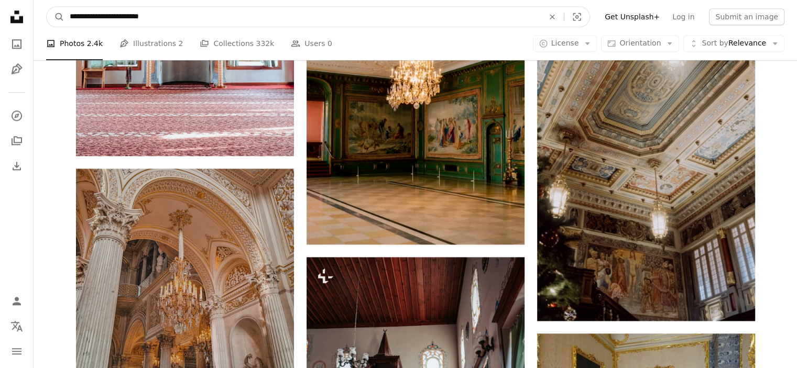
click at [133, 15] on input "**********" at bounding box center [302, 17] width 476 height 20
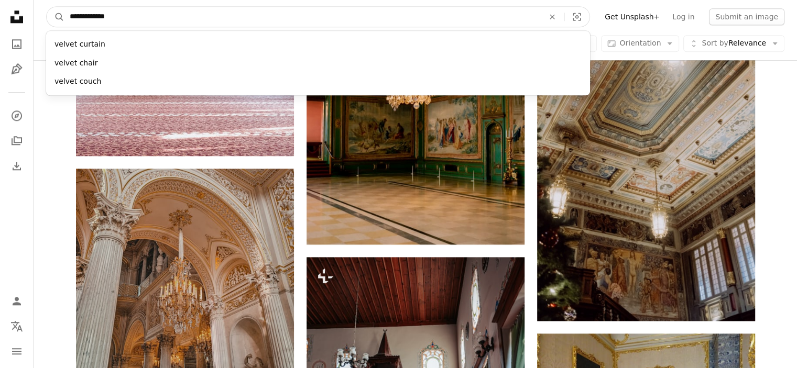
type input "**********"
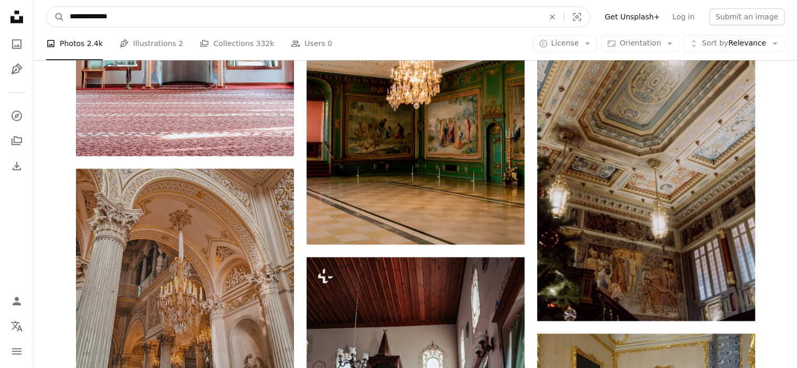
click button "A magnifying glass" at bounding box center [56, 17] width 18 height 20
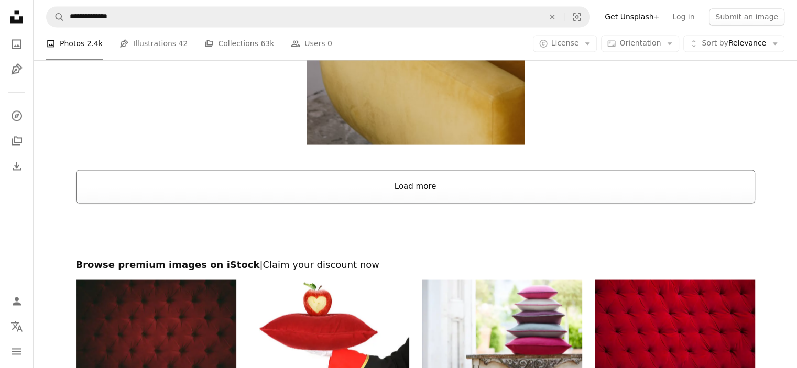
scroll to position [1782, 0]
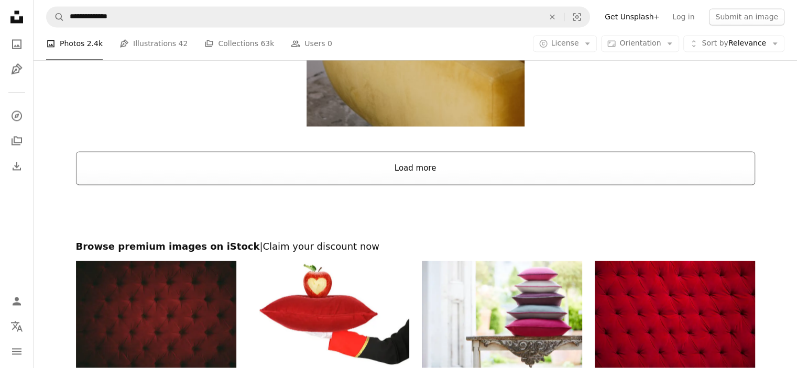
click at [192, 173] on button "Load more" at bounding box center [415, 168] width 679 height 34
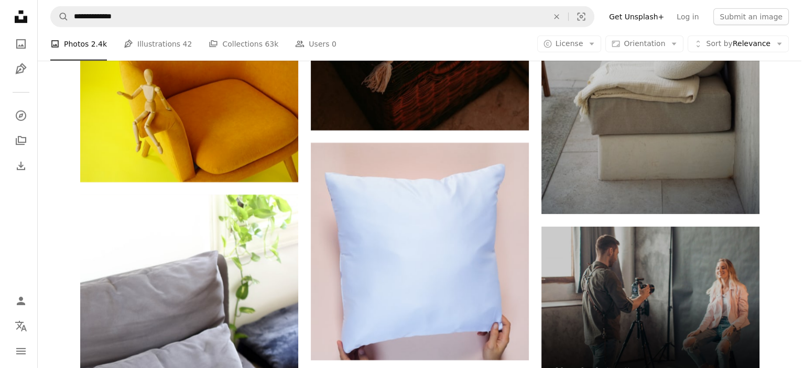
scroll to position [3407, 0]
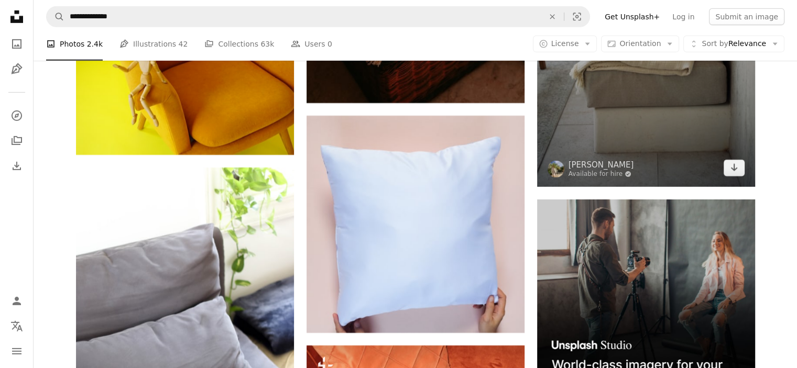
click at [660, 136] on img at bounding box center [646, 23] width 218 height 327
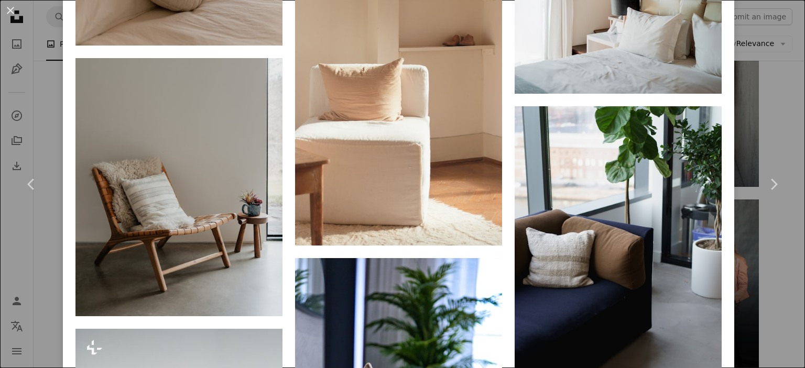
scroll to position [4036, 0]
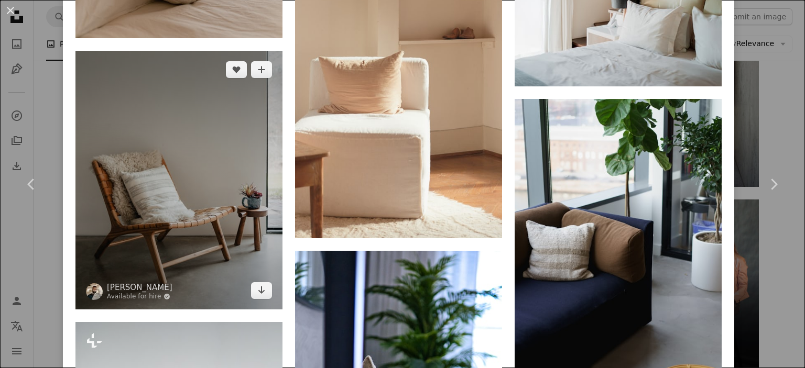
click at [147, 165] on img at bounding box center [178, 180] width 207 height 259
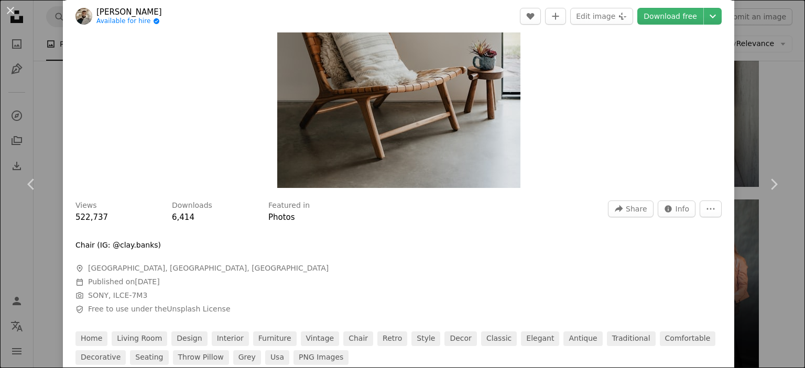
scroll to position [52, 0]
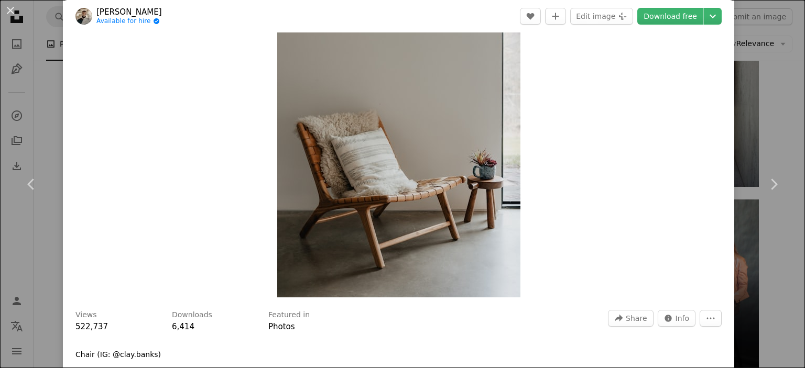
click at [122, 10] on link "[PERSON_NAME]" at bounding box center [129, 12] width 66 height 10
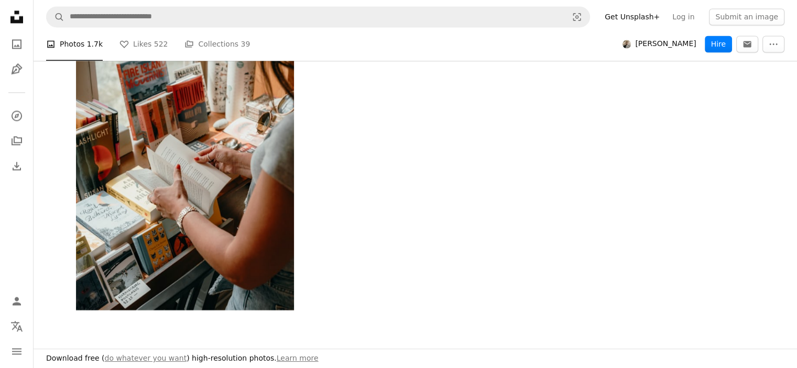
scroll to position [1939, 0]
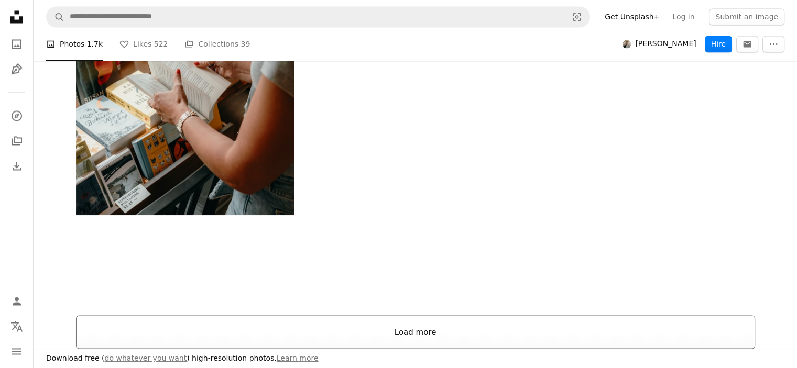
click at [311, 323] on button "Load more" at bounding box center [415, 333] width 679 height 34
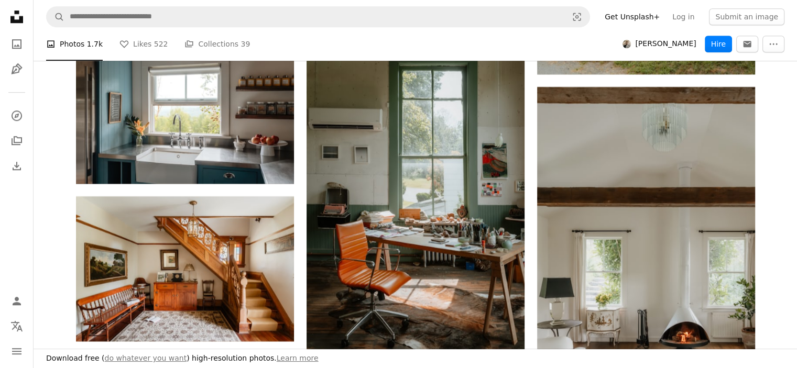
scroll to position [4822, 0]
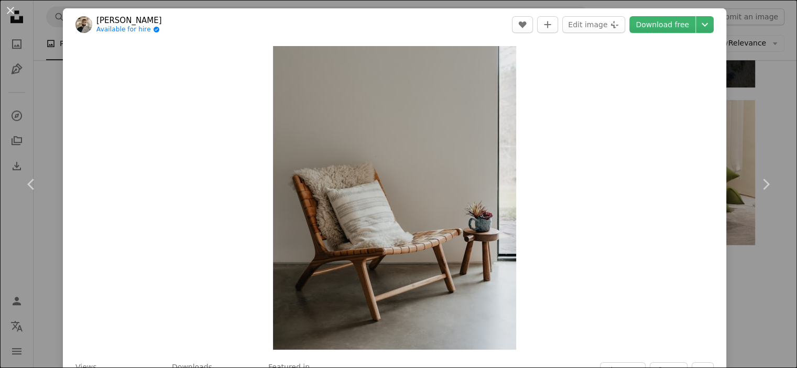
scroll to position [3407, 0]
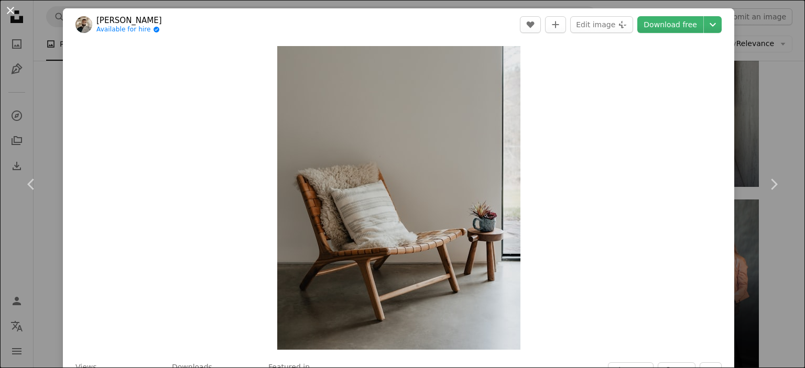
click at [13, 8] on button "An X shape" at bounding box center [10, 10] width 13 height 13
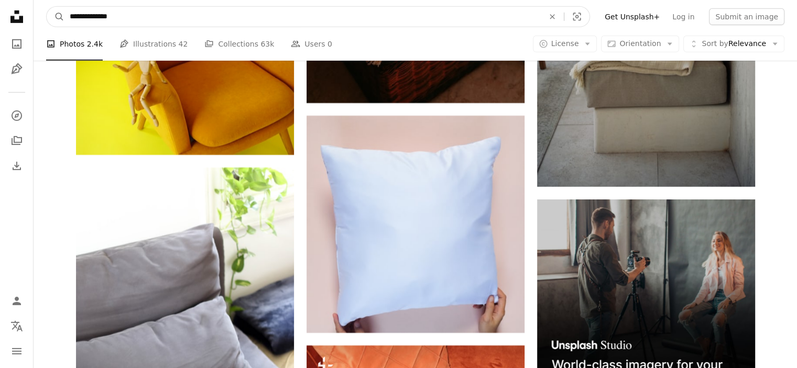
click at [126, 18] on input "**********" at bounding box center [302, 17] width 476 height 20
type input "**********"
click button "A magnifying glass" at bounding box center [56, 17] width 18 height 20
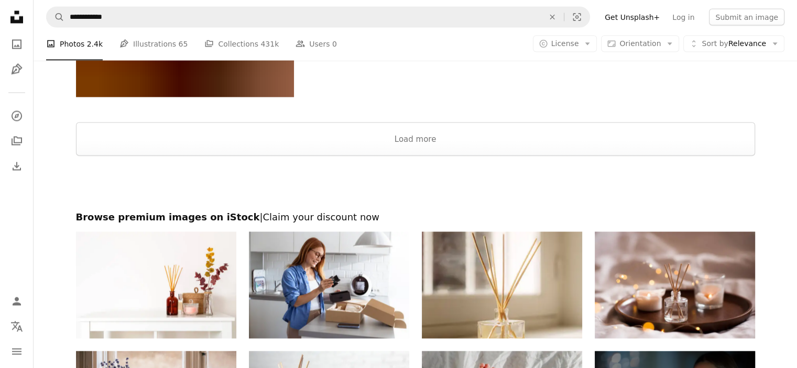
scroll to position [1992, 0]
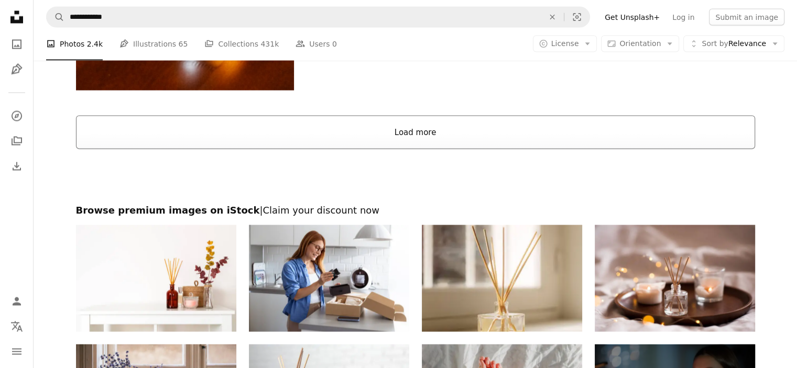
click at [287, 129] on button "Load more" at bounding box center [415, 132] width 679 height 34
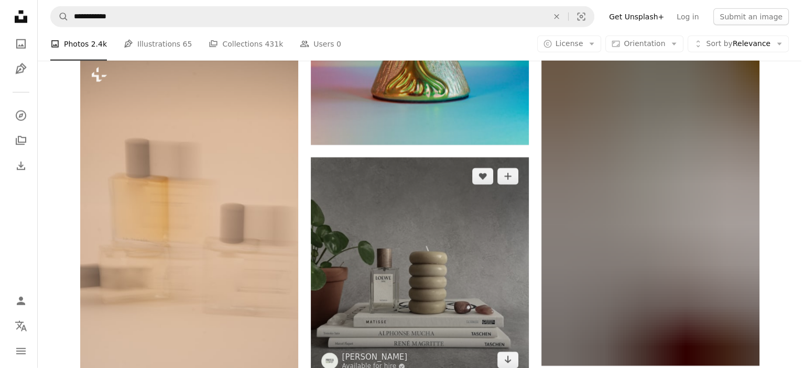
scroll to position [2726, 0]
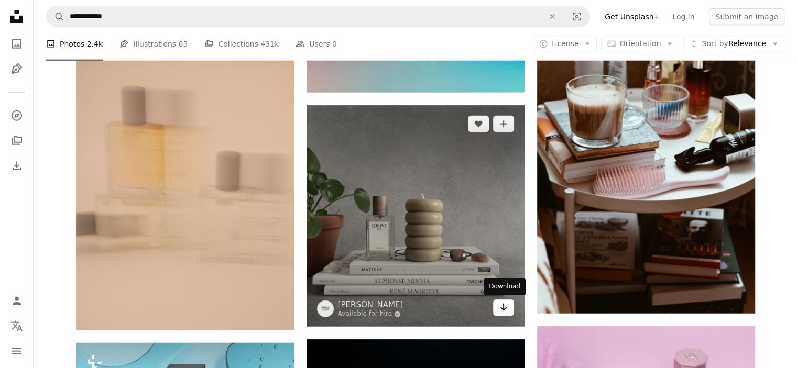
click at [502, 308] on icon "Download" at bounding box center [503, 307] width 7 height 7
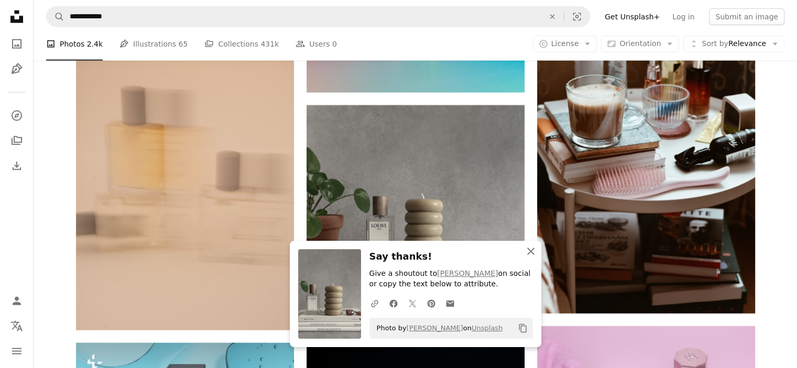
click at [528, 251] on icon "An X shape" at bounding box center [531, 251] width 13 height 13
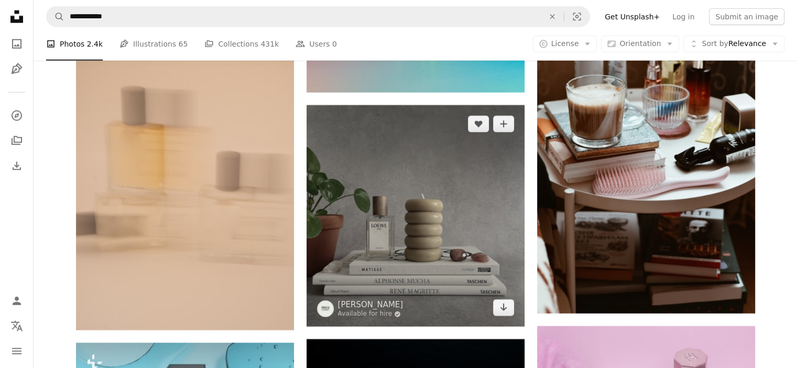
click at [439, 207] on img at bounding box center [416, 216] width 218 height 222
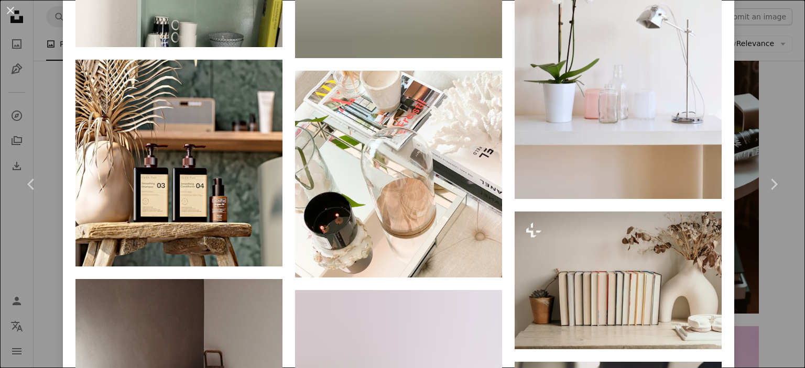
scroll to position [5975, 0]
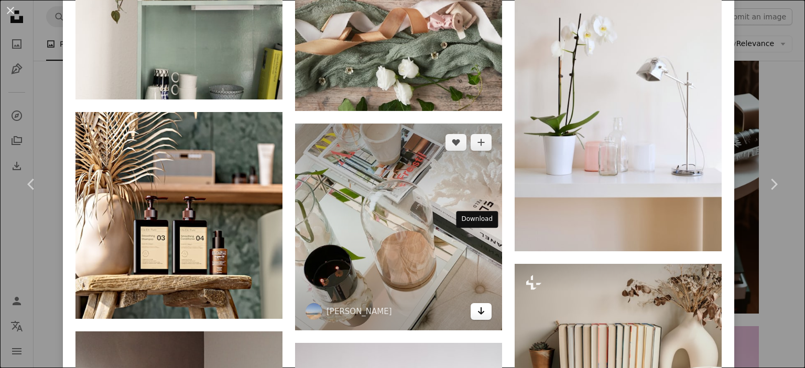
click at [478, 308] on icon "Download" at bounding box center [481, 311] width 7 height 7
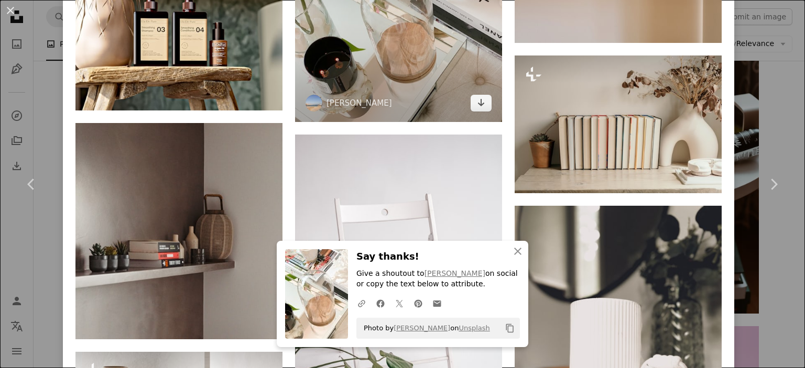
scroll to position [6185, 0]
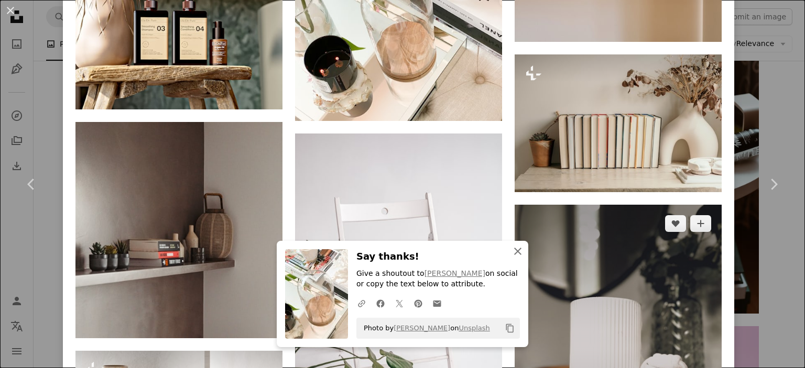
drag, startPoint x: 514, startPoint y: 249, endPoint x: 510, endPoint y: 235, distance: 15.1
click at [514, 249] on icon "An X shape" at bounding box center [518, 251] width 13 height 13
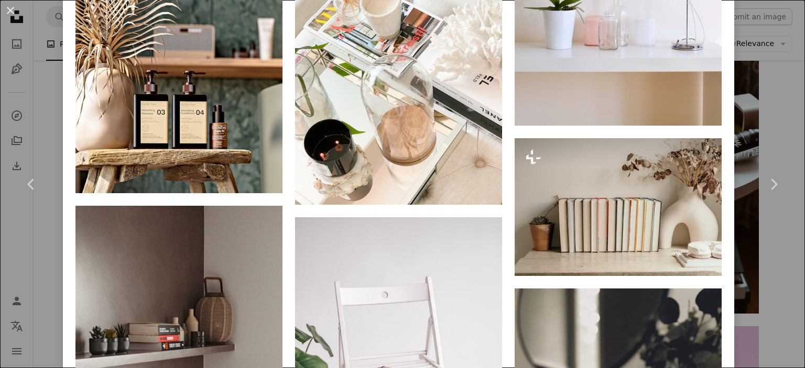
scroll to position [6028, 0]
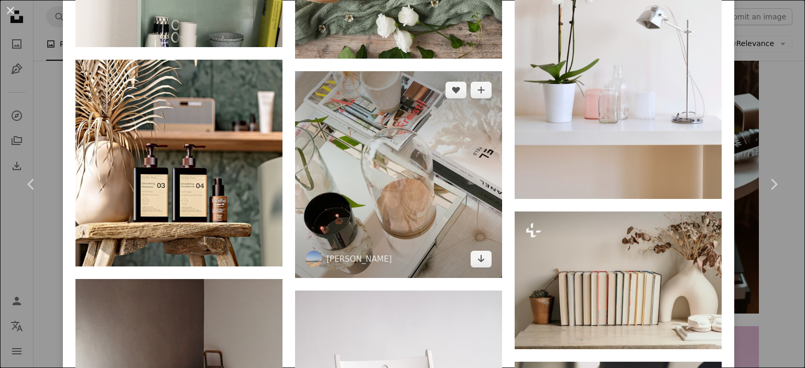
click at [420, 121] on img at bounding box center [398, 174] width 207 height 207
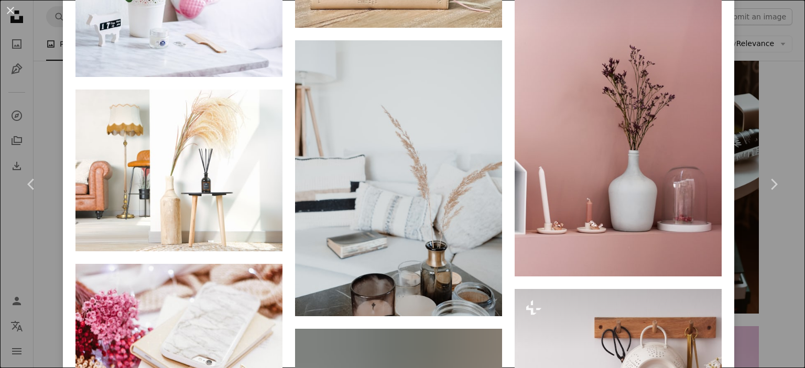
scroll to position [6290, 0]
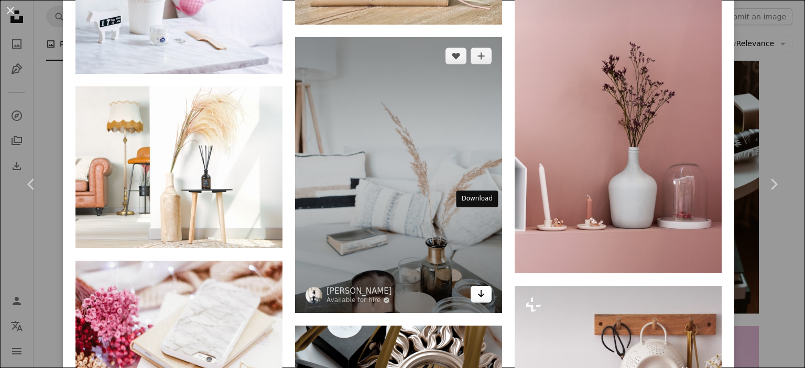
click at [477, 288] on icon "Arrow pointing down" at bounding box center [481, 294] width 8 height 13
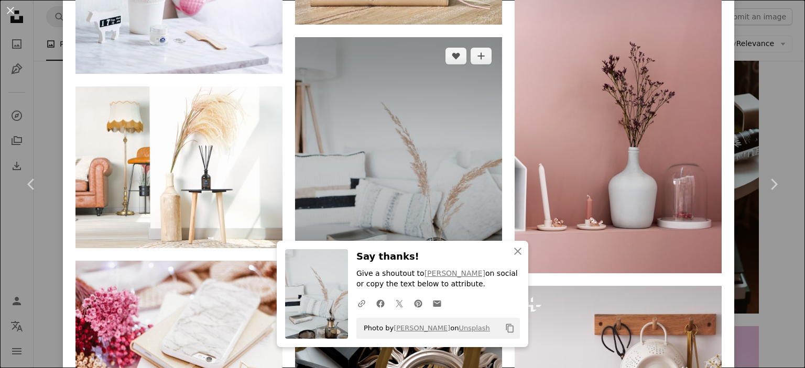
click at [437, 114] on img at bounding box center [398, 175] width 207 height 276
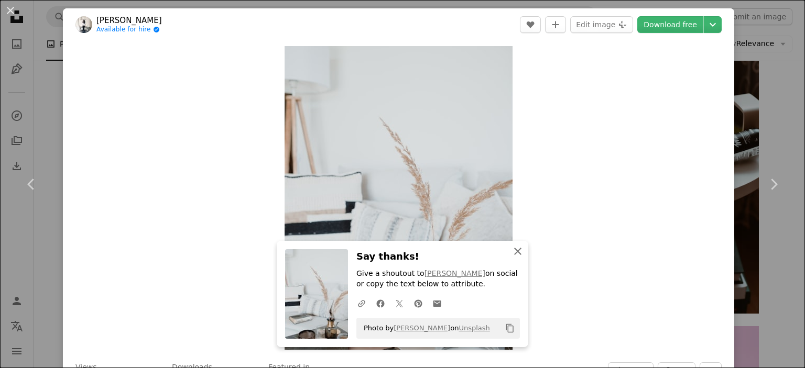
drag, startPoint x: 514, startPoint y: 252, endPoint x: 541, endPoint y: 238, distance: 30.2
click at [514, 252] on icon "button" at bounding box center [517, 251] width 7 height 7
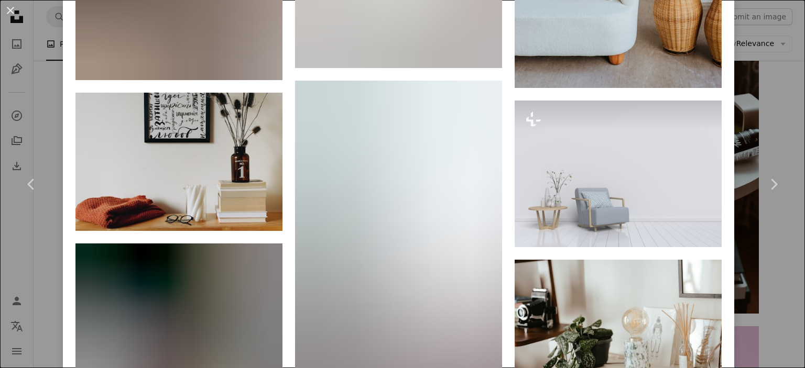
scroll to position [1887, 0]
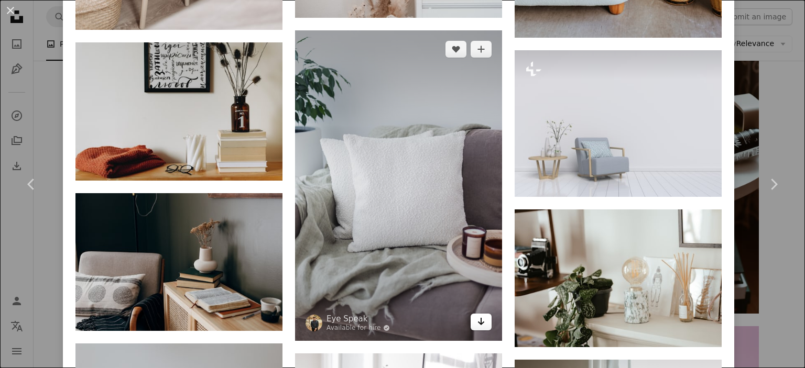
click at [478, 318] on icon "Download" at bounding box center [481, 321] width 7 height 7
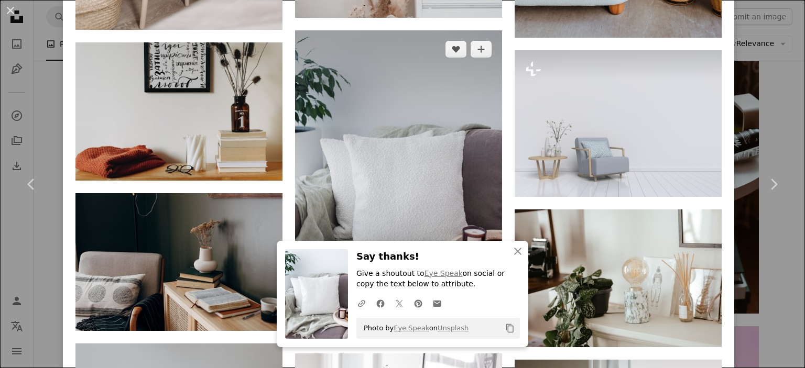
click at [421, 138] on img at bounding box center [398, 185] width 207 height 311
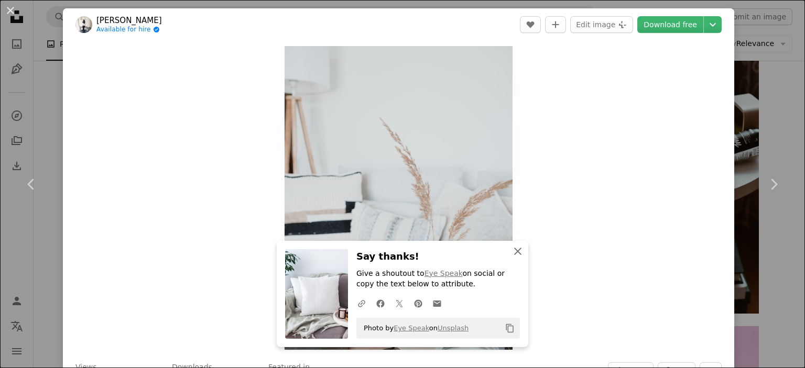
click at [514, 249] on icon "An X shape" at bounding box center [518, 251] width 13 height 13
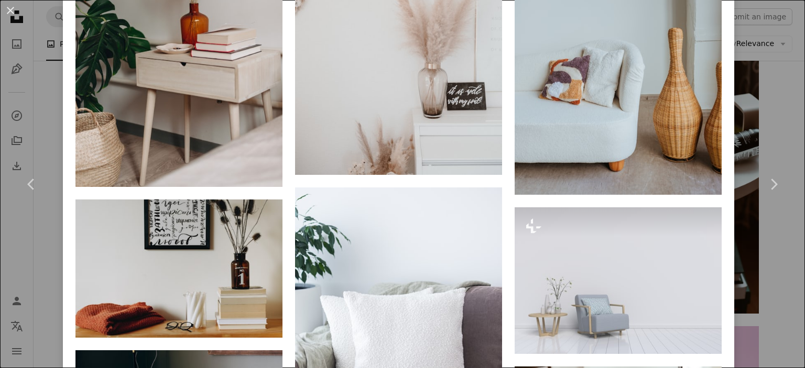
scroll to position [1887, 0]
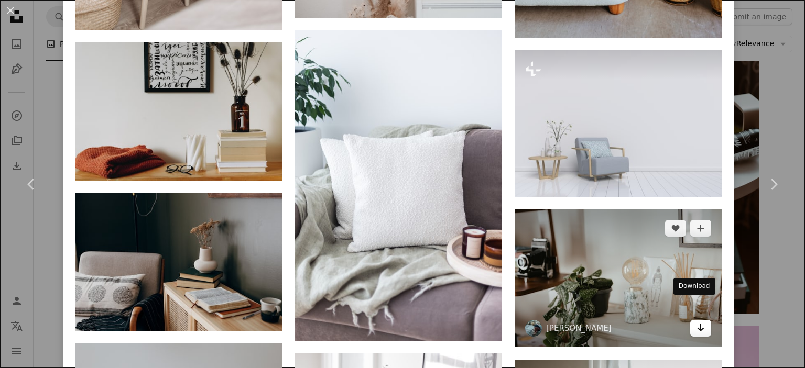
click at [698, 324] on icon "Download" at bounding box center [701, 327] width 7 height 7
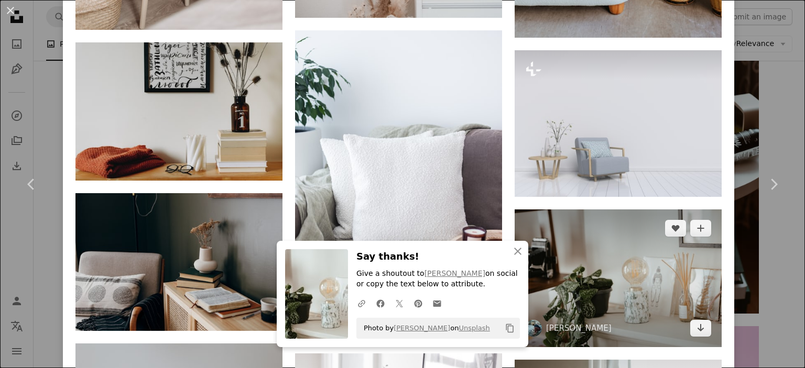
click at [639, 267] on img at bounding box center [618, 279] width 207 height 138
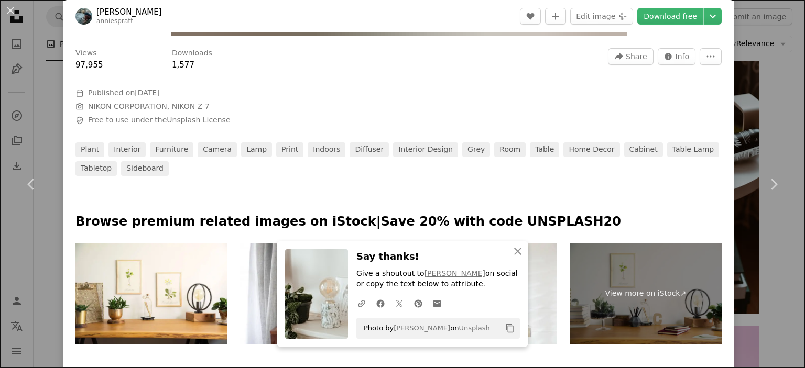
scroll to position [524, 0]
